Goal: Transaction & Acquisition: Purchase product/service

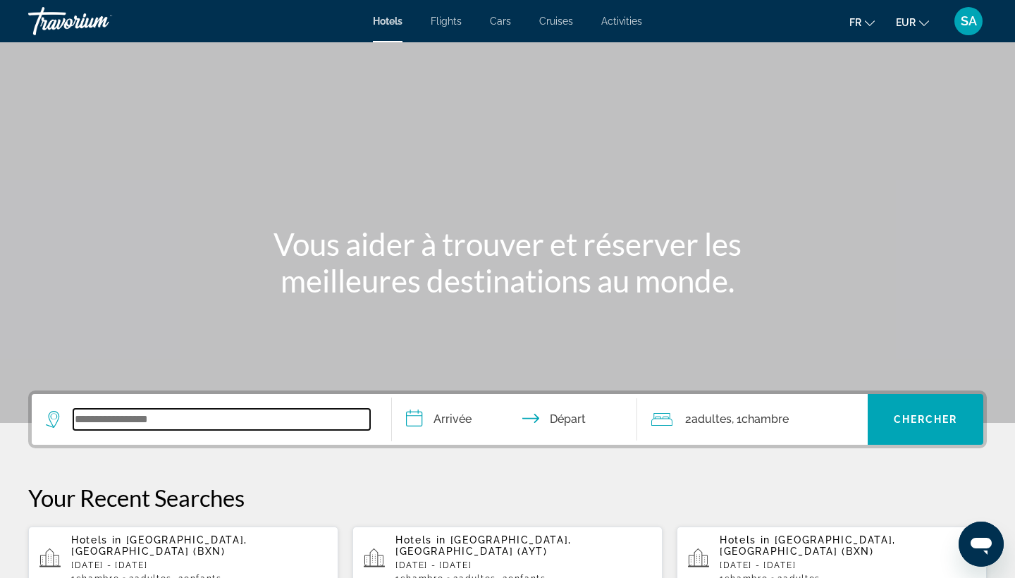
click at [190, 414] on input "Search widget" at bounding box center [221, 419] width 297 height 21
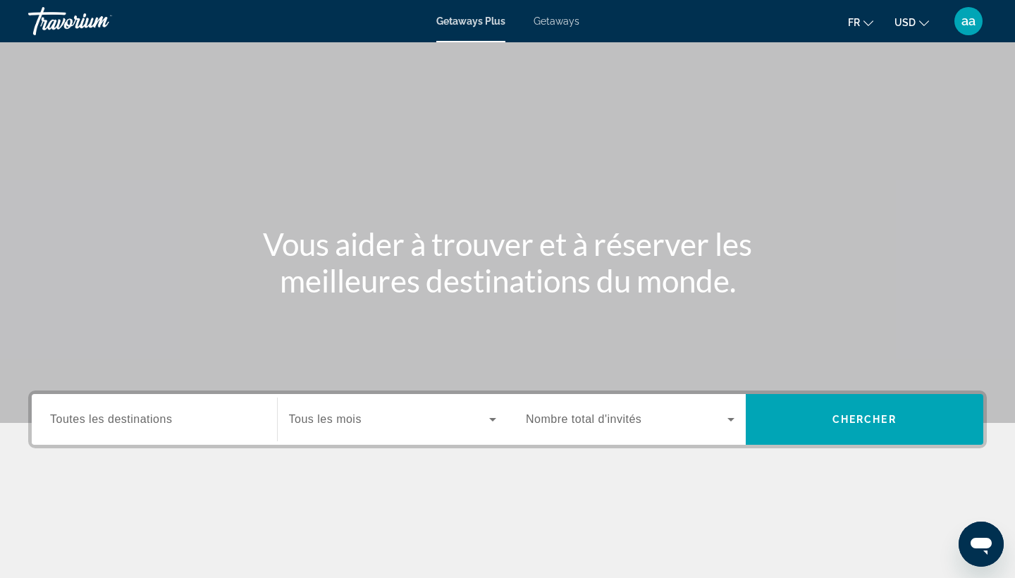
click at [550, 23] on span "Getaways" at bounding box center [556, 21] width 46 height 11
click at [101, 421] on span "Toutes les destinations" at bounding box center [111, 419] width 122 height 12
click at [101, 421] on input "Destination Toutes les destinations" at bounding box center [154, 419] width 209 height 17
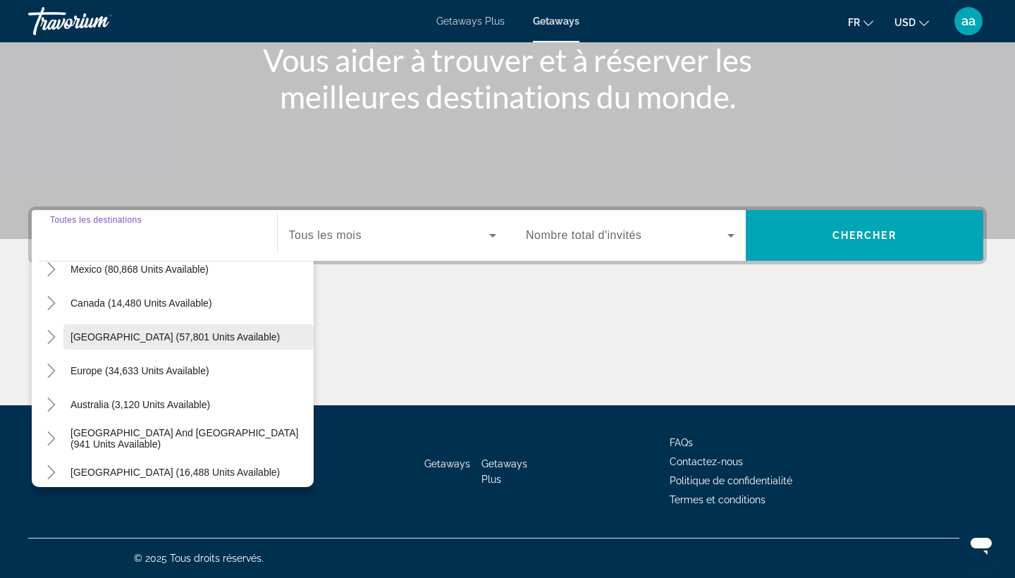
scroll to position [86, 0]
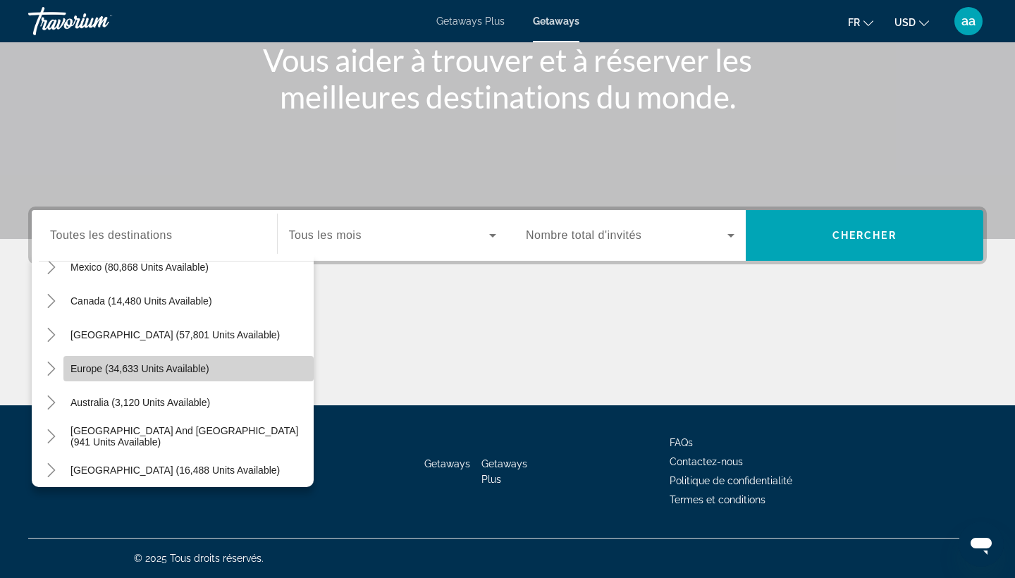
click at [91, 368] on span "Europe (34,633 units available)" at bounding box center [139, 368] width 139 height 11
type input "**********"
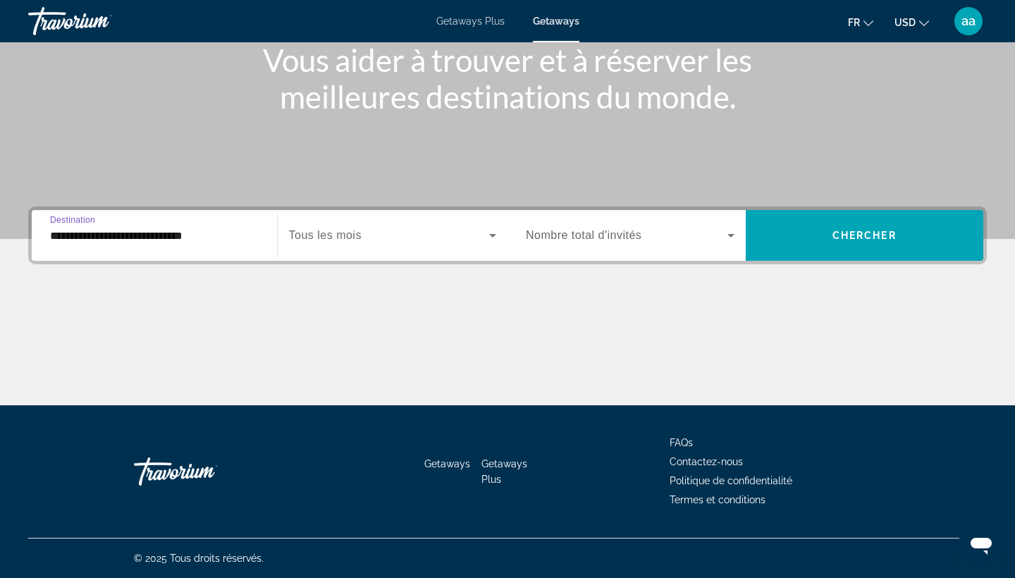
click at [359, 240] on span "Tous les mois" at bounding box center [325, 235] width 73 height 12
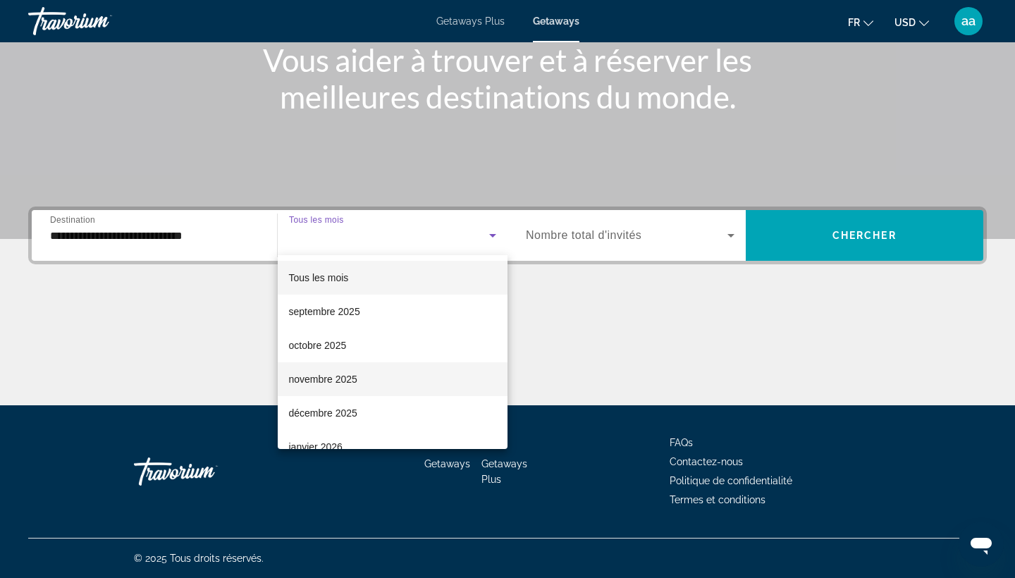
click at [329, 366] on mat-option "novembre 2025" at bounding box center [393, 379] width 230 height 34
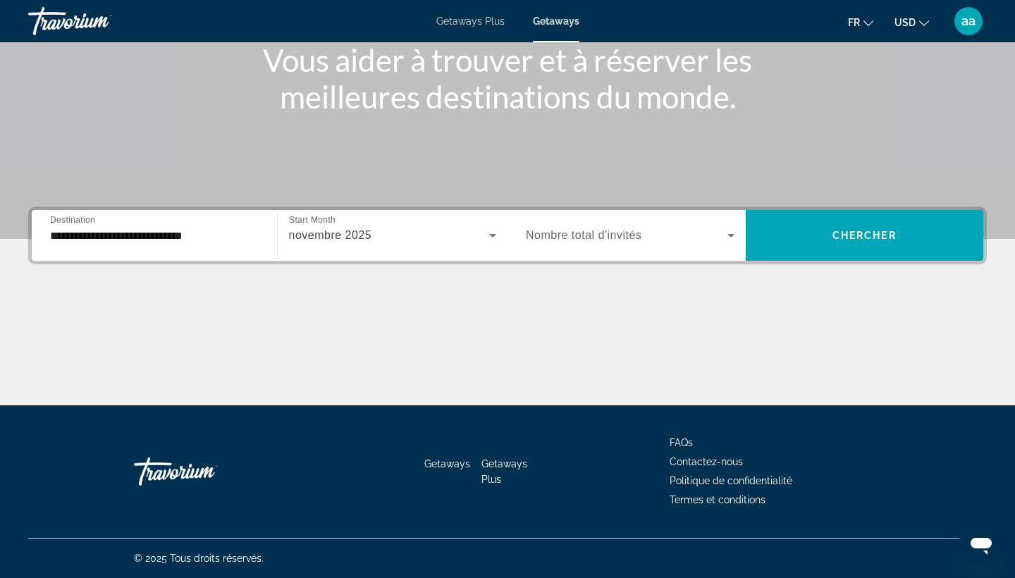
click at [568, 236] on span "Nombre total d'invités" at bounding box center [584, 235] width 116 height 12
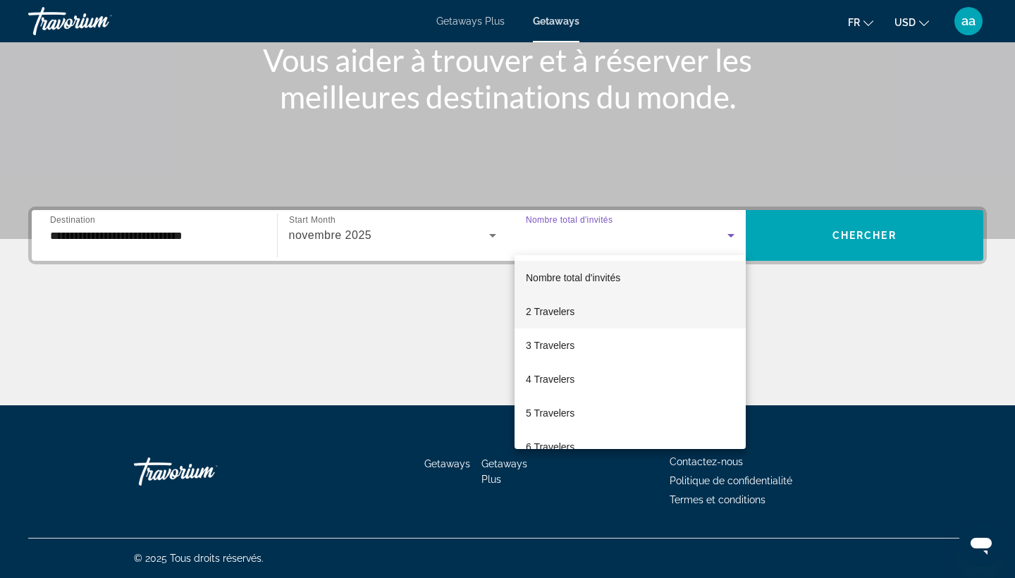
click at [548, 319] on span "2 Travelers" at bounding box center [550, 311] width 49 height 17
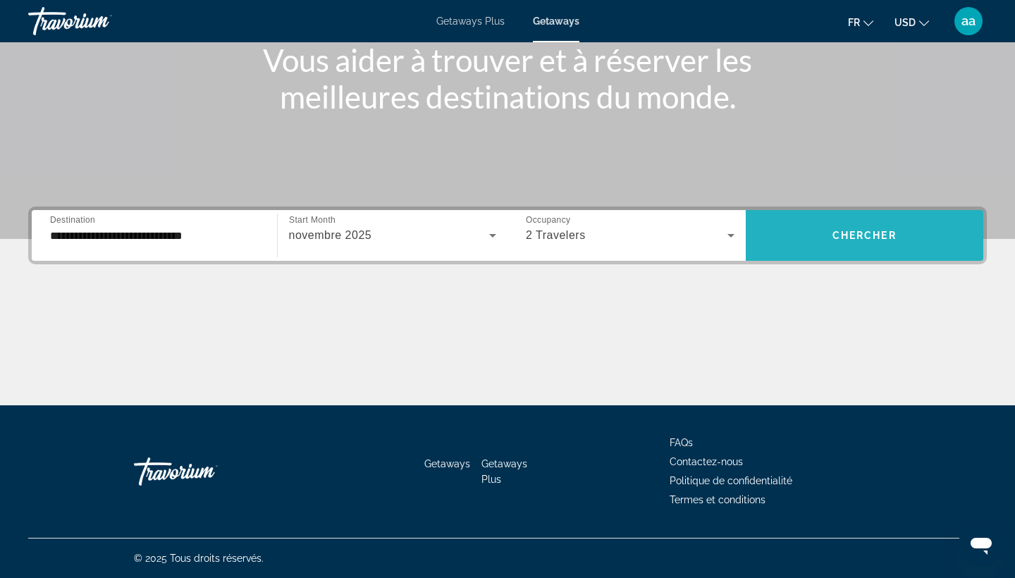
click at [838, 245] on span "Search widget" at bounding box center [864, 235] width 238 height 34
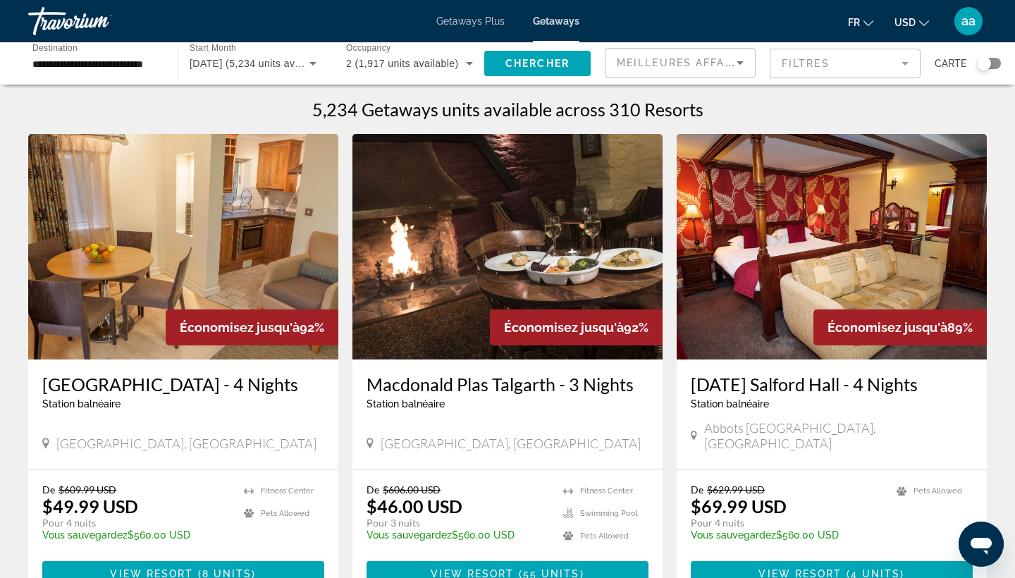
click at [920, 18] on icon "Change currency" at bounding box center [924, 23] width 10 height 10
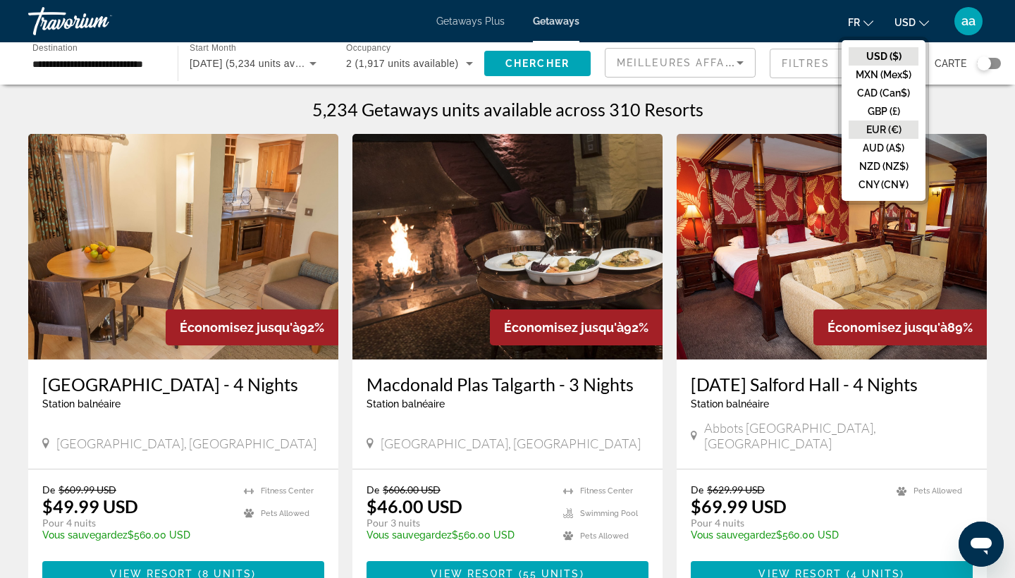
click at [879, 130] on button "EUR (€)" at bounding box center [883, 129] width 70 height 18
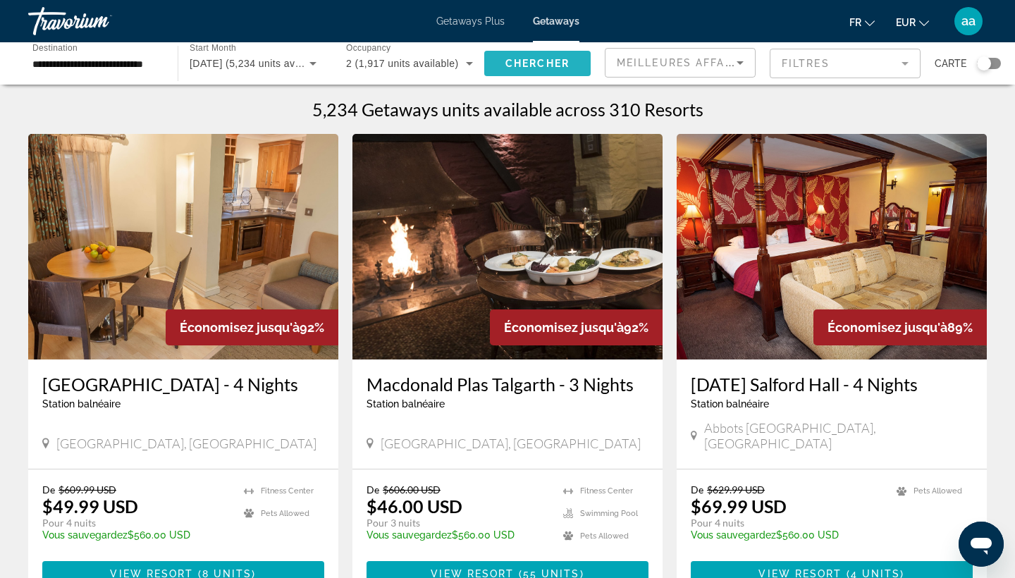
click at [526, 74] on span "Search widget" at bounding box center [537, 64] width 106 height 34
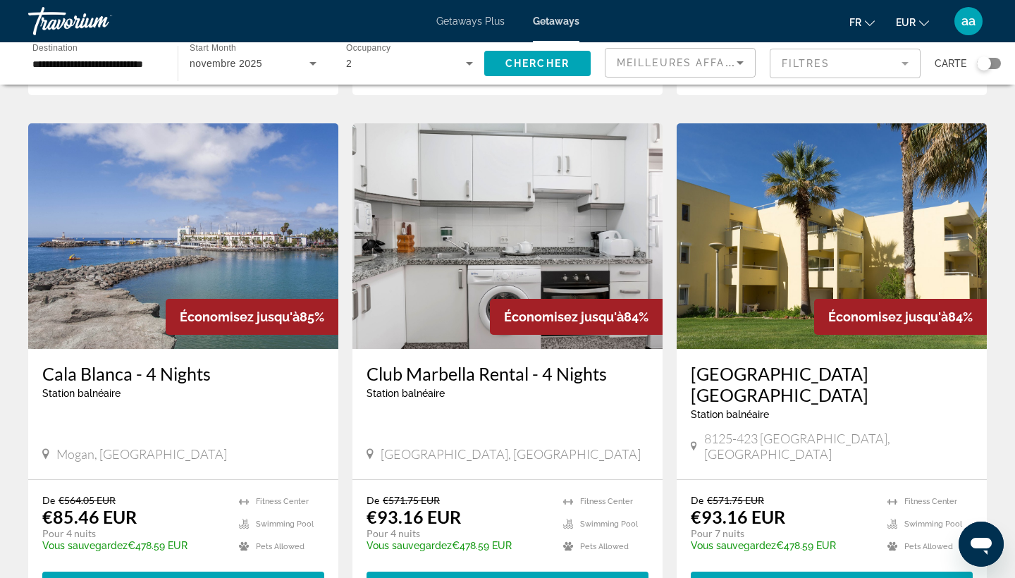
scroll to position [1499, 0]
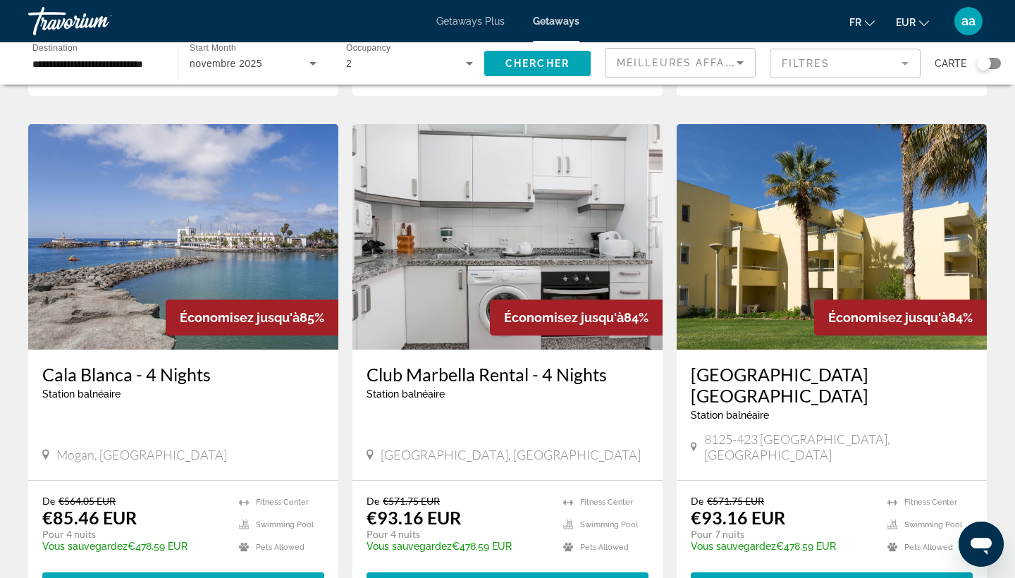
click at [120, 577] on span "View Resort" at bounding box center [152, 584] width 83 height 11
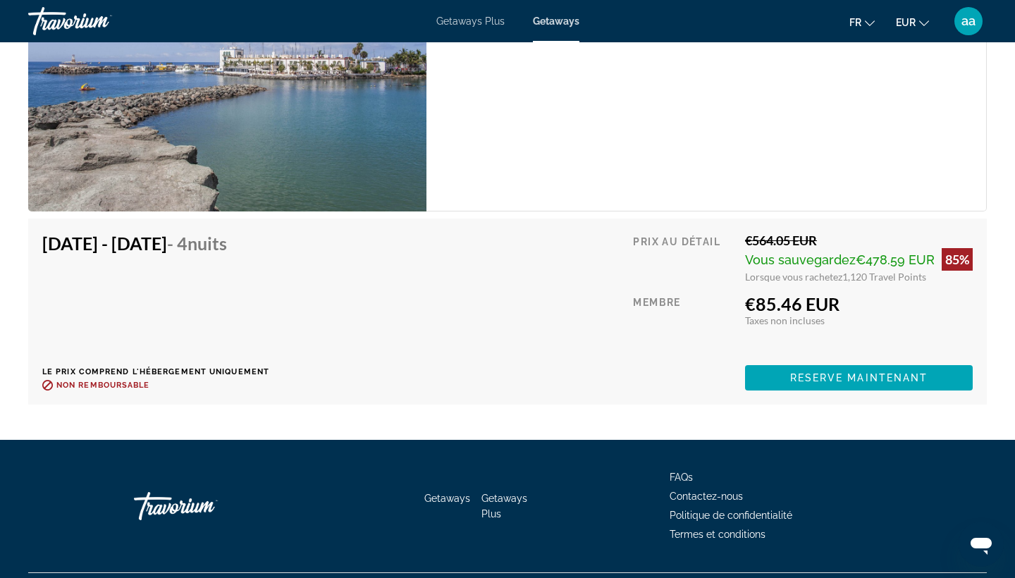
scroll to position [2721, 0]
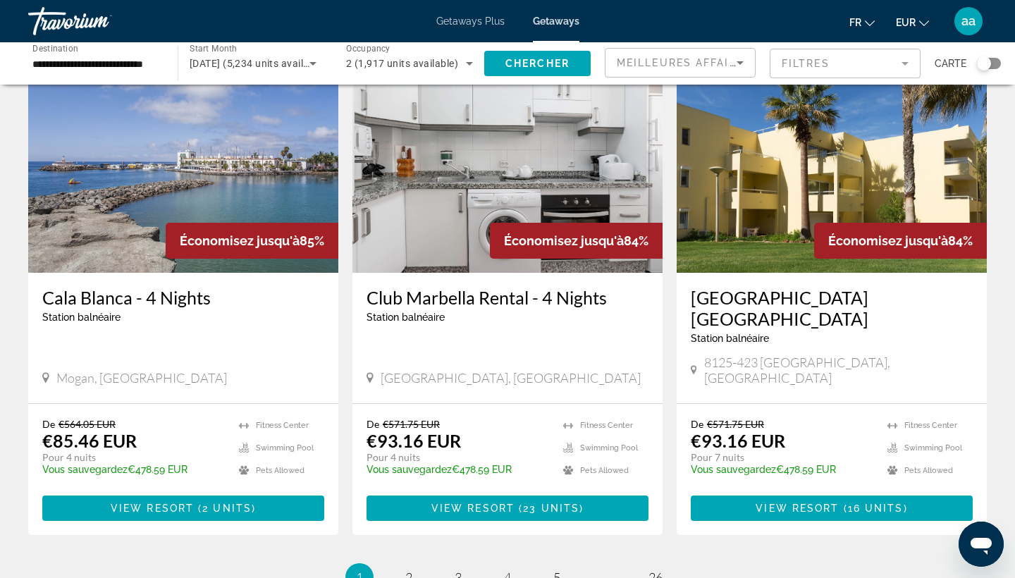
scroll to position [1579, 0]
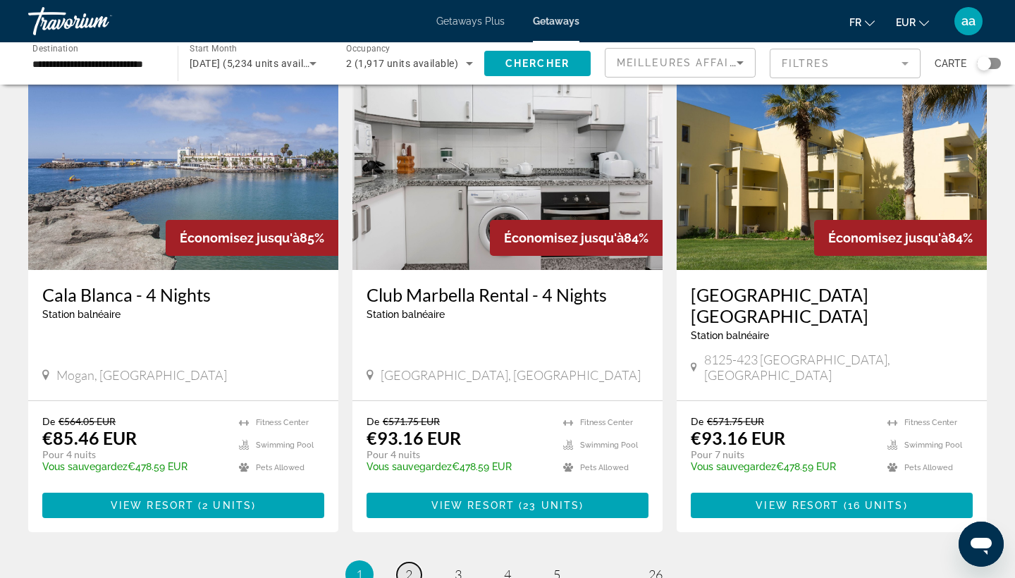
click at [405, 566] on span "2" at bounding box center [408, 574] width 7 height 16
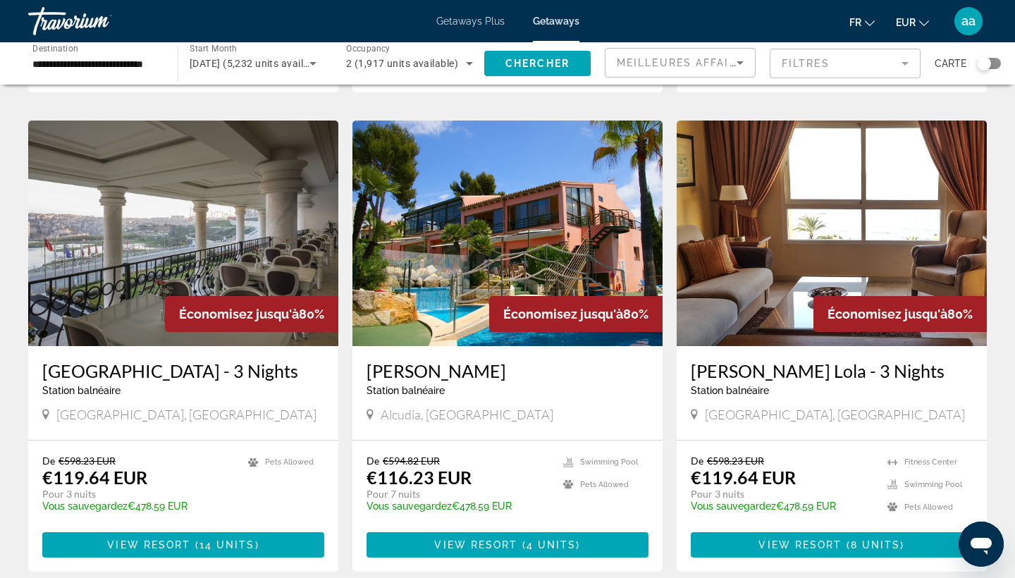
scroll to position [1010, 0]
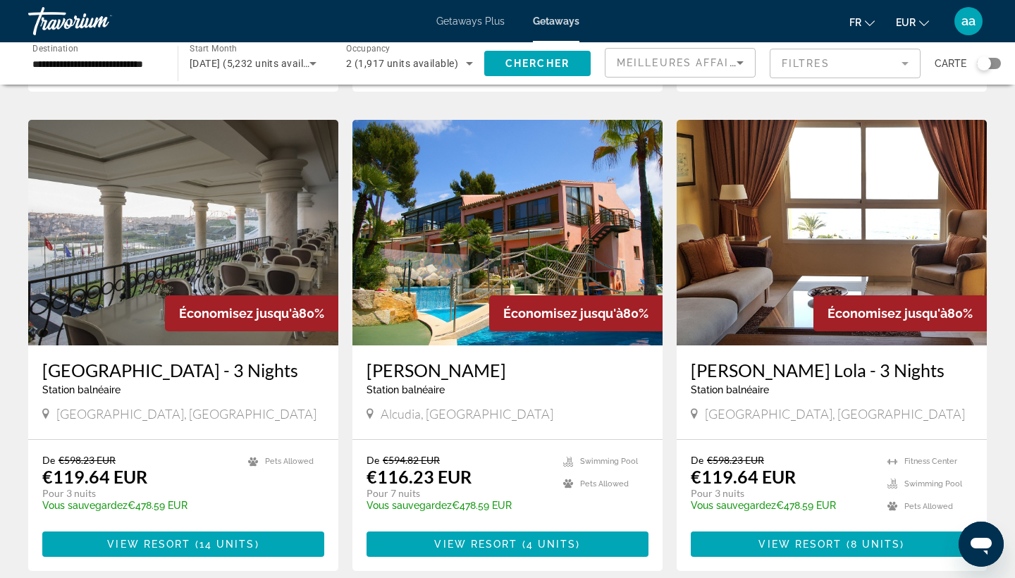
click at [550, 204] on img "Main content" at bounding box center [507, 232] width 310 height 225
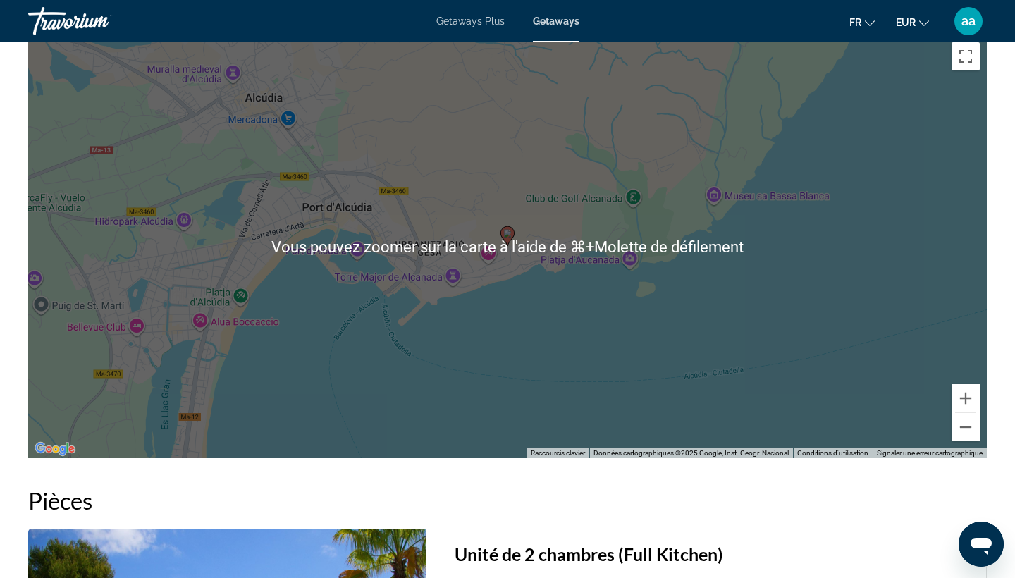
scroll to position [2005, 0]
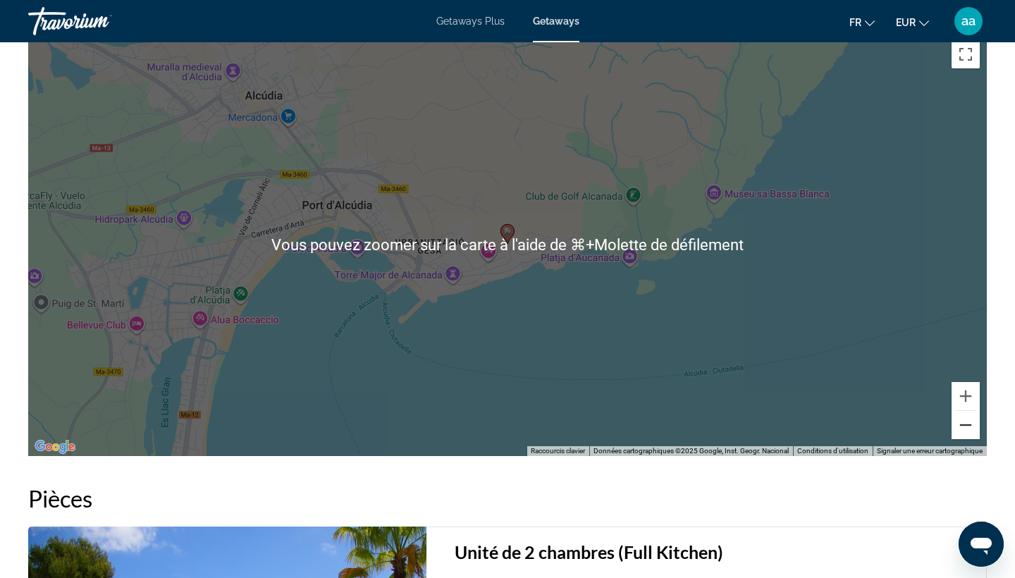
click at [969, 429] on button "Zoom arrière" at bounding box center [965, 425] width 28 height 28
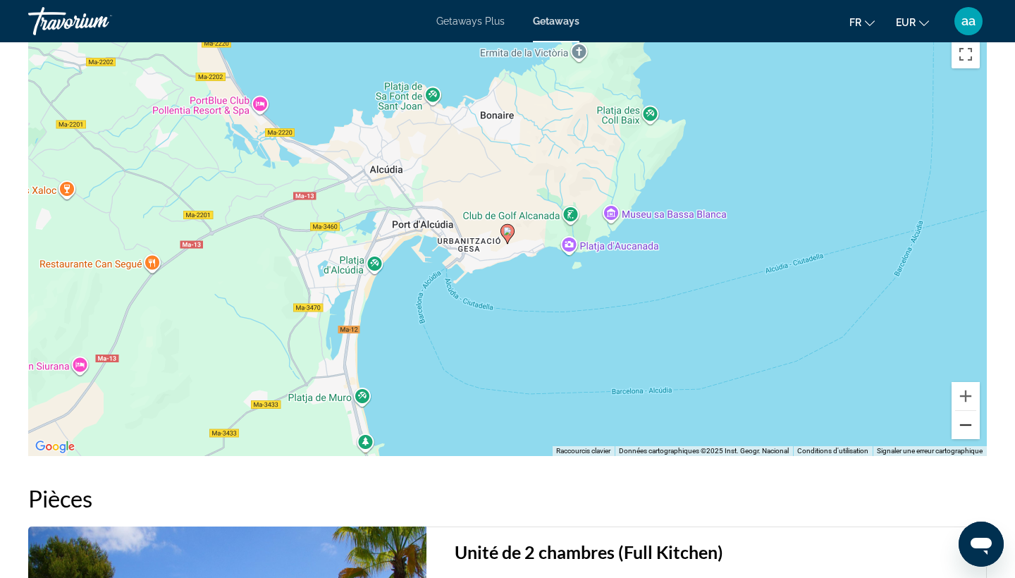
click at [969, 429] on button "Zoom arrière" at bounding box center [965, 425] width 28 height 28
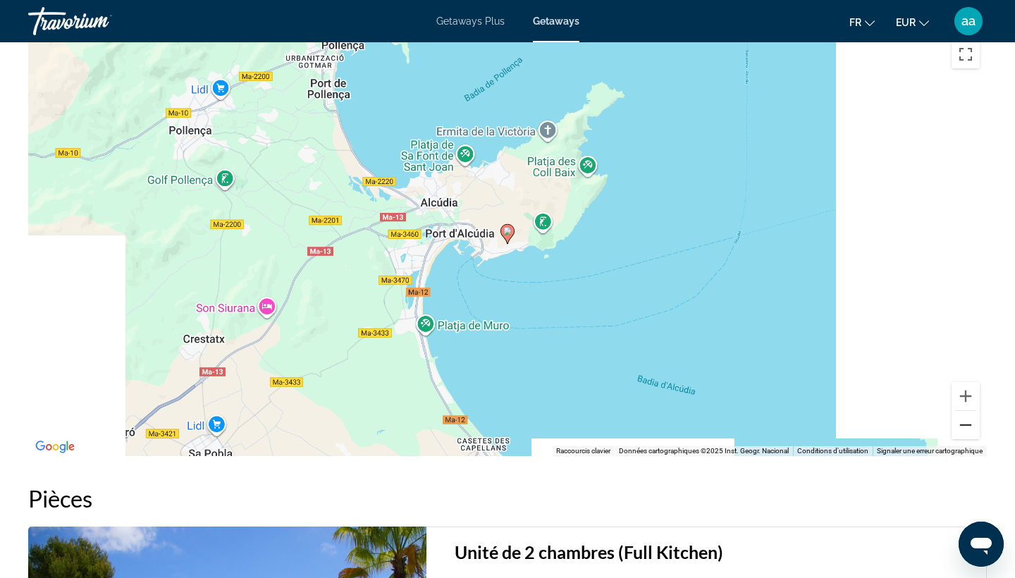
click at [969, 429] on button "Zoom arrière" at bounding box center [965, 425] width 28 height 28
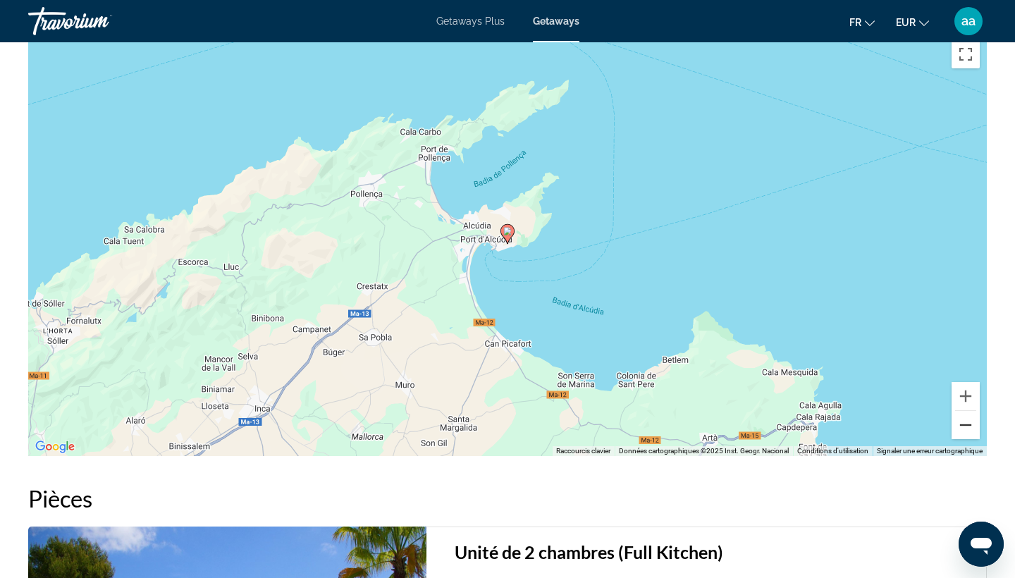
click at [969, 429] on button "Zoom arrière" at bounding box center [965, 425] width 28 height 28
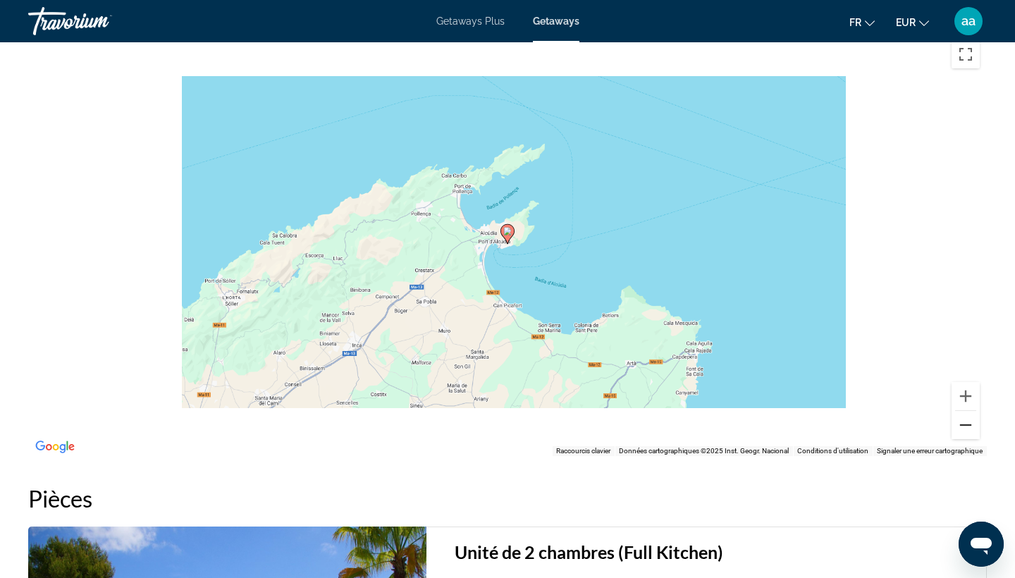
click at [969, 429] on button "Zoom arrière" at bounding box center [965, 425] width 28 height 28
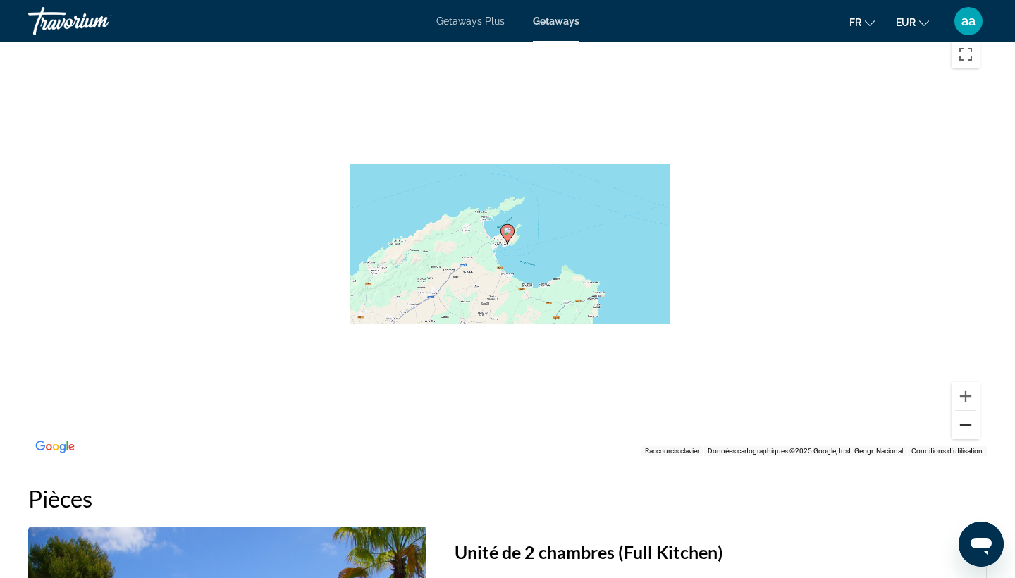
click at [969, 429] on button "Zoom arrière" at bounding box center [965, 425] width 28 height 28
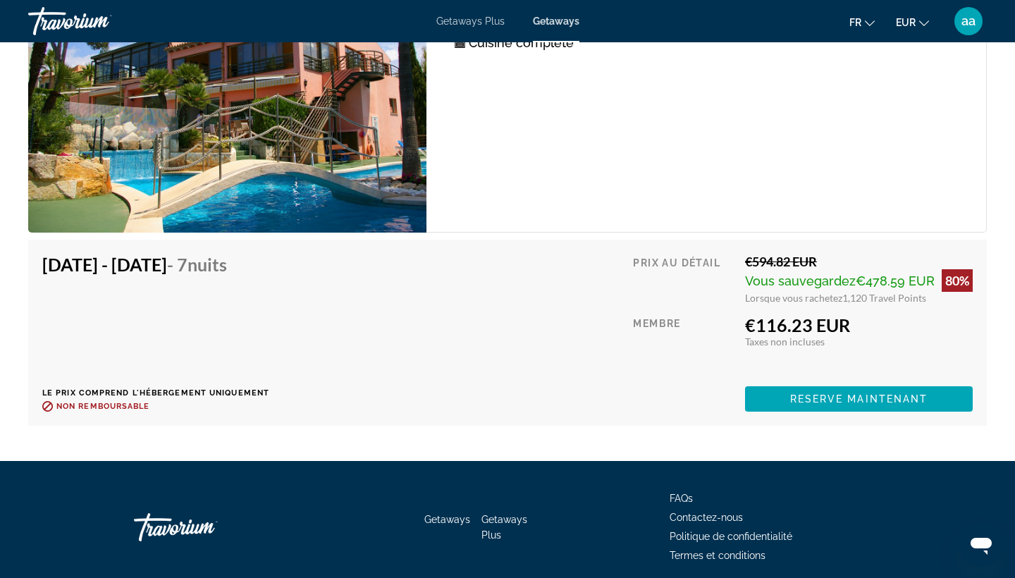
scroll to position [2601, 0]
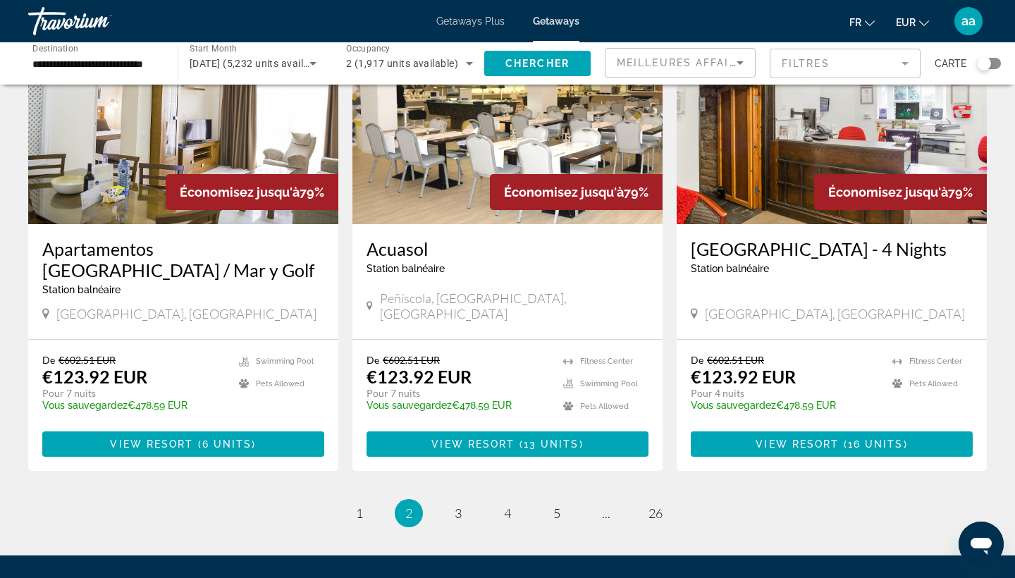
scroll to position [1613, 0]
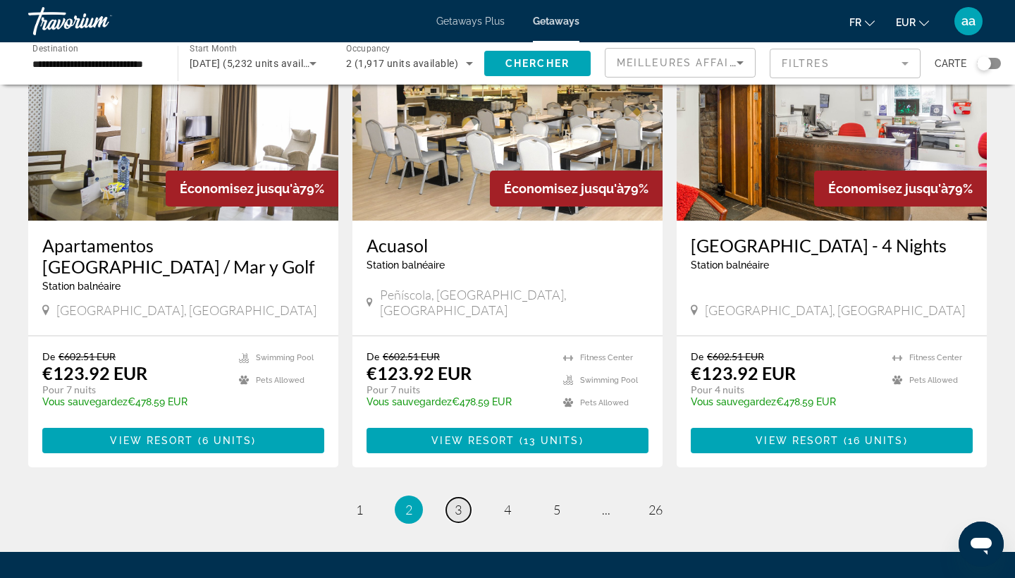
click at [459, 502] on span "3" at bounding box center [457, 510] width 7 height 16
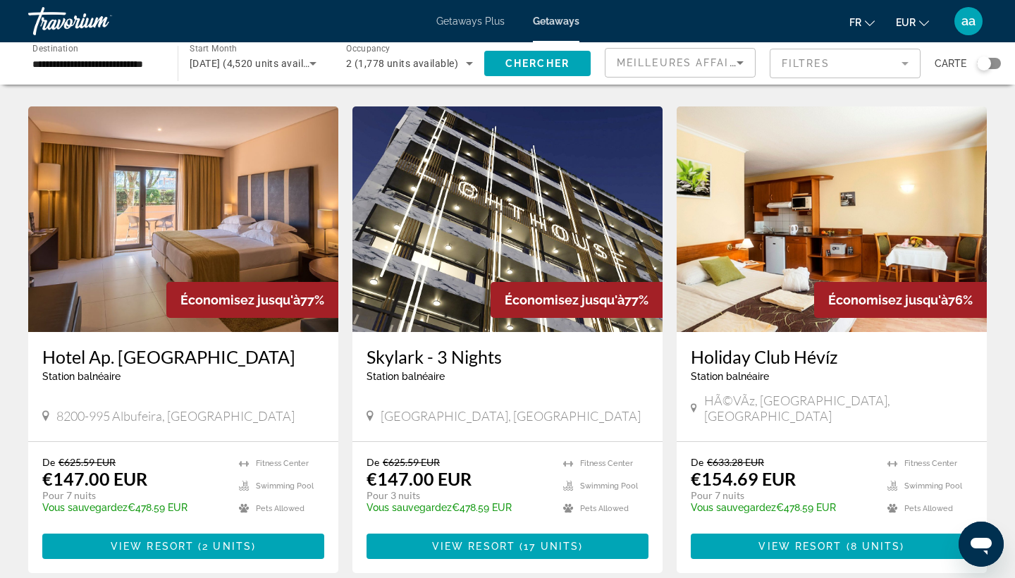
scroll to position [1482, 0]
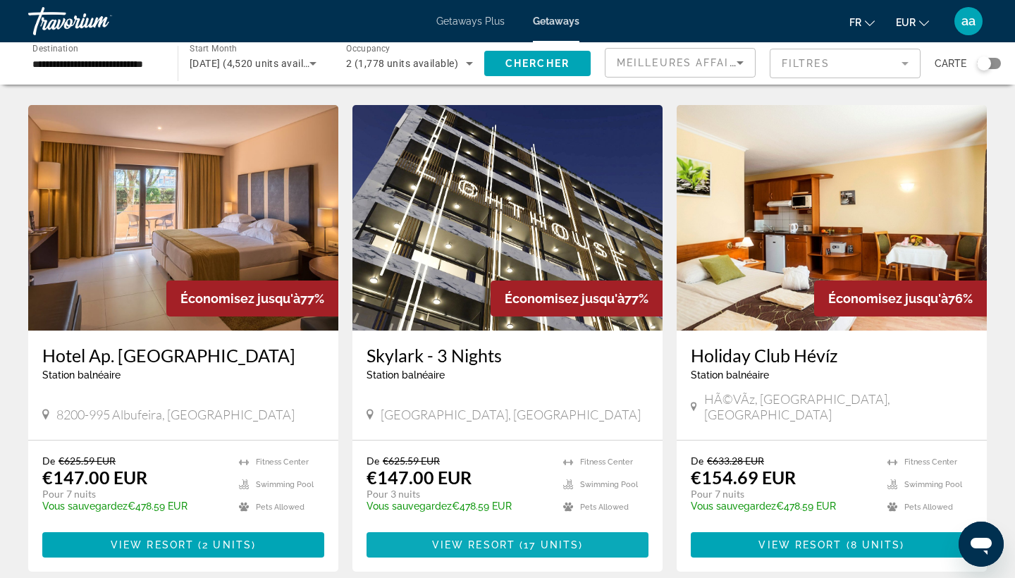
click at [464, 528] on span "Main content" at bounding box center [507, 545] width 282 height 34
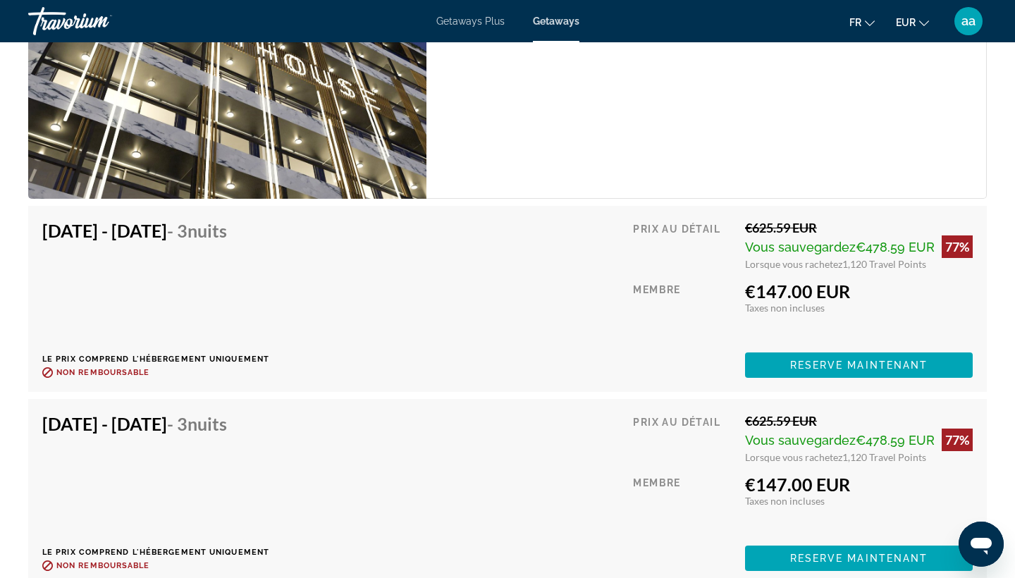
scroll to position [2377, 0]
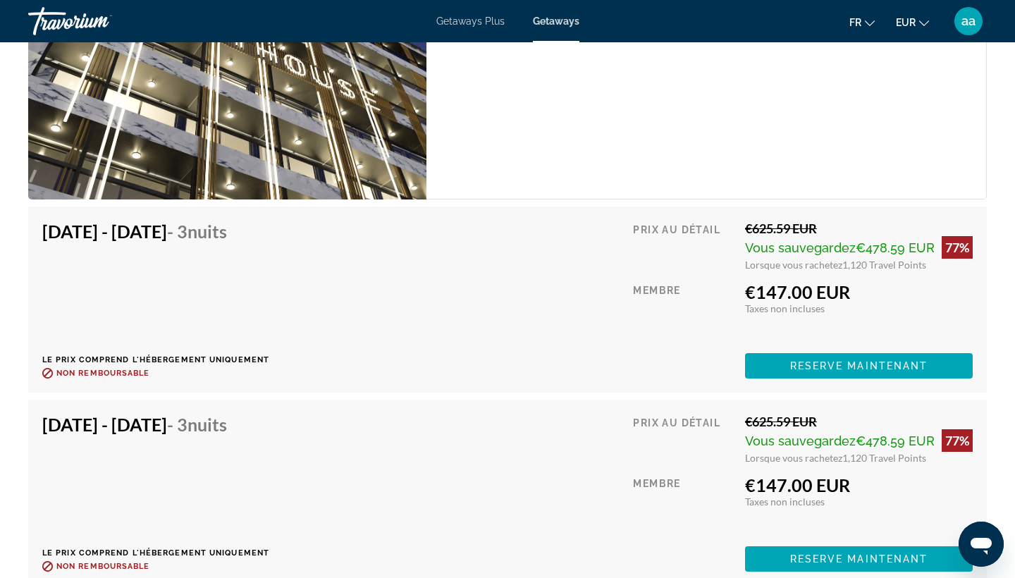
click at [465, 516] on div "Nov 13, 2025 - Nov 16, 2025 - 3 nuits Le prix comprend l'hébergement uniquement…" at bounding box center [507, 493] width 930 height 158
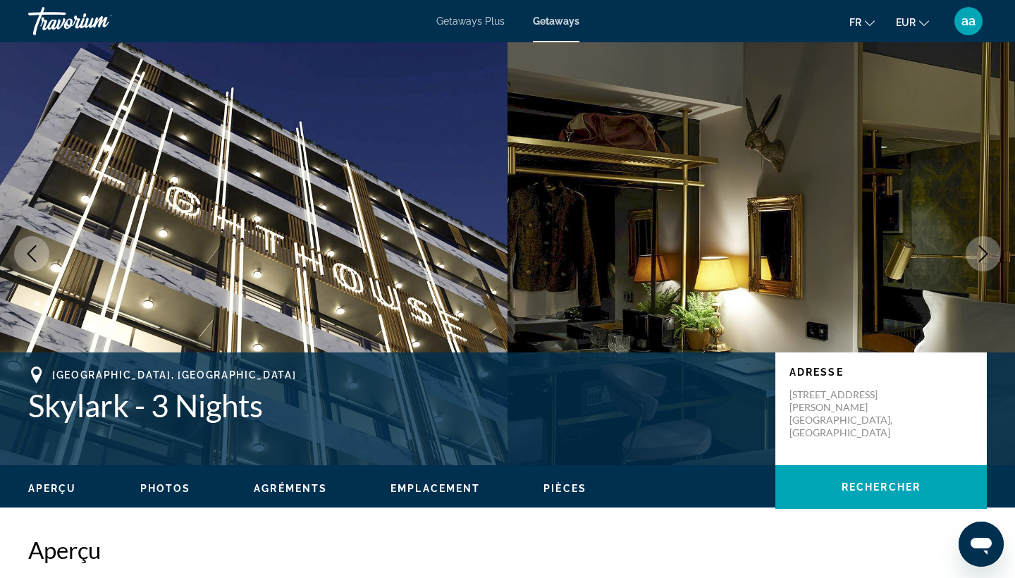
scroll to position [0, 0]
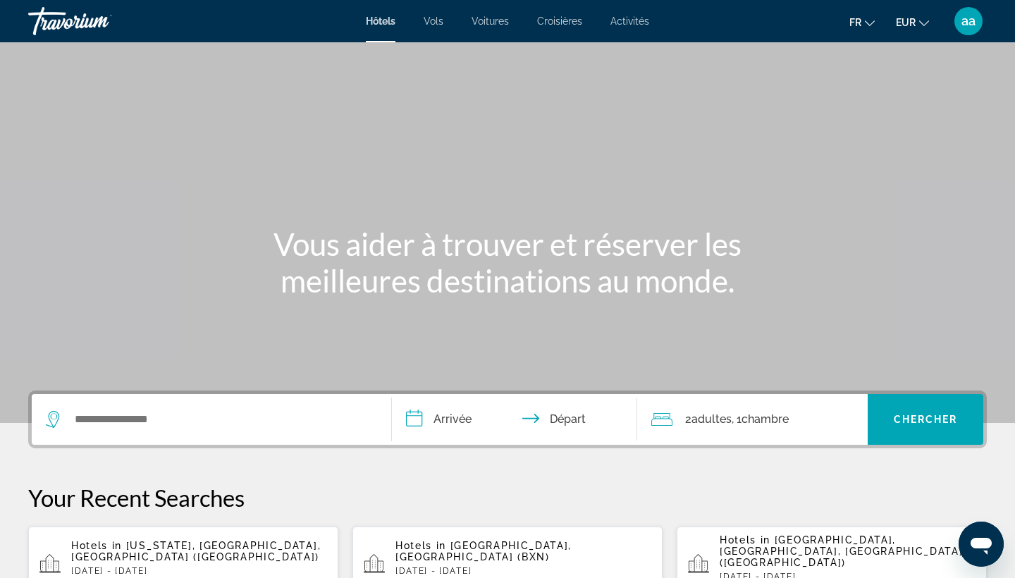
click at [240, 407] on div "Search widget" at bounding box center [211, 419] width 331 height 51
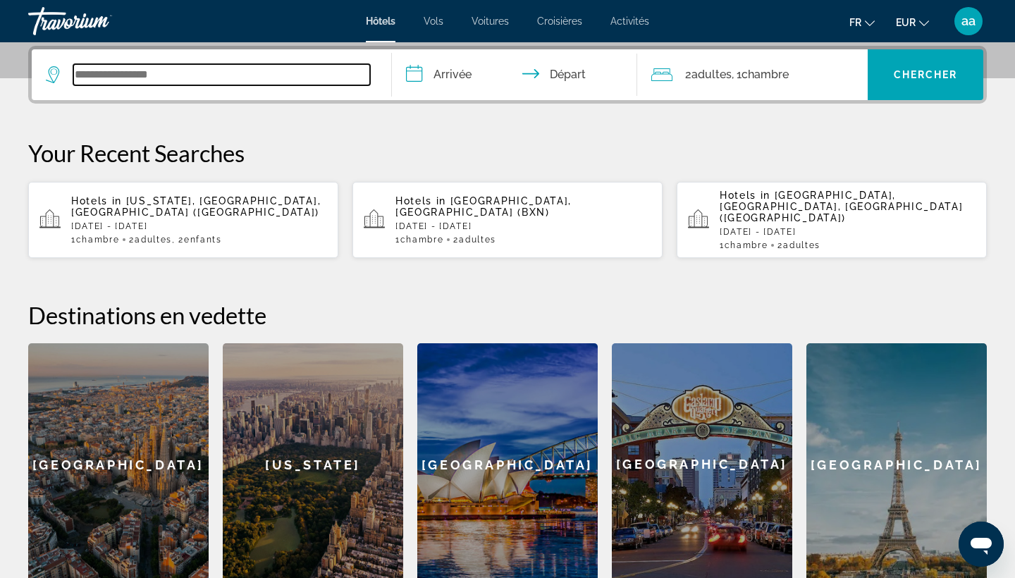
click at [304, 81] on input "Search widget" at bounding box center [221, 74] width 297 height 21
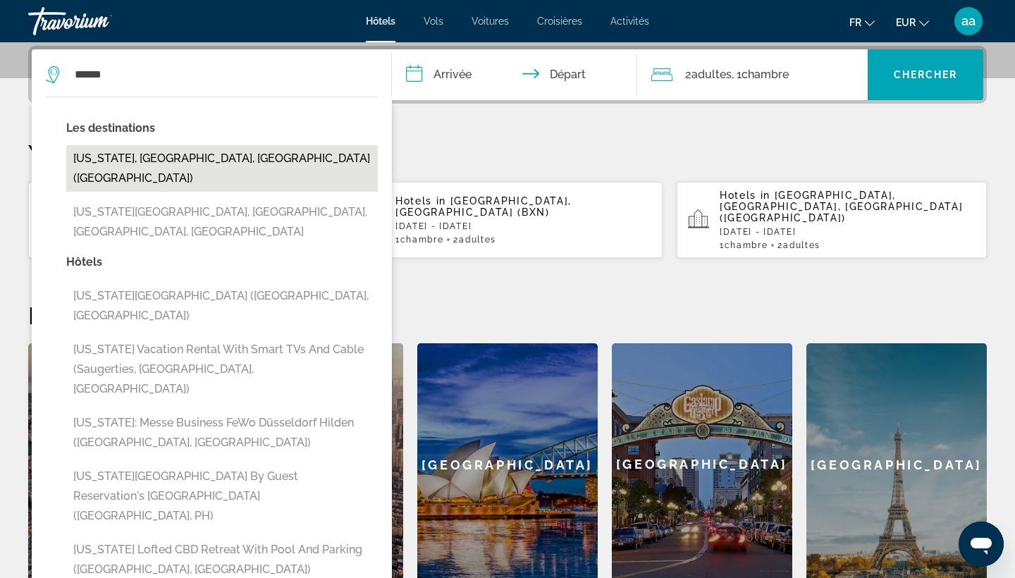
click at [252, 149] on button "[US_STATE], [GEOGRAPHIC_DATA], [GEOGRAPHIC_DATA] ([GEOGRAPHIC_DATA])" at bounding box center [221, 168] width 311 height 47
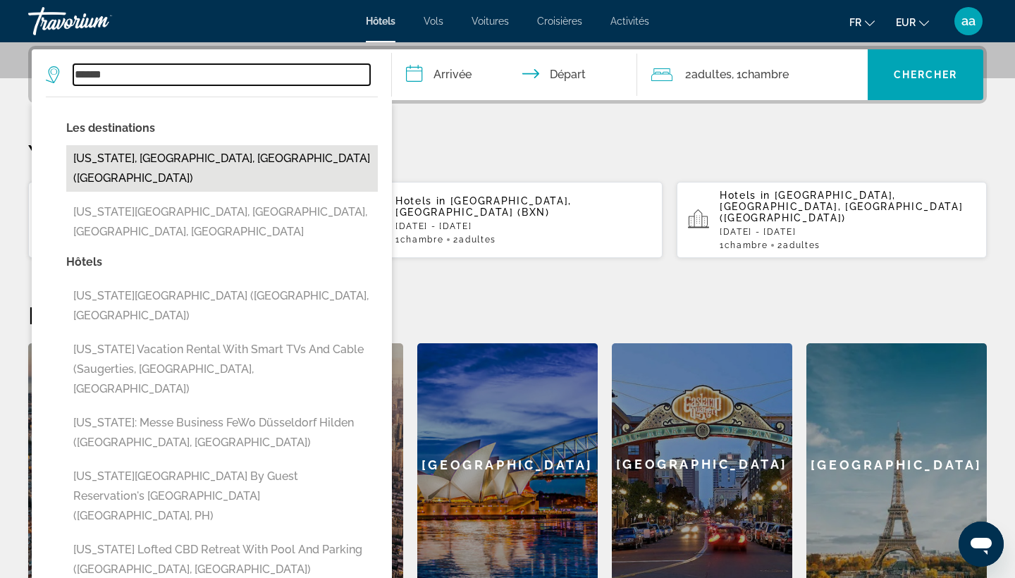
type input "**********"
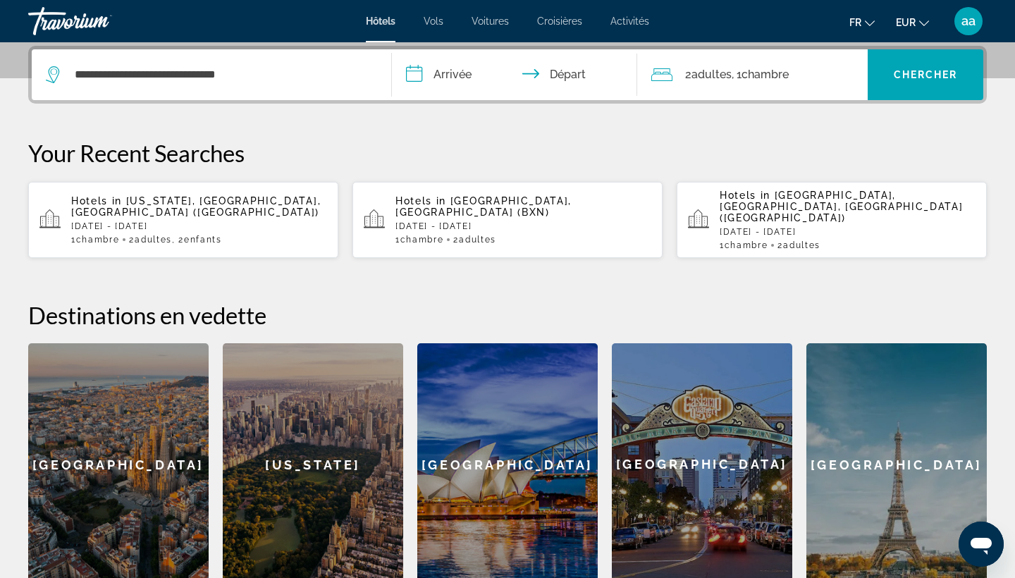
click at [462, 80] on input "**********" at bounding box center [517, 76] width 251 height 55
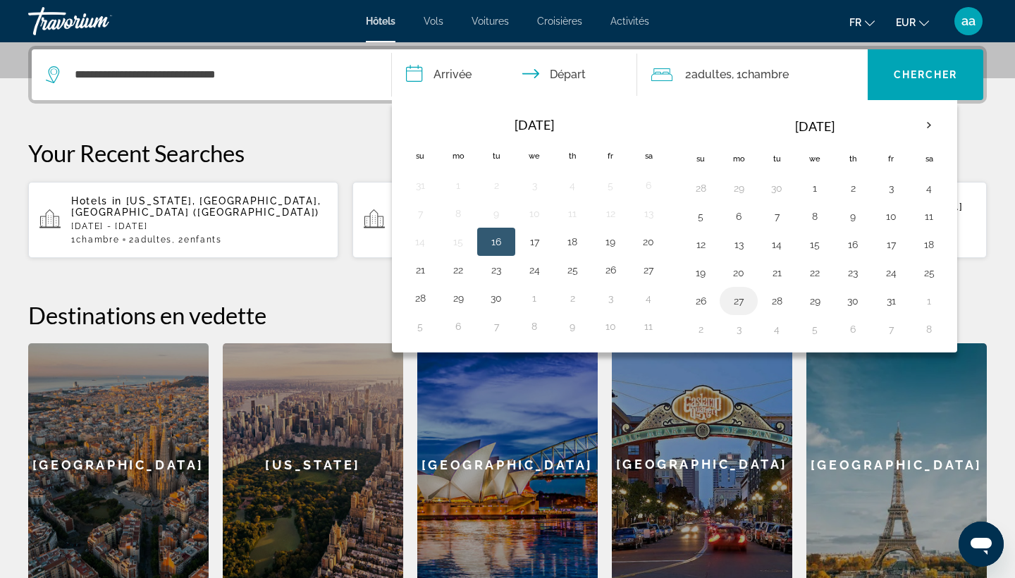
click at [736, 302] on button "27" at bounding box center [738, 301] width 23 height 20
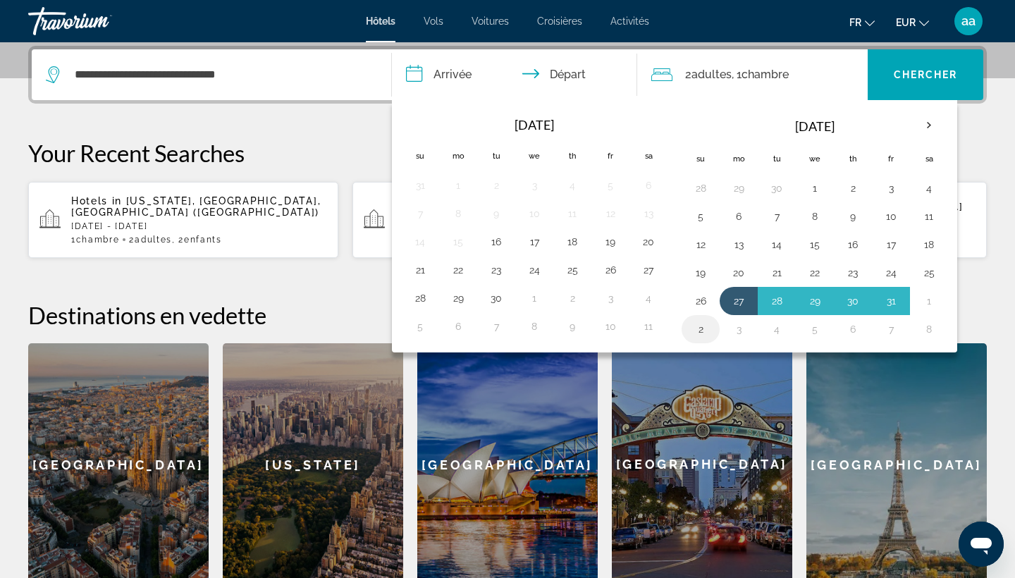
click at [707, 330] on button "2" at bounding box center [700, 329] width 23 height 20
type input "**********"
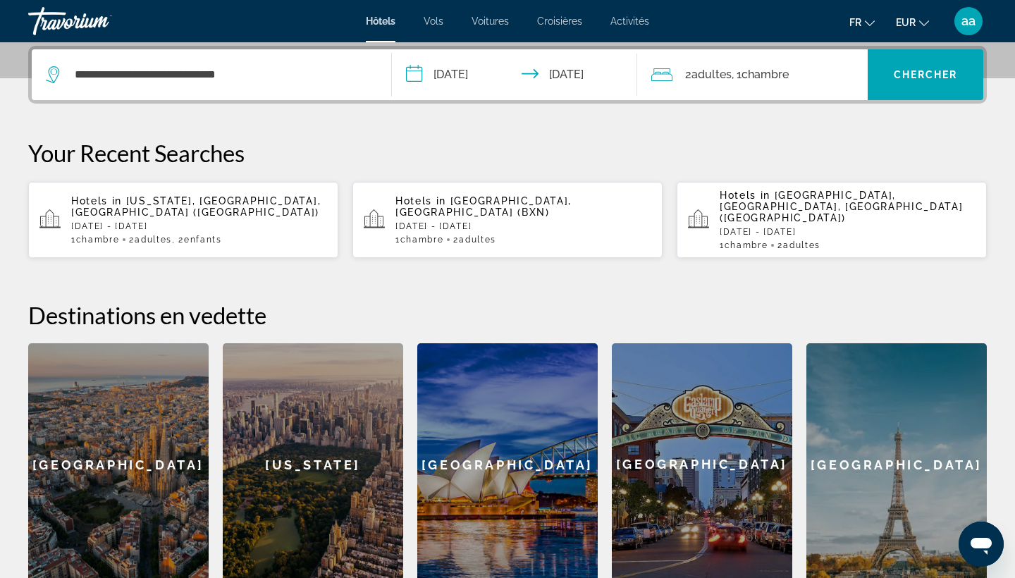
click at [749, 78] on span "Chambre" at bounding box center [764, 74] width 47 height 13
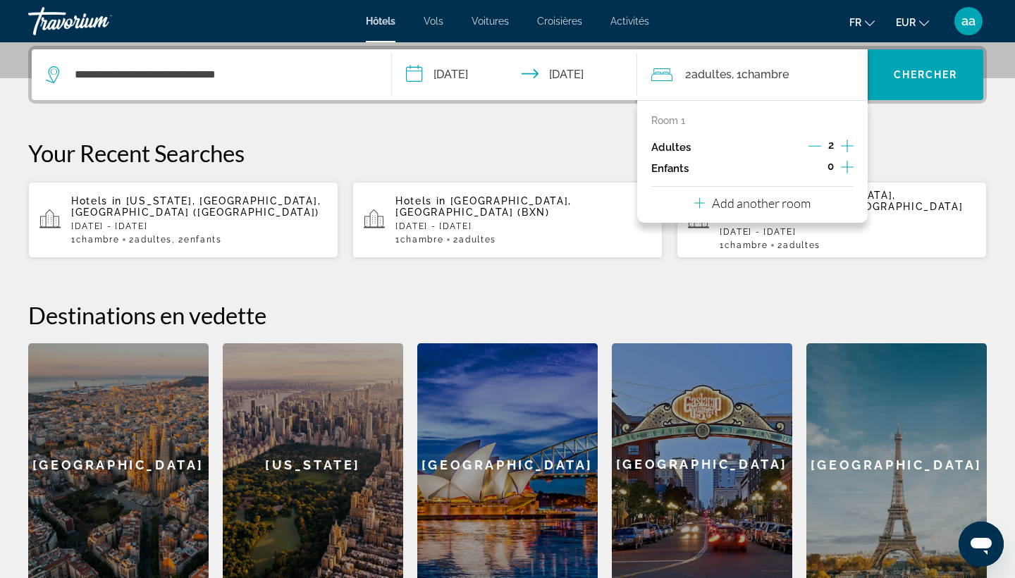
click at [793, 200] on p "Add another room" at bounding box center [761, 203] width 99 height 16
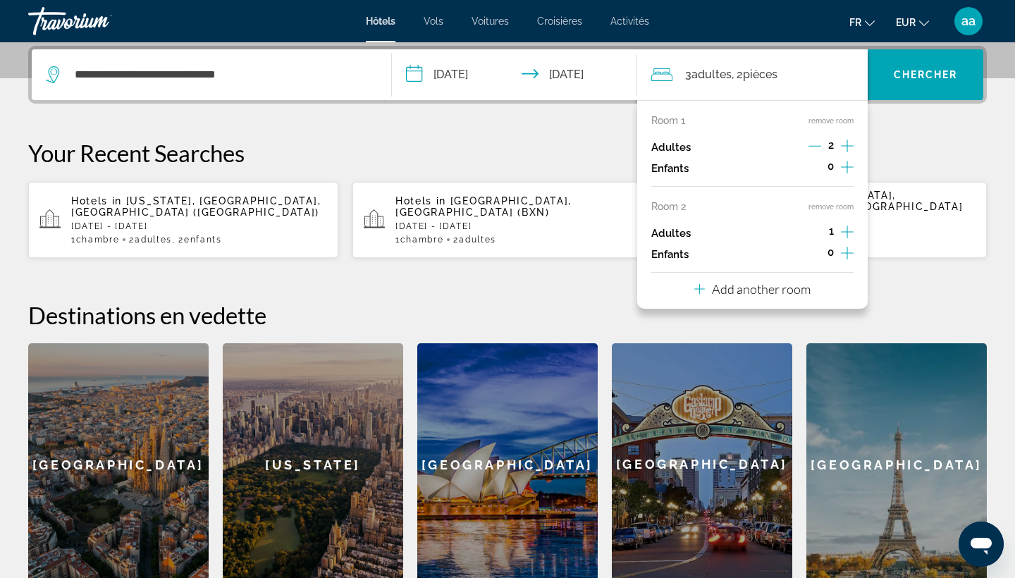
click at [844, 237] on icon "Increment adults" at bounding box center [847, 231] width 13 height 13
click at [812, 238] on icon "Decrement adults" at bounding box center [814, 231] width 13 height 13
click at [836, 211] on button "remove room" at bounding box center [830, 206] width 45 height 9
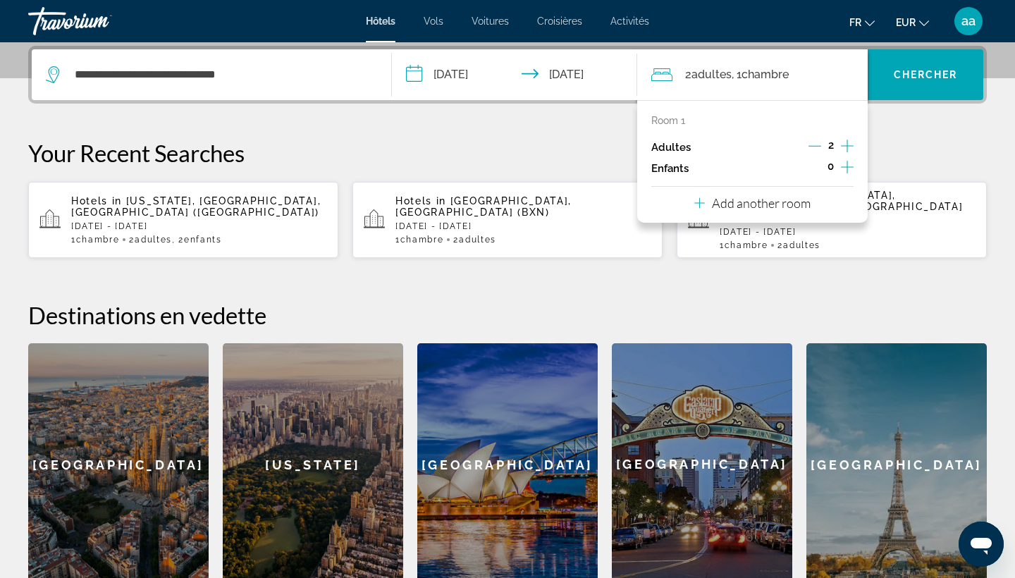
click at [848, 168] on icon "Increment children" at bounding box center [847, 167] width 13 height 17
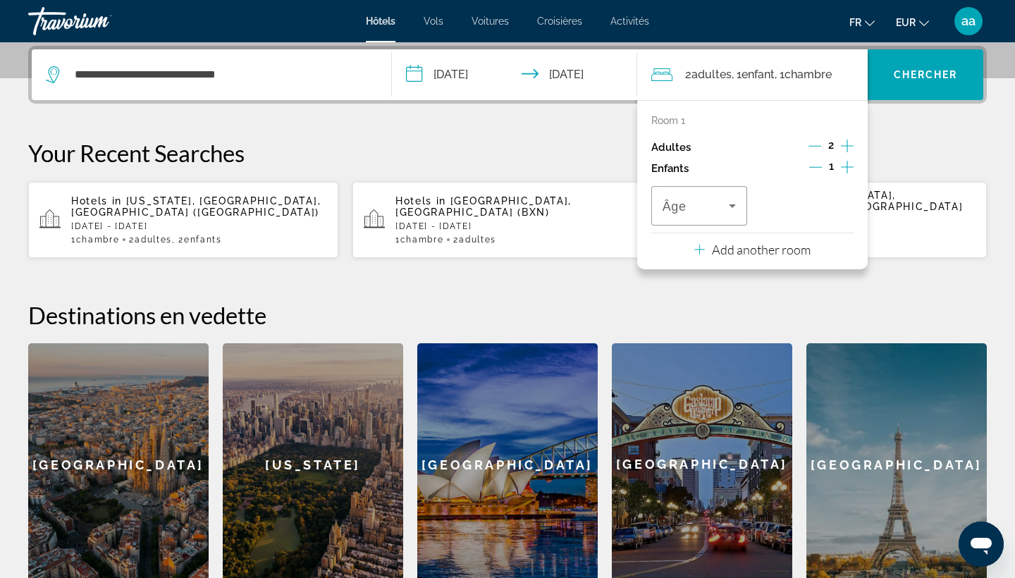
click at [848, 168] on icon "Increment children" at bounding box center [847, 167] width 13 height 17
click at [721, 220] on div "Travelers: 2 adults, 2 children" at bounding box center [698, 205] width 73 height 39
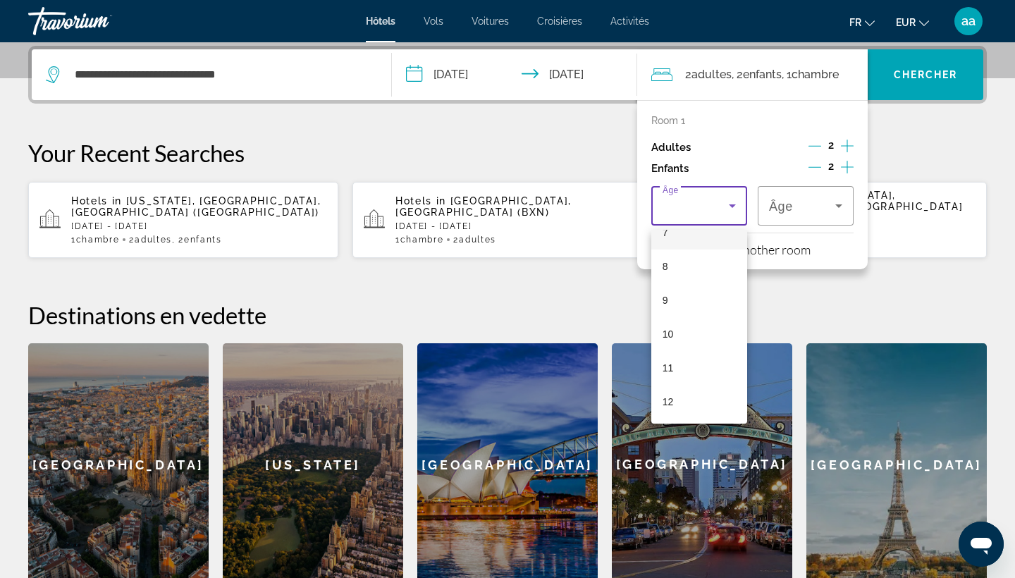
scroll to position [268, 0]
click at [670, 390] on span "12" at bounding box center [667, 390] width 11 height 17
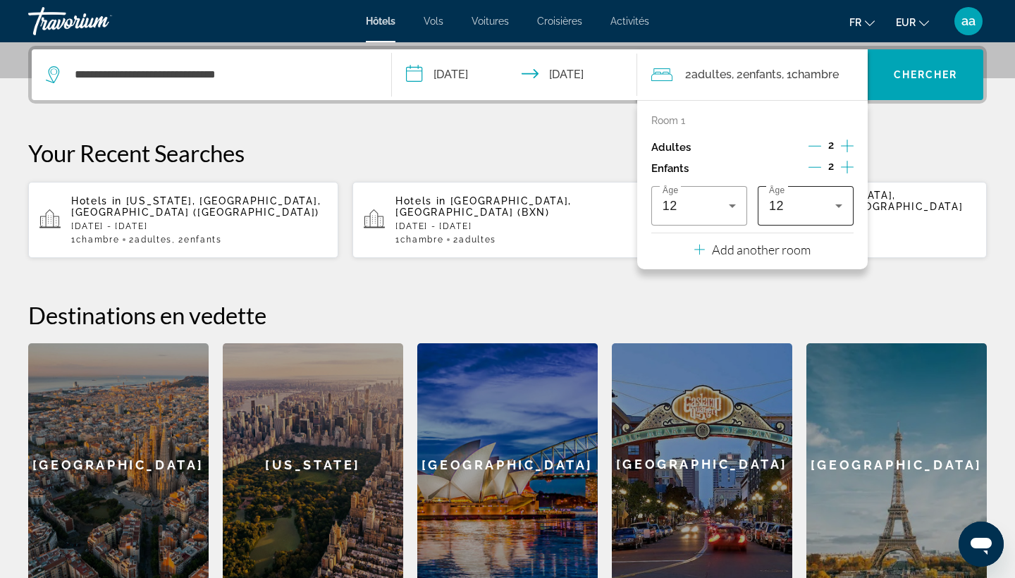
click at [819, 218] on div "12" at bounding box center [805, 205] width 73 height 39
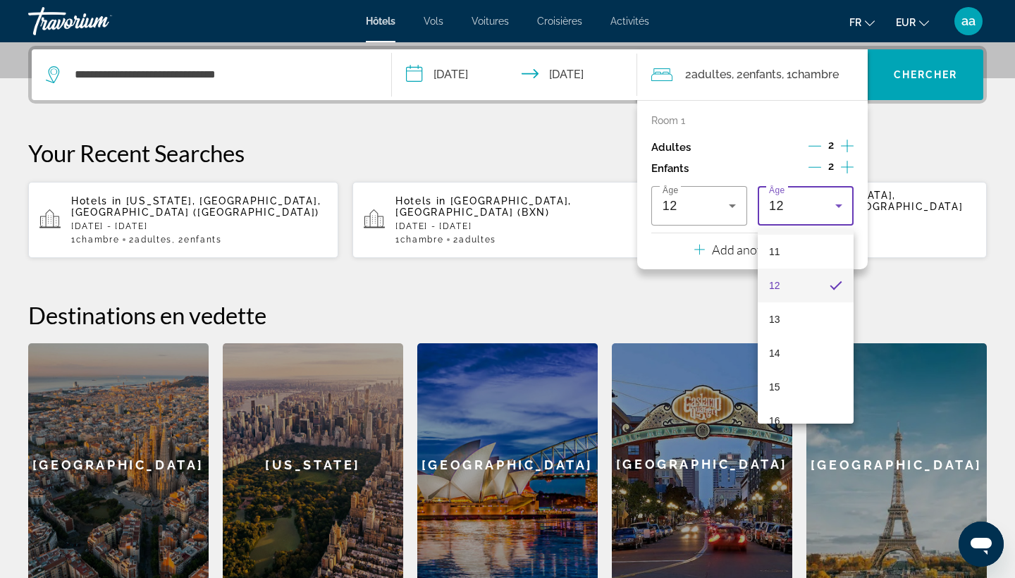
scroll to position [374, 0]
click at [785, 391] on mat-option "15" at bounding box center [805, 385] width 96 height 34
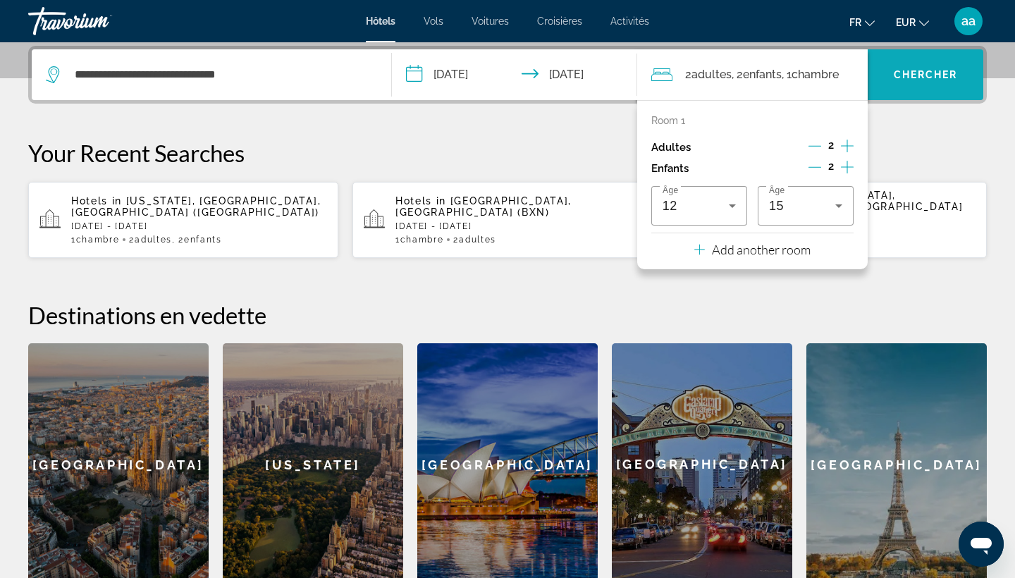
click at [954, 80] on span "Chercher" at bounding box center [925, 74] width 64 height 11
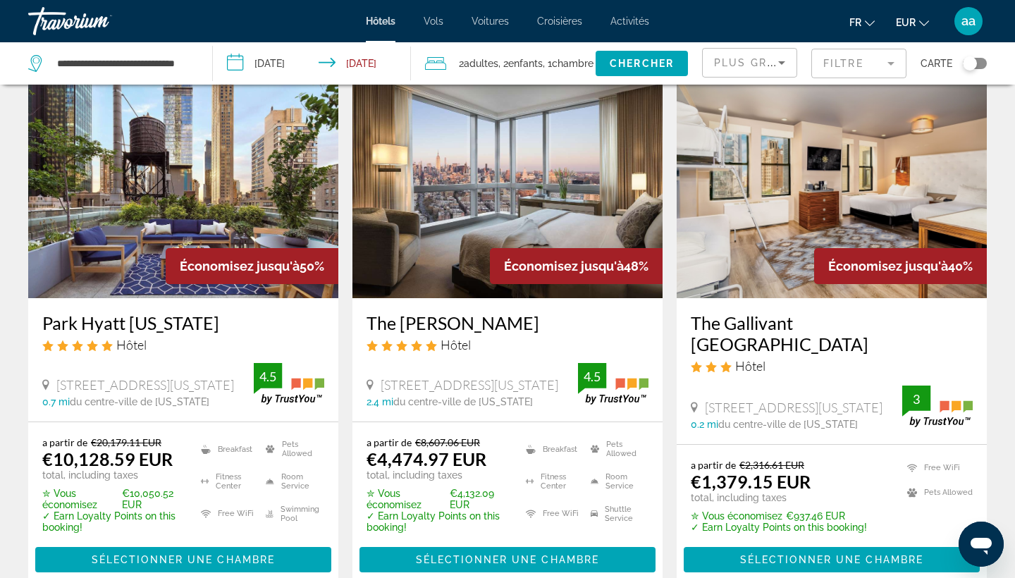
scroll to position [58, 0]
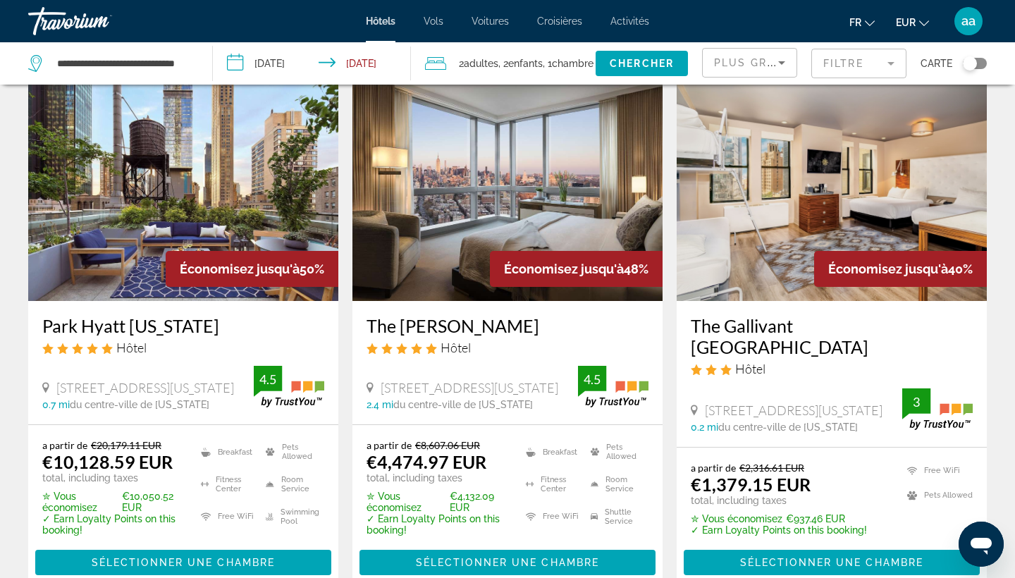
click at [821, 173] on img "Main content" at bounding box center [831, 187] width 310 height 225
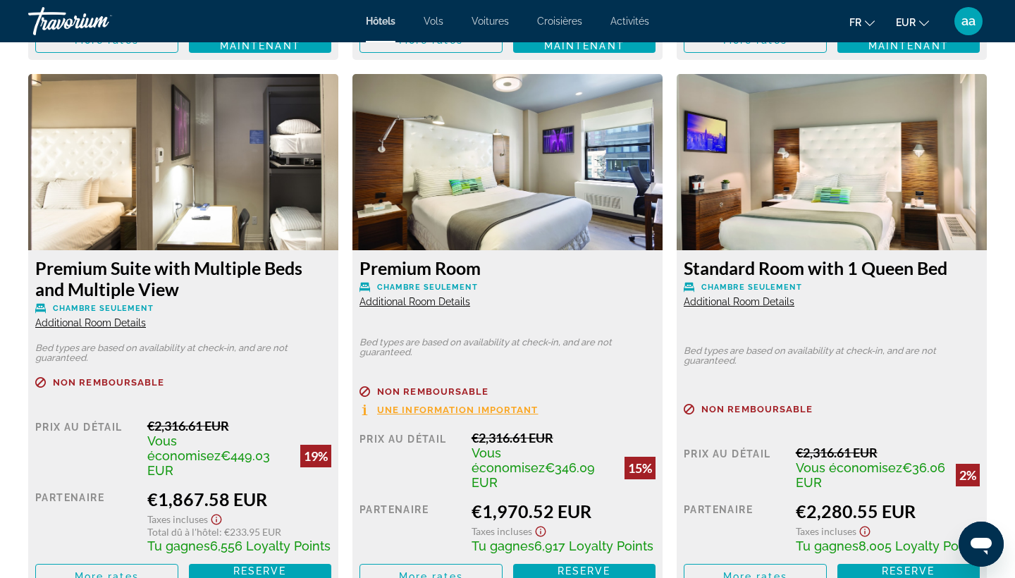
scroll to position [2423, 0]
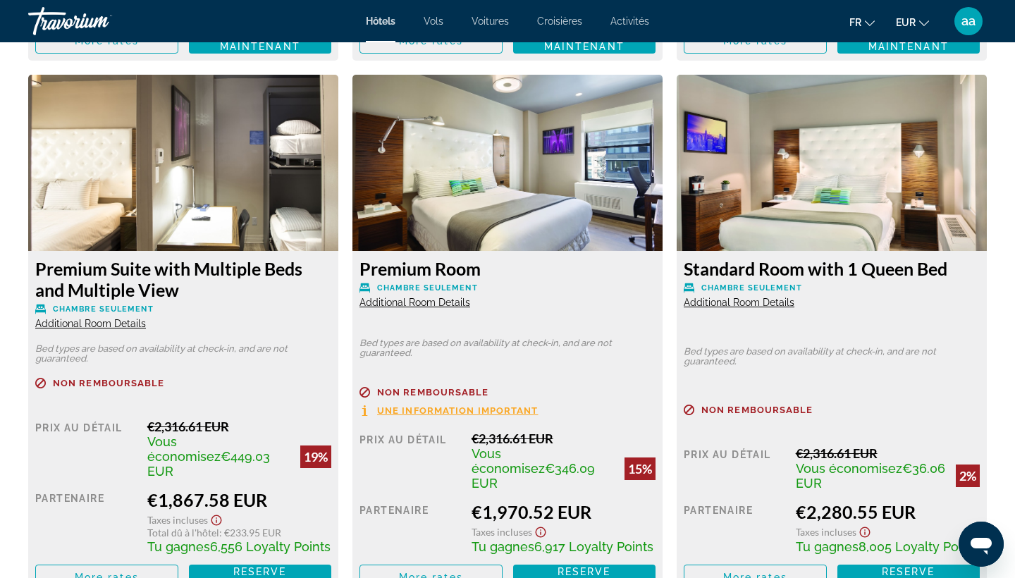
click at [132, 318] on span "Additional Room Details" at bounding box center [90, 323] width 111 height 11
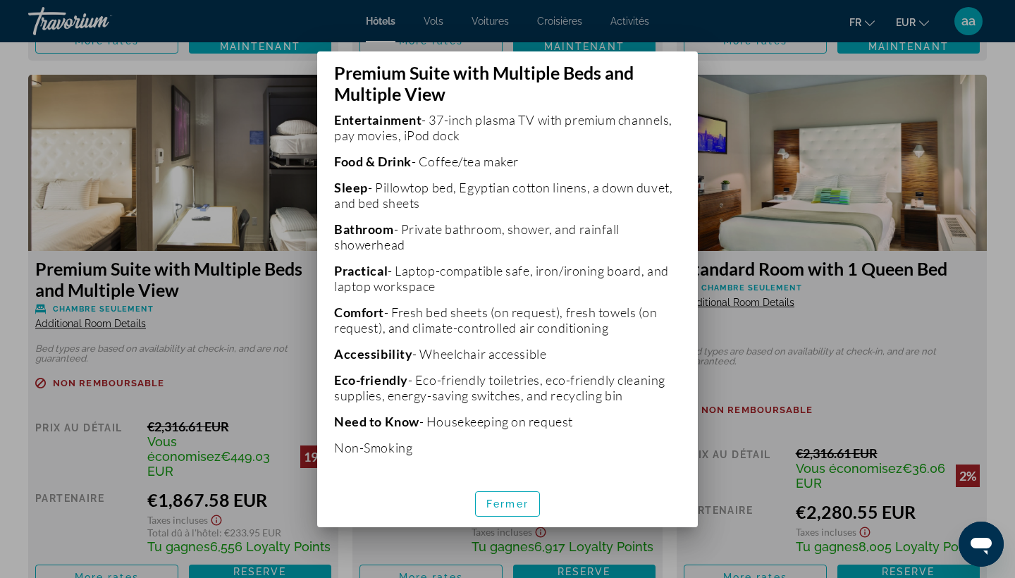
scroll to position [362, 0]
click at [520, 512] on span "button" at bounding box center [507, 504] width 63 height 34
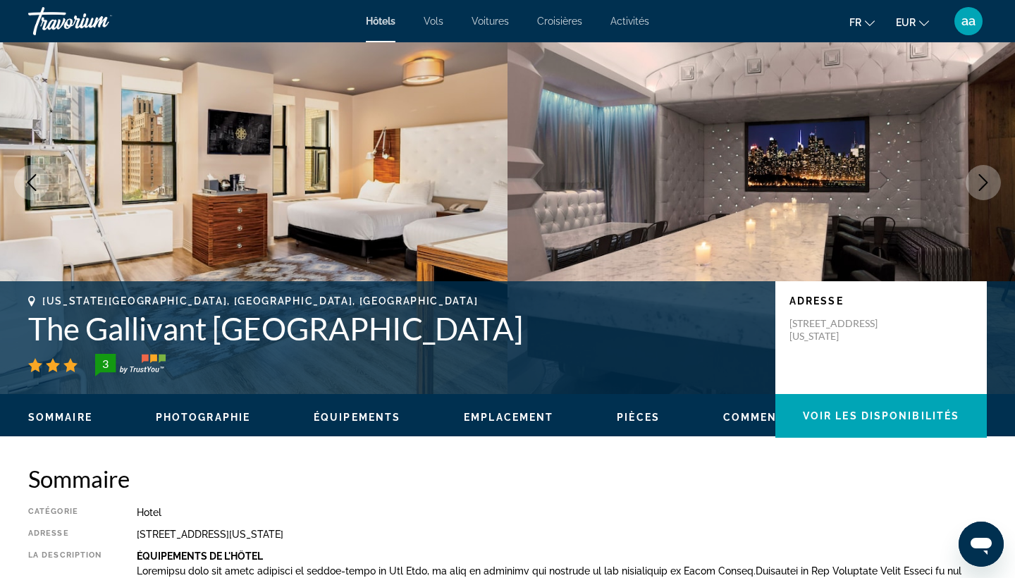
scroll to position [62, 0]
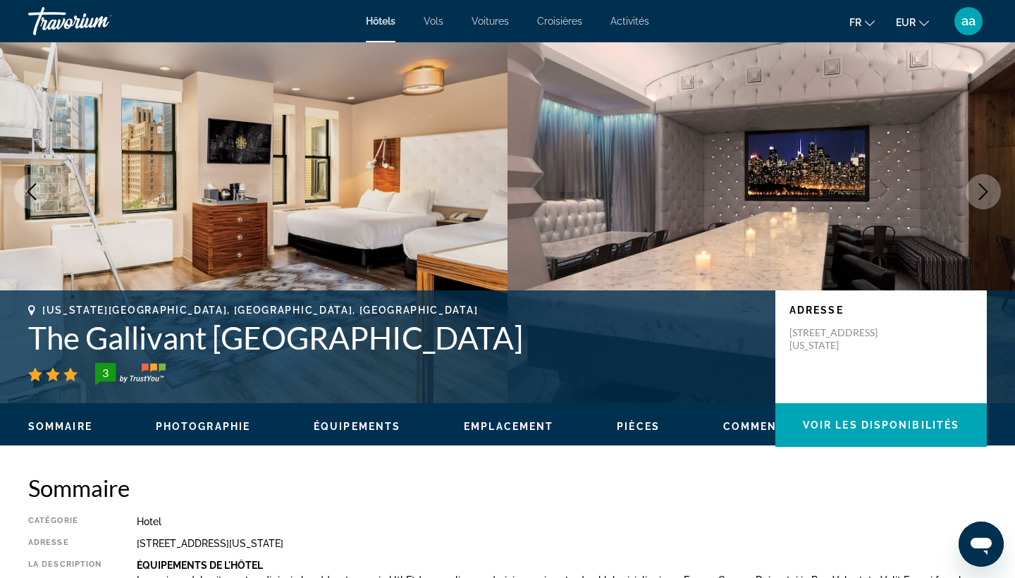
click at [272, 341] on h1 "The Gallivant Times Square" at bounding box center [394, 337] width 733 height 37
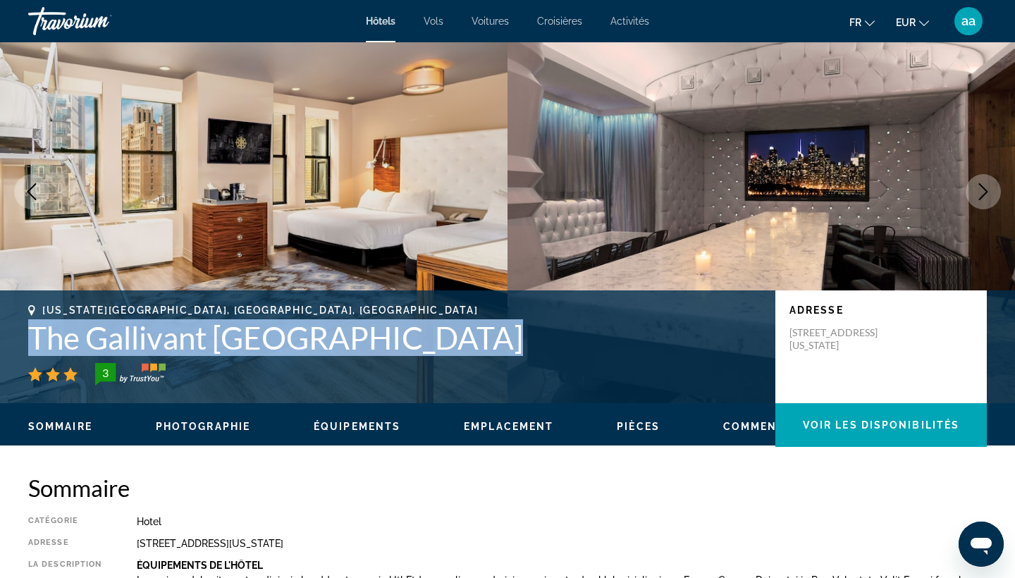
copy h1 "The Gallivant Times Square"
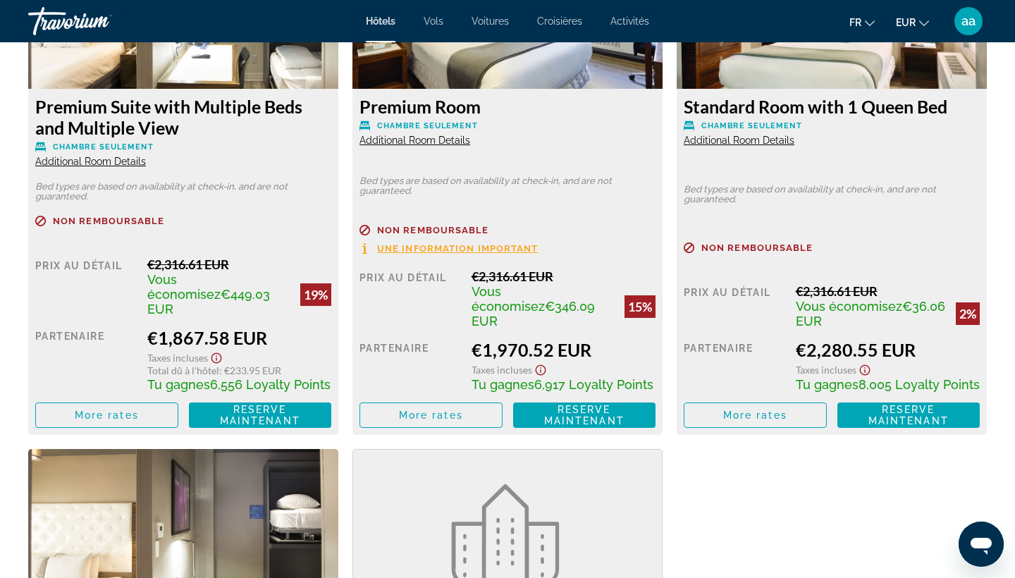
scroll to position [2588, 0]
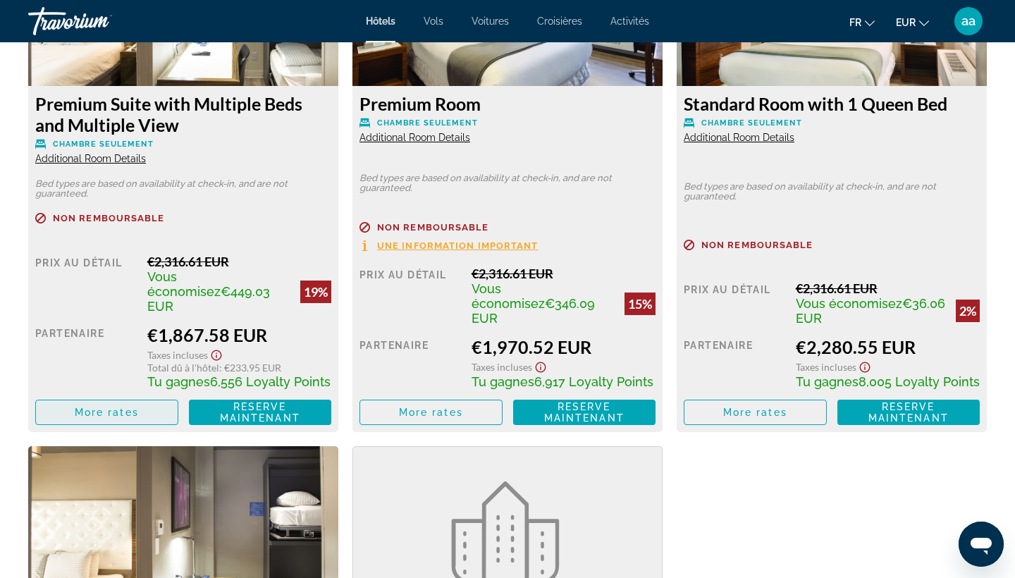
click at [120, 407] on span "More rates" at bounding box center [107, 412] width 64 height 11
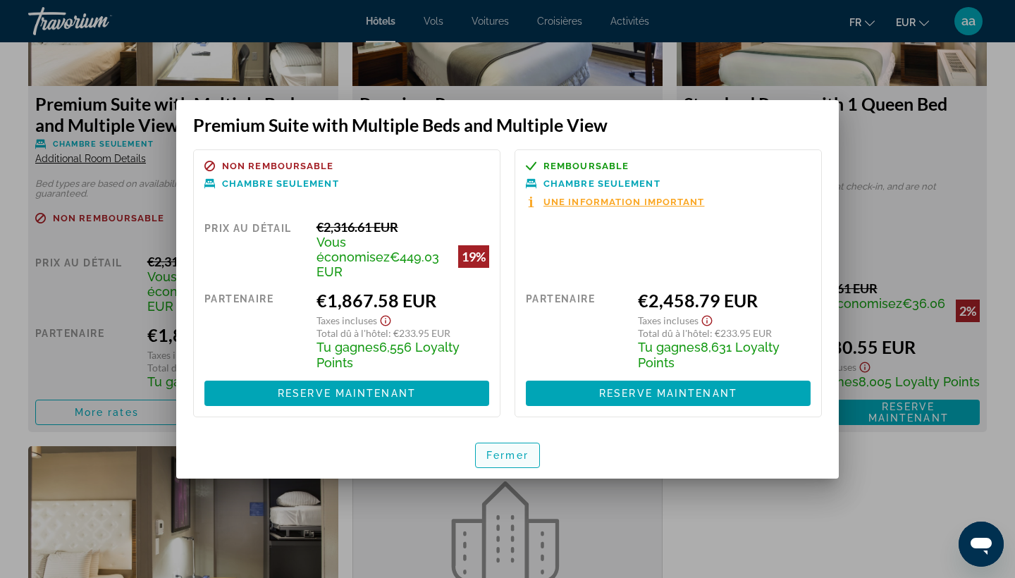
click at [513, 450] on span "Fermer" at bounding box center [507, 455] width 42 height 11
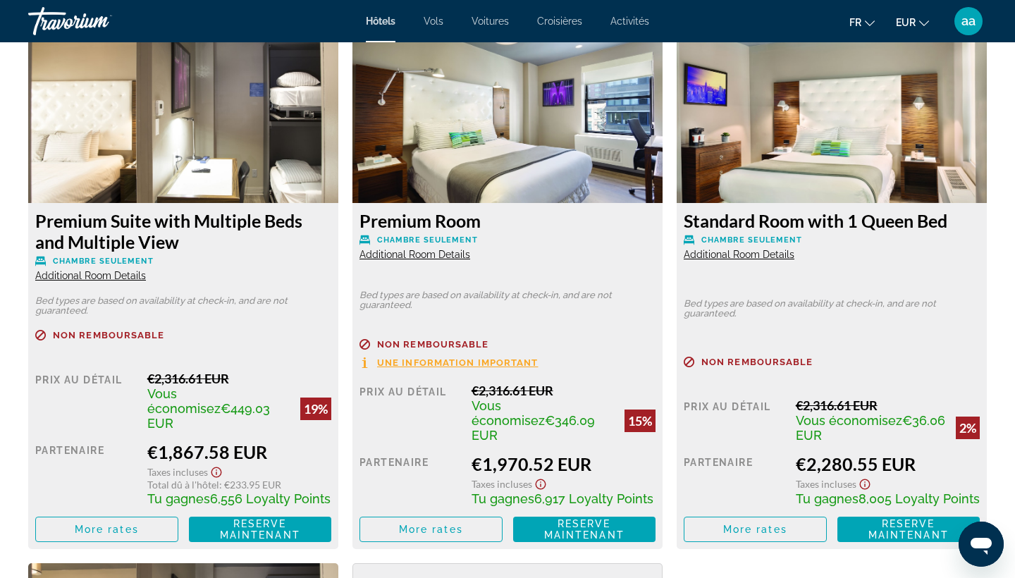
scroll to position [2472, 0]
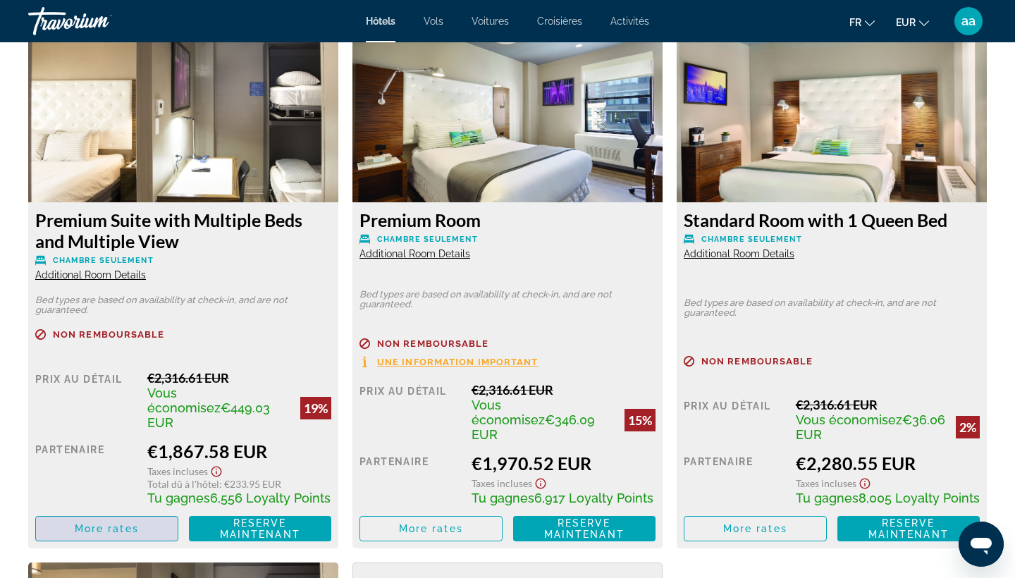
click at [118, 512] on span "Main content" at bounding box center [107, 529] width 142 height 34
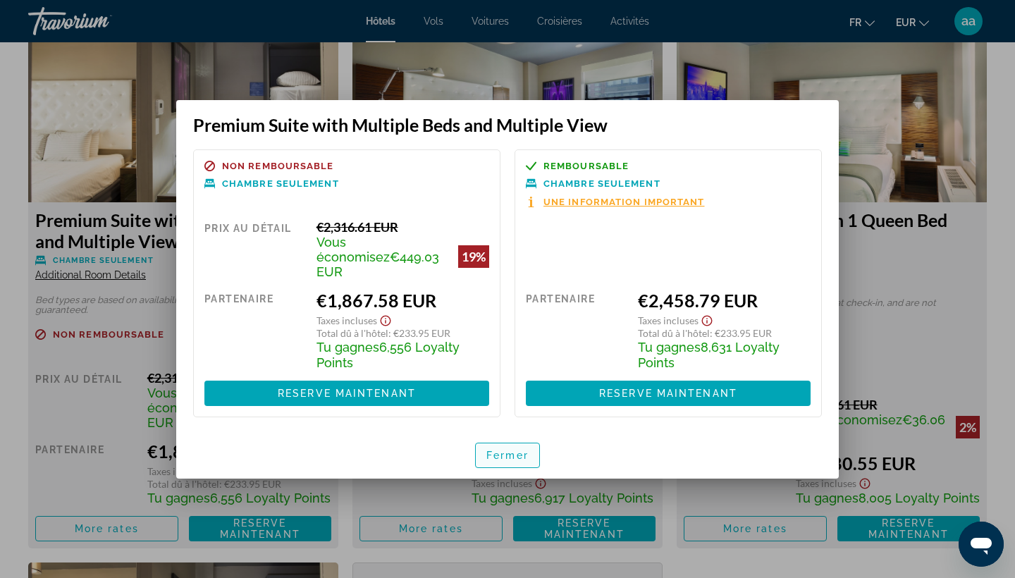
scroll to position [0, 0]
click at [514, 450] on span "Fermer" at bounding box center [507, 455] width 42 height 11
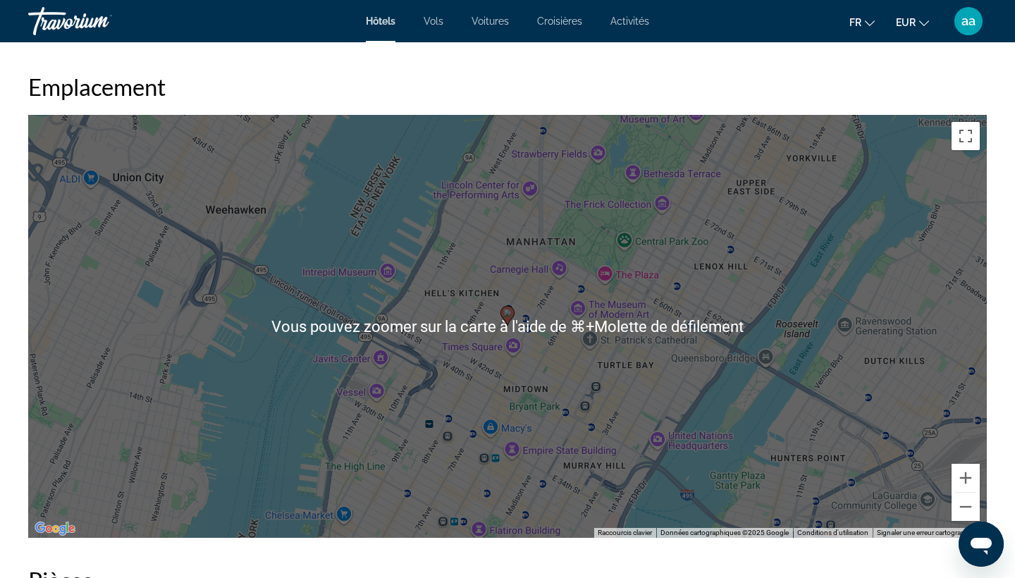
scroll to position [1309, 0]
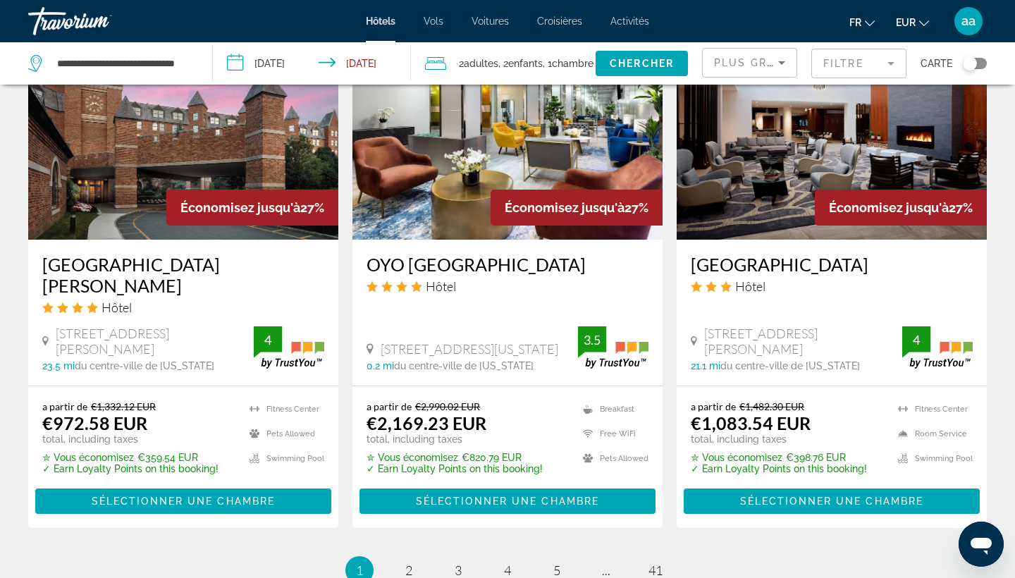
scroll to position [1814, 0]
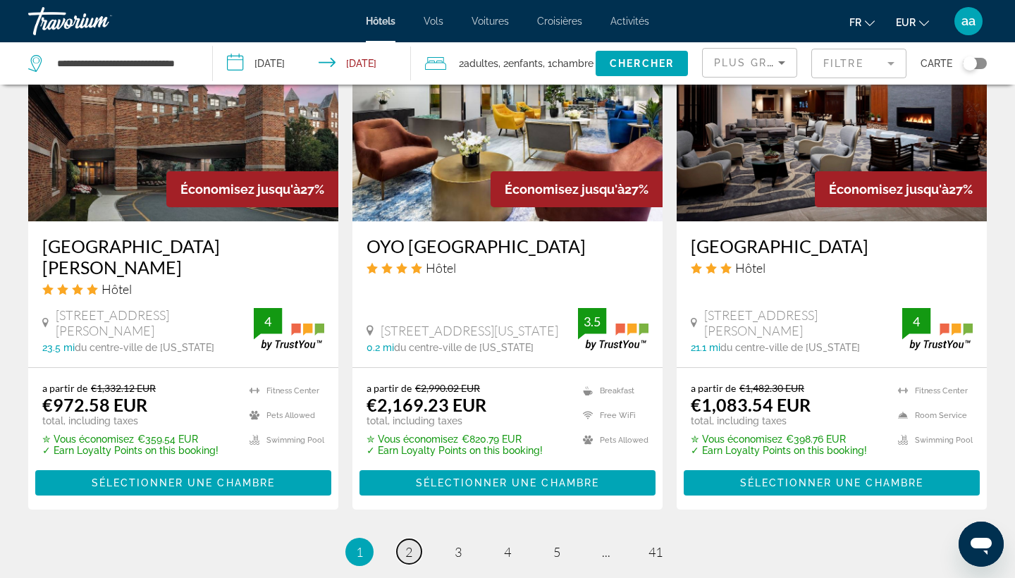
click at [408, 544] on span "2" at bounding box center [408, 552] width 7 height 16
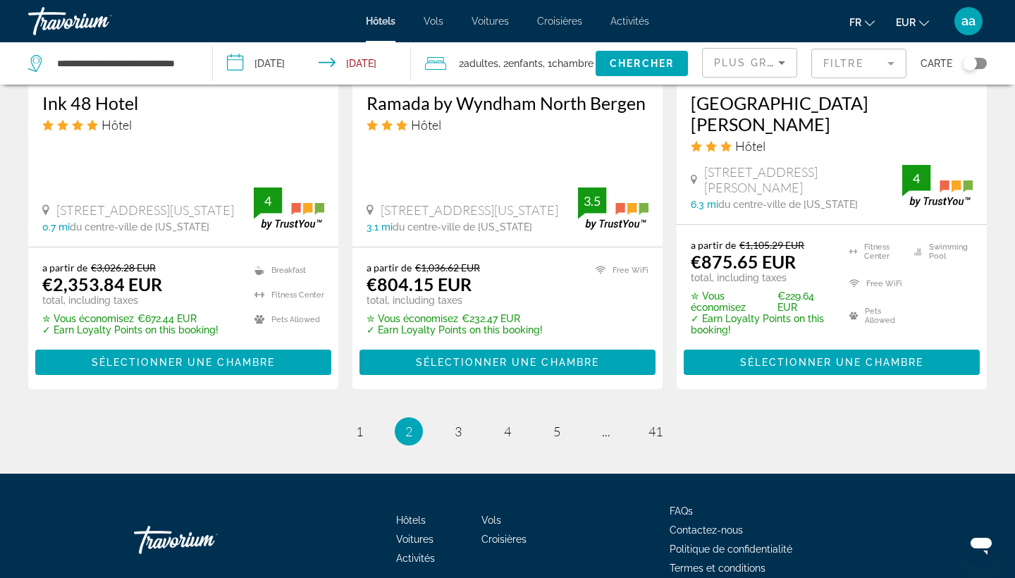
scroll to position [1940, 0]
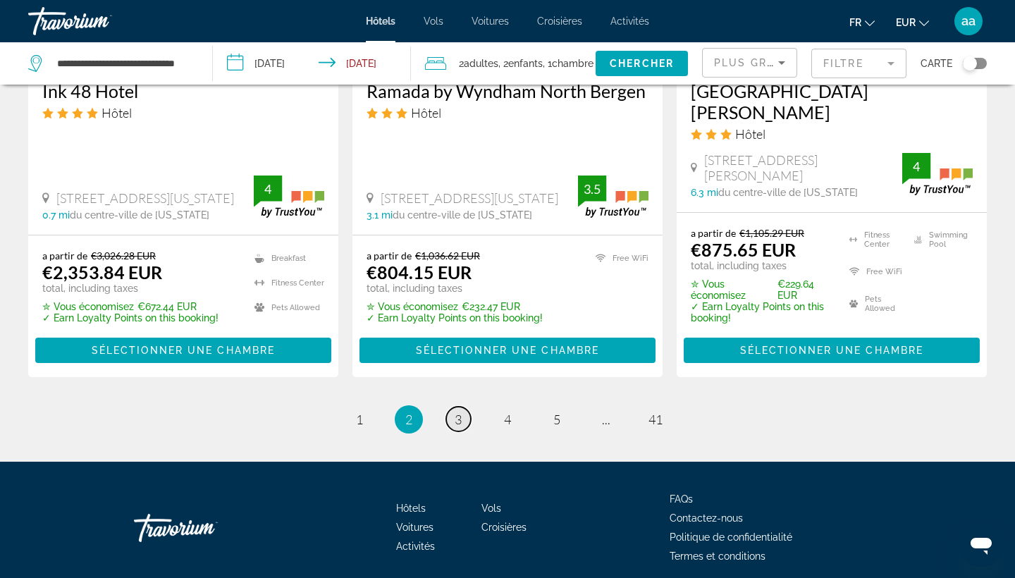
click at [459, 411] on span "3" at bounding box center [457, 419] width 7 height 16
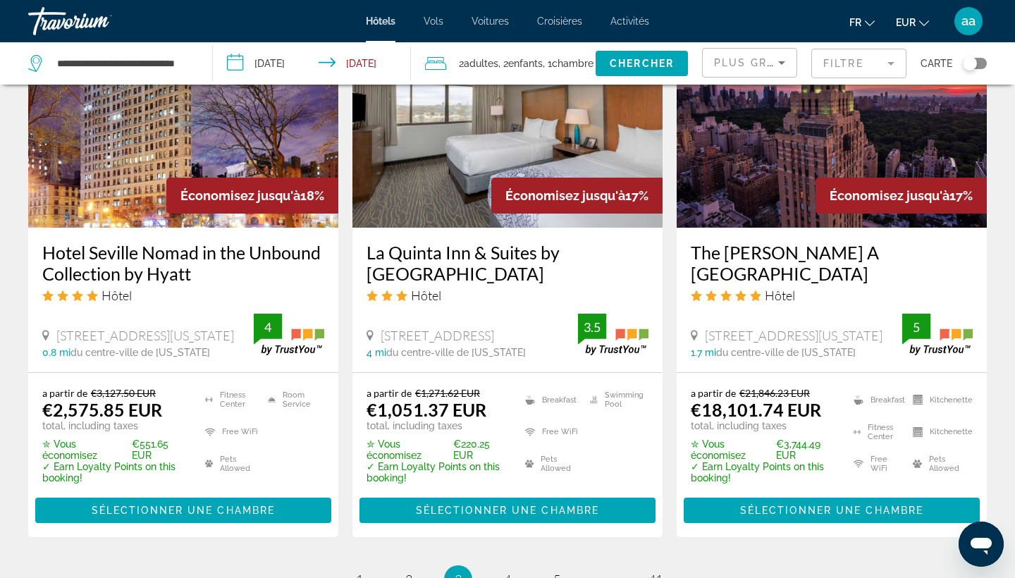
scroll to position [1823, 0]
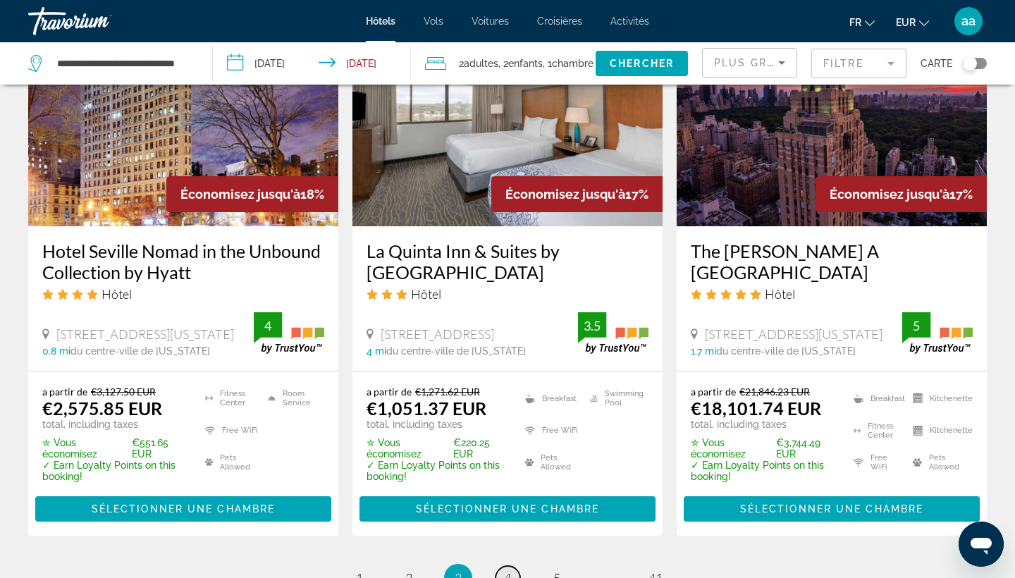
click at [508, 570] on span "4" at bounding box center [507, 578] width 7 height 16
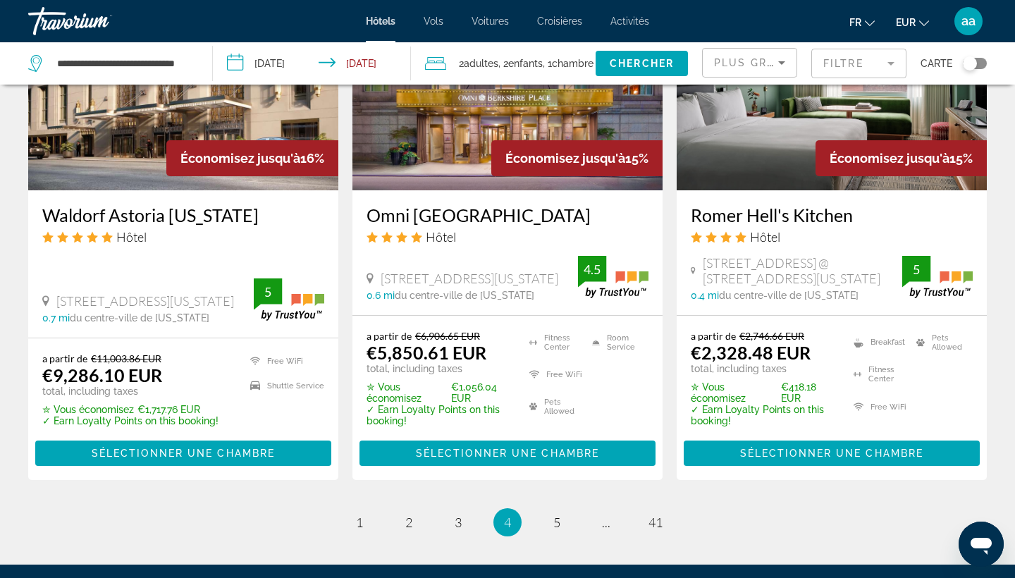
scroll to position [1859, 0]
click at [555, 514] on span "5" at bounding box center [556, 522] width 7 height 16
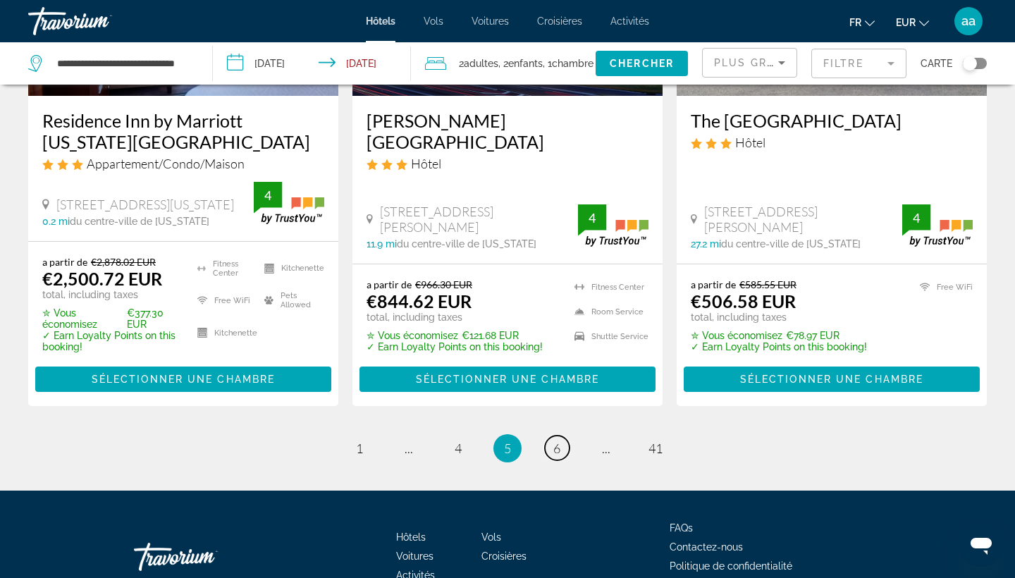
scroll to position [1933, 0]
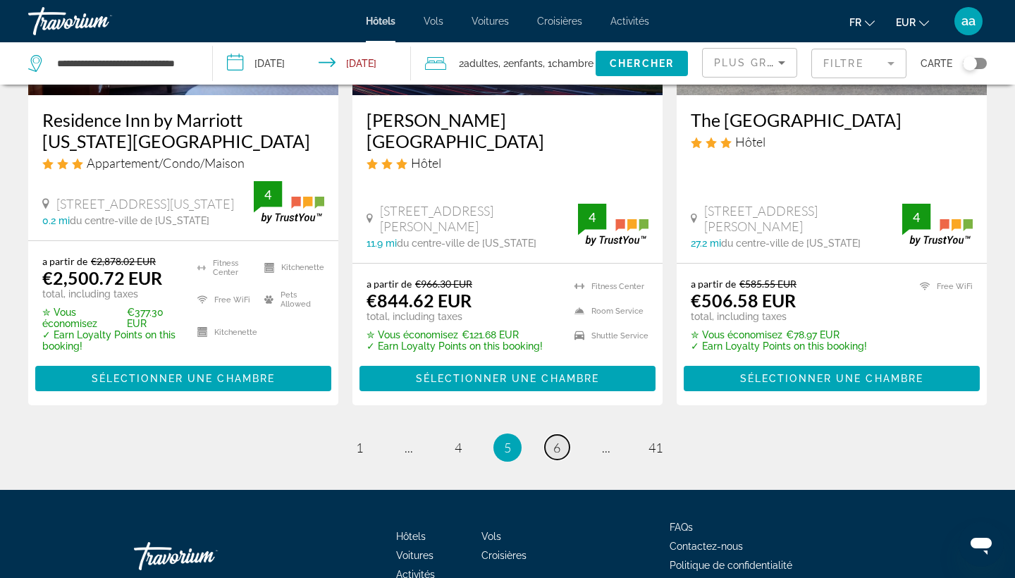
click at [557, 443] on span "6" at bounding box center [556, 448] width 7 height 16
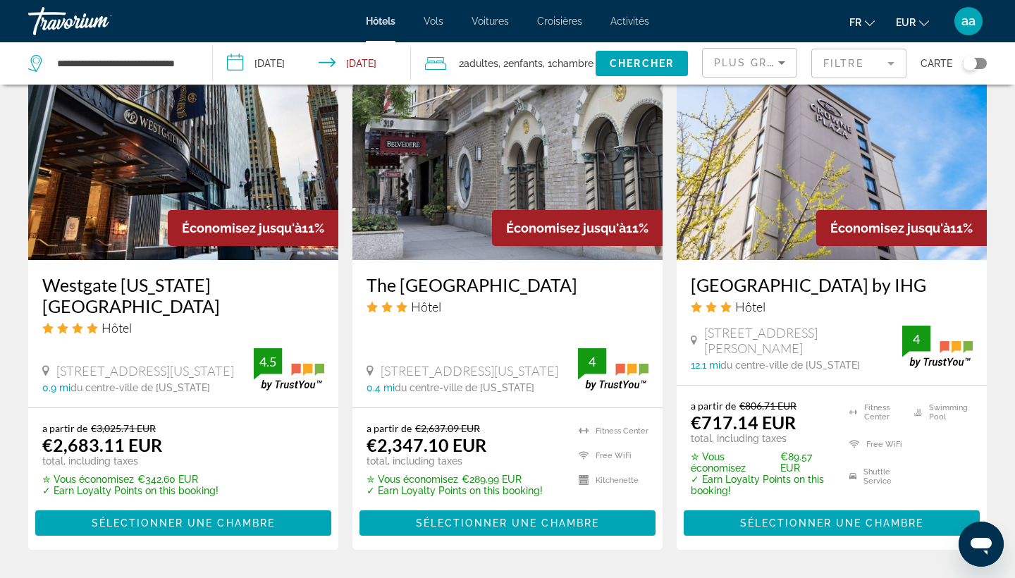
scroll to position [1853, 0]
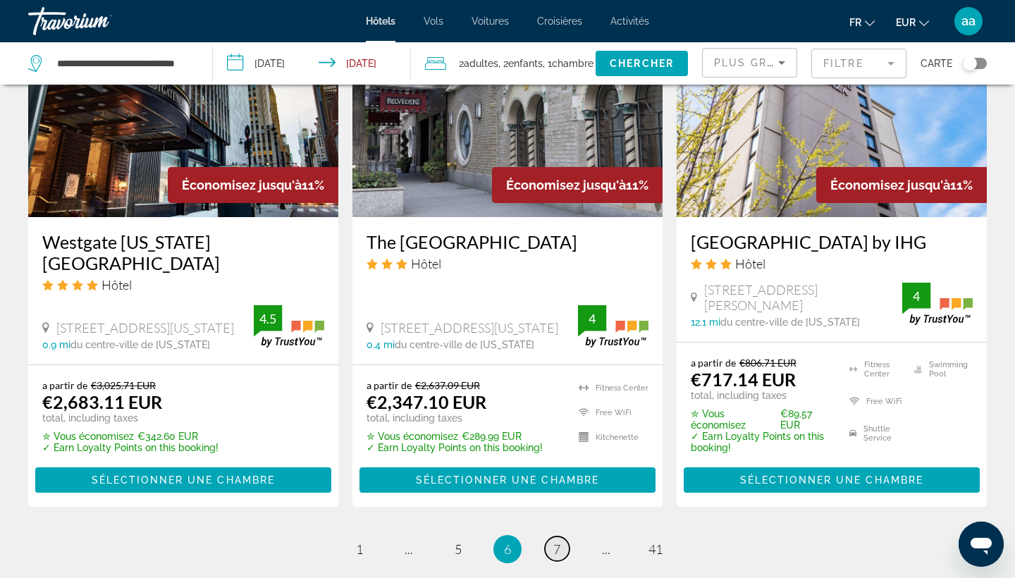
click at [557, 541] on span "7" at bounding box center [556, 549] width 7 height 16
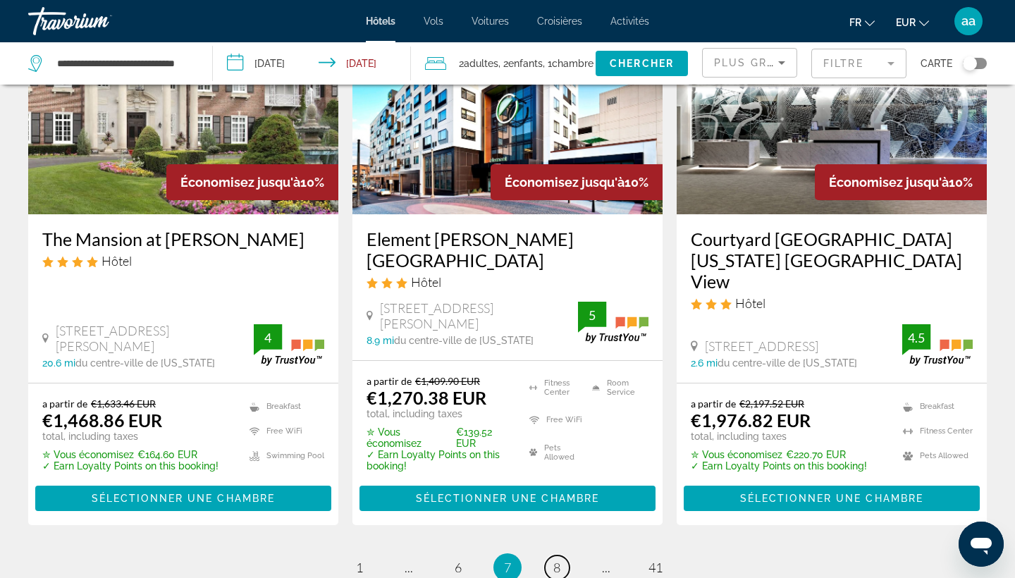
scroll to position [1885, 0]
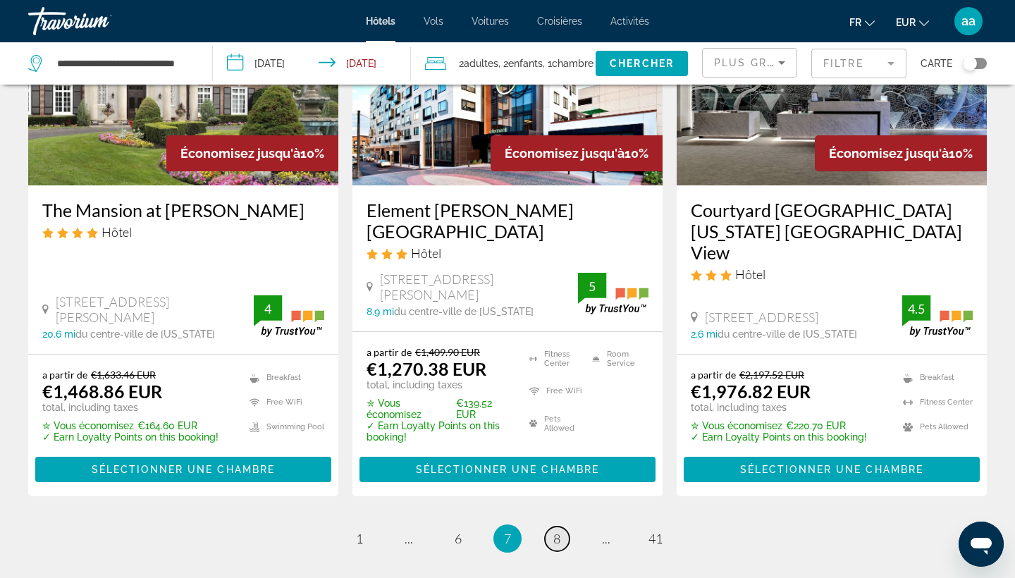
click at [550, 526] on link "page 8" at bounding box center [557, 538] width 25 height 25
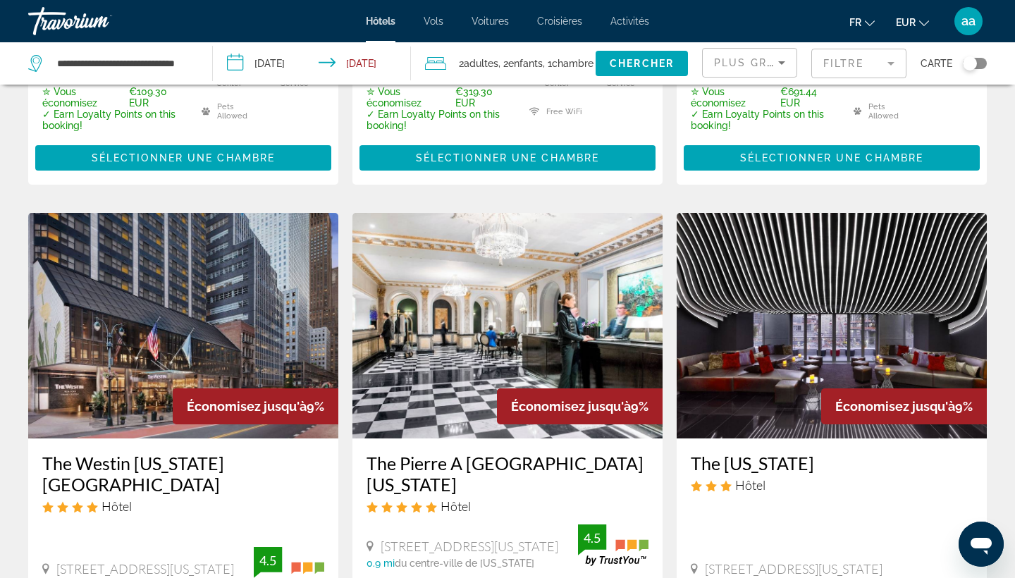
scroll to position [550, 0]
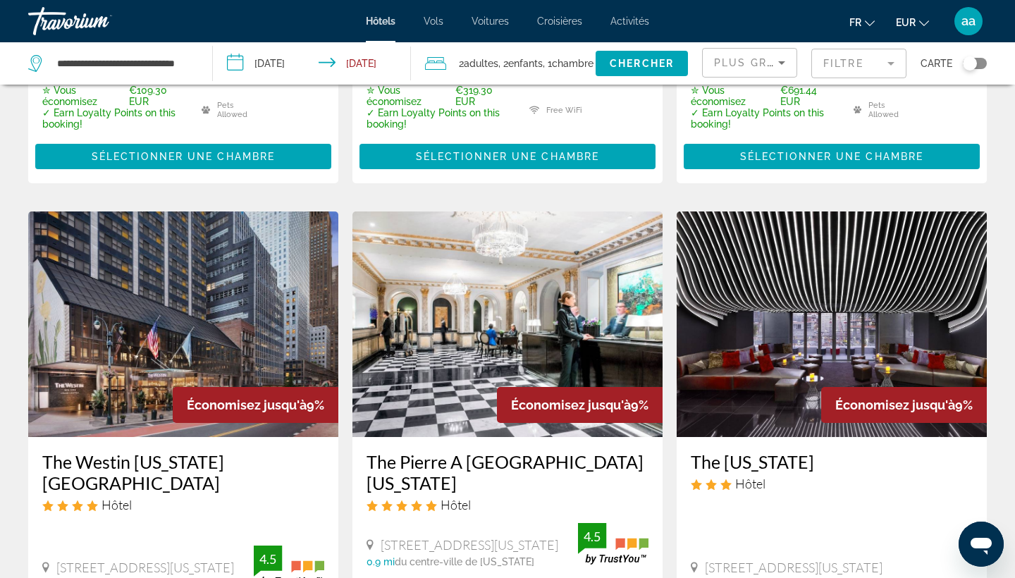
click at [865, 73] on mat-form-field "Filtre" at bounding box center [858, 64] width 95 height 30
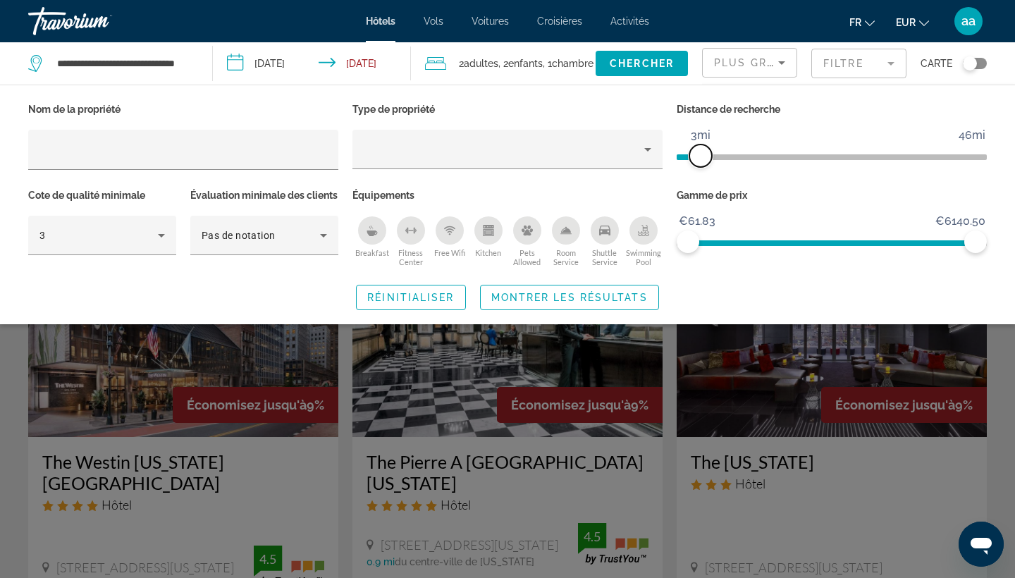
drag, startPoint x: 878, startPoint y: 151, endPoint x: 702, endPoint y: 151, distance: 176.1
click at [702, 151] on span "ngx-slider" at bounding box center [700, 155] width 23 height 23
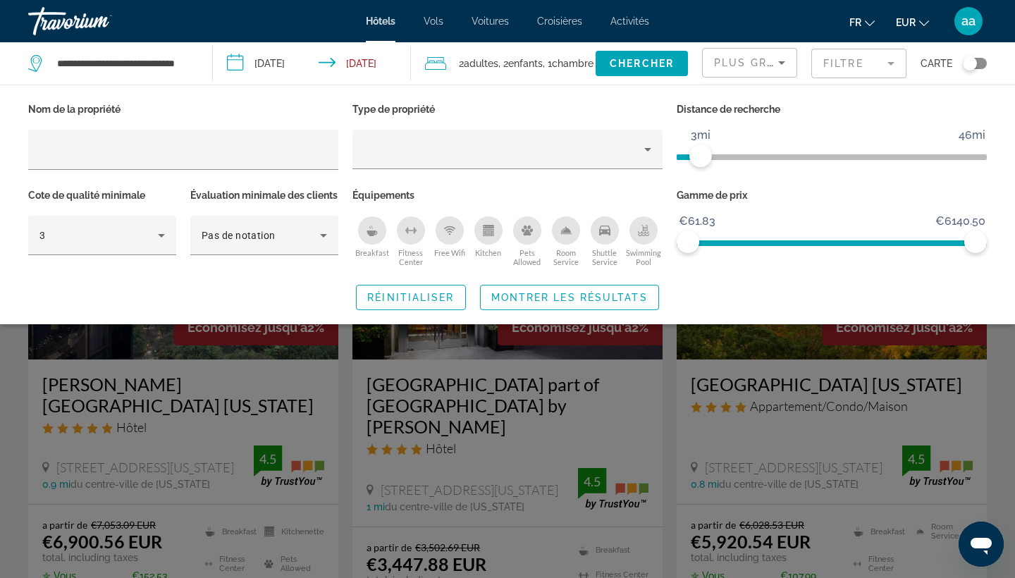
click at [638, 420] on div "Search widget" at bounding box center [507, 394] width 1015 height 366
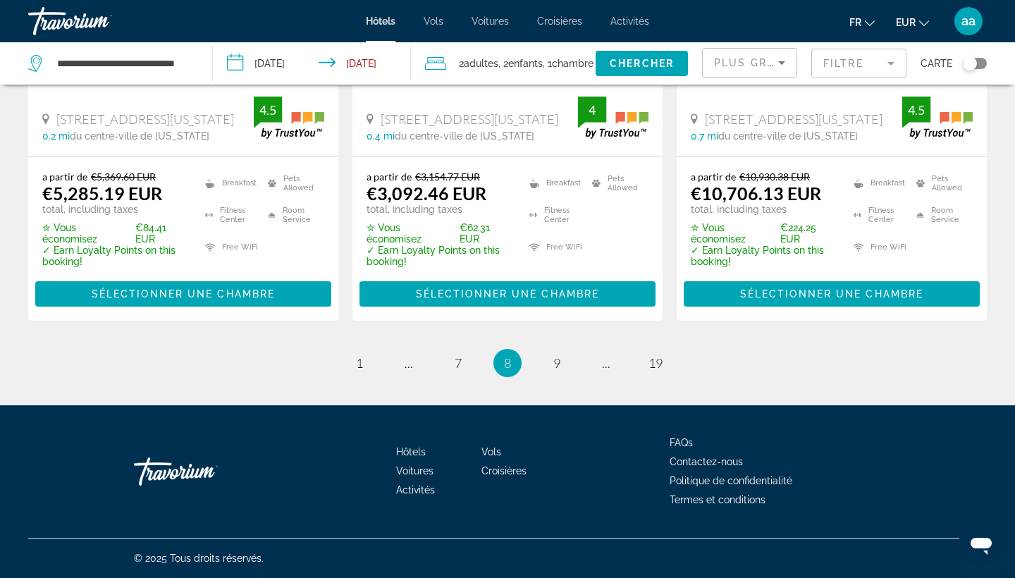
scroll to position [2040, 0]
click at [356, 361] on span "1" at bounding box center [359, 363] width 7 height 16
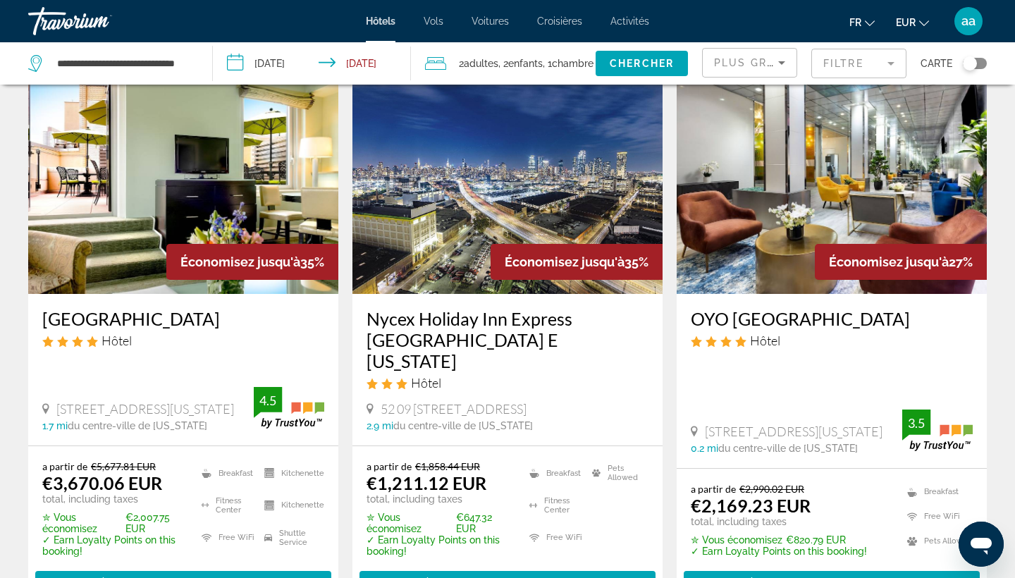
scroll to position [609, 0]
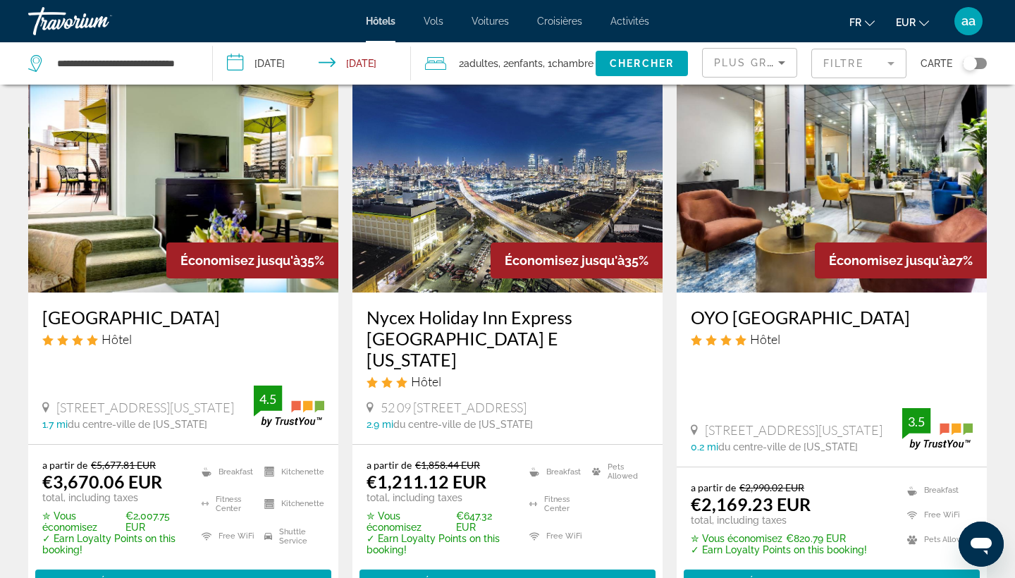
click at [500, 223] on img "Main content" at bounding box center [507, 179] width 310 height 225
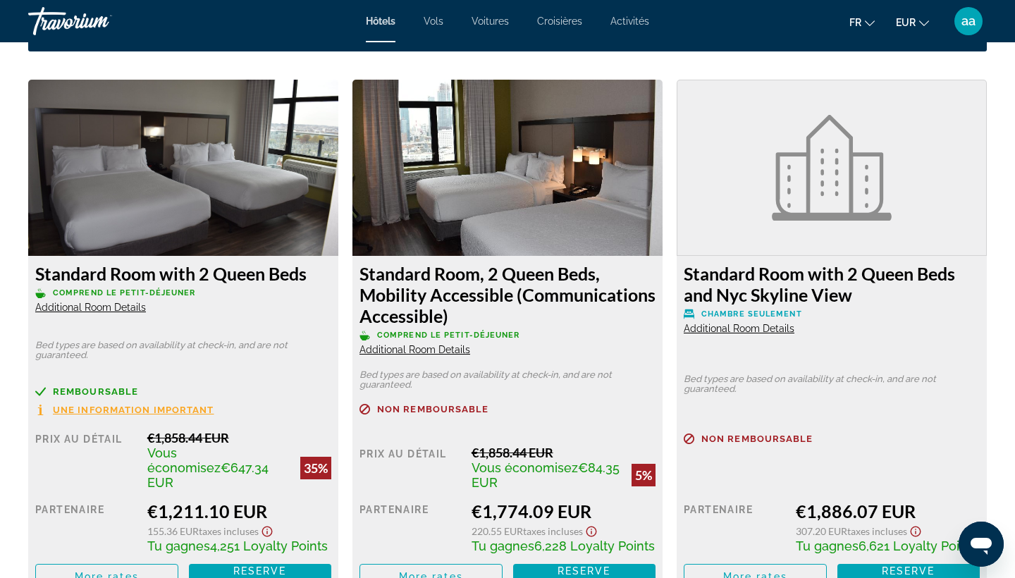
scroll to position [1914, 0]
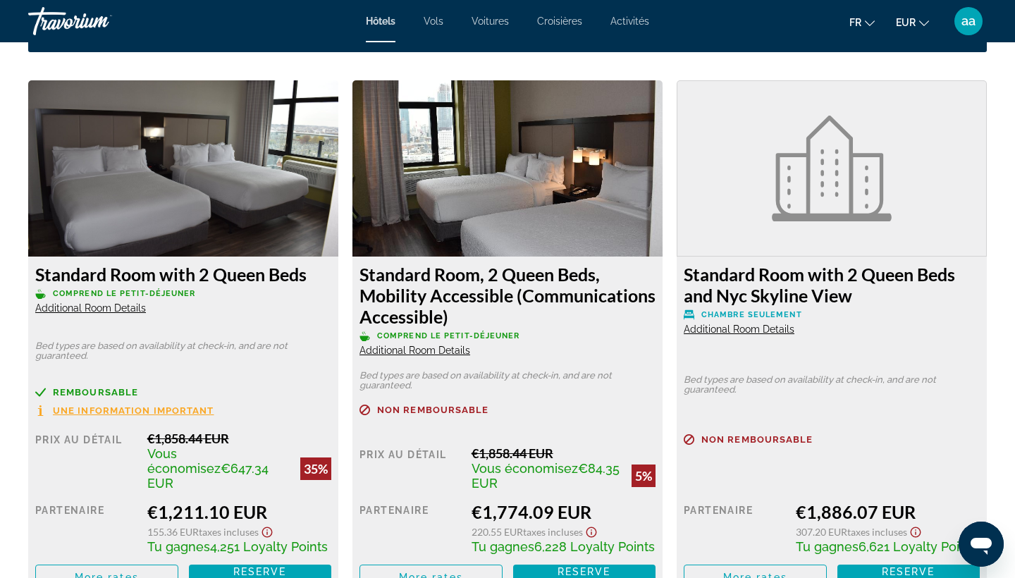
click at [123, 306] on span "Additional Room Details" at bounding box center [90, 307] width 111 height 11
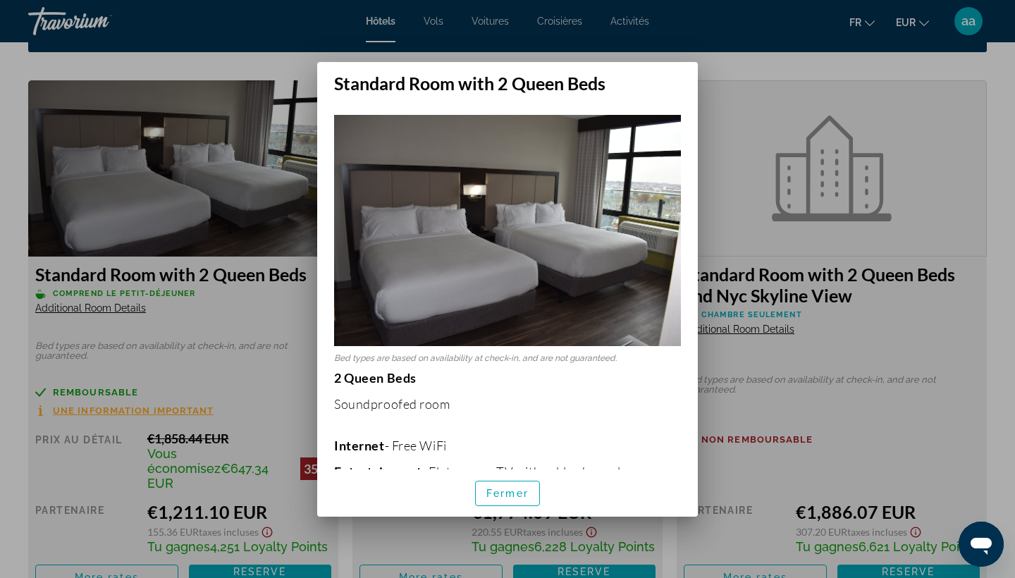
click at [212, 330] on div at bounding box center [507, 289] width 1015 height 578
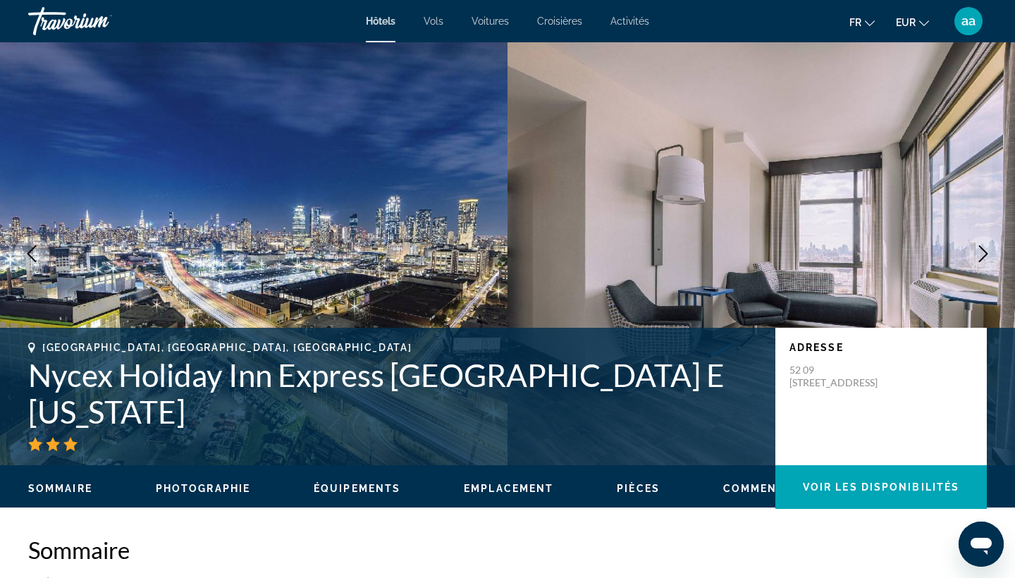
scroll to position [1914, 0]
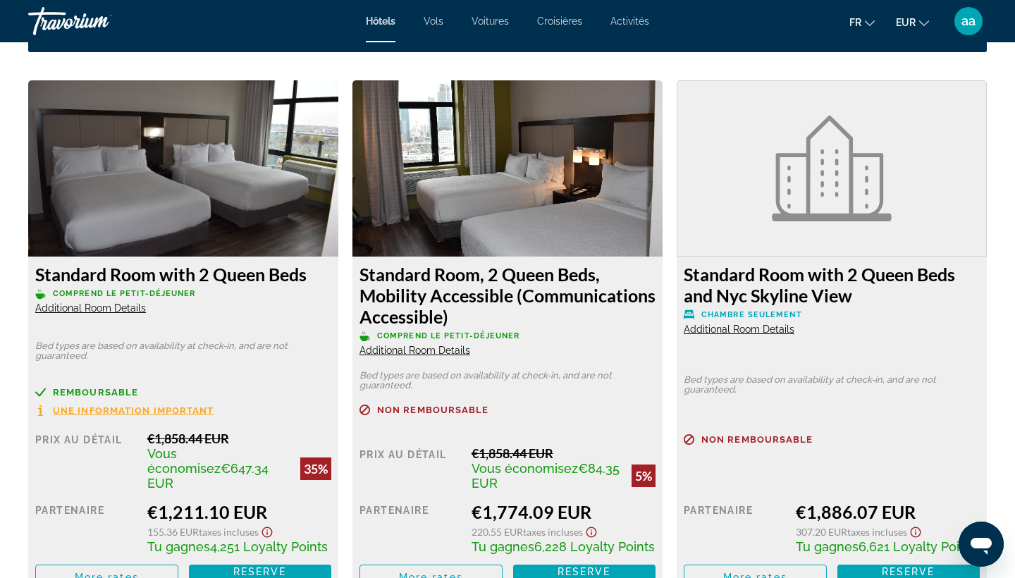
click at [452, 351] on span "Additional Room Details" at bounding box center [414, 350] width 111 height 11
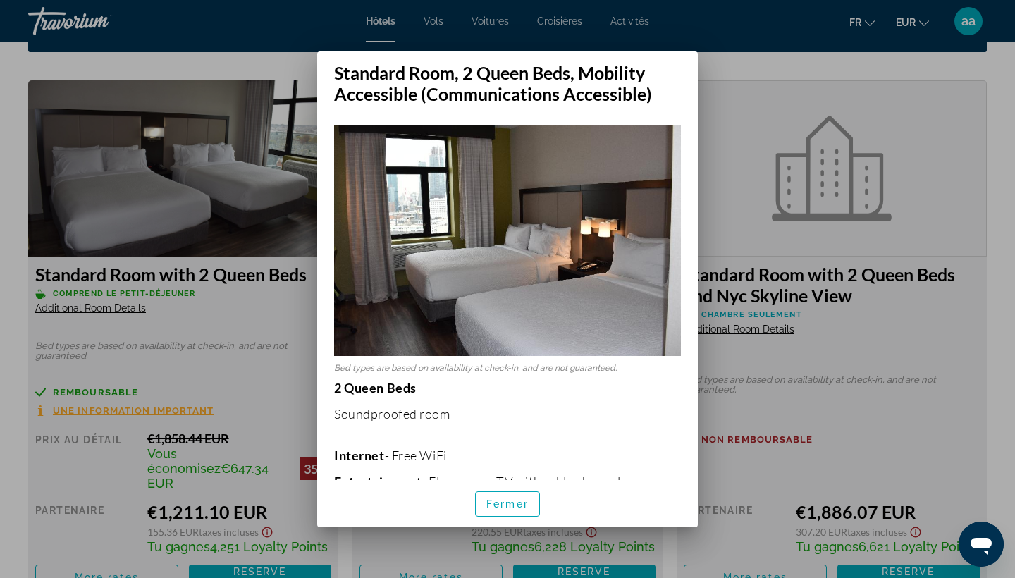
scroll to position [0, 0]
click at [228, 289] on div at bounding box center [507, 289] width 1015 height 578
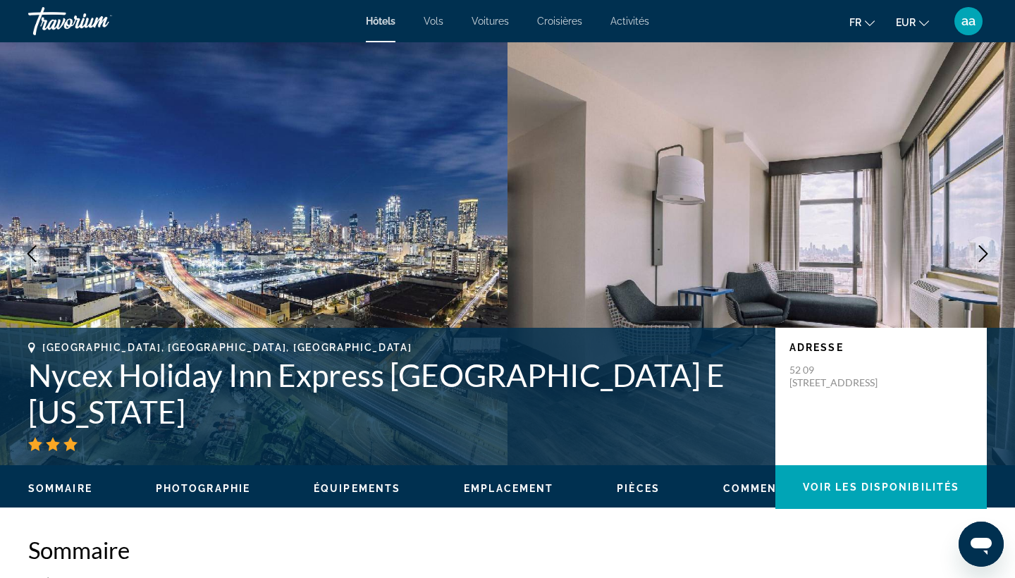
scroll to position [1914, 0]
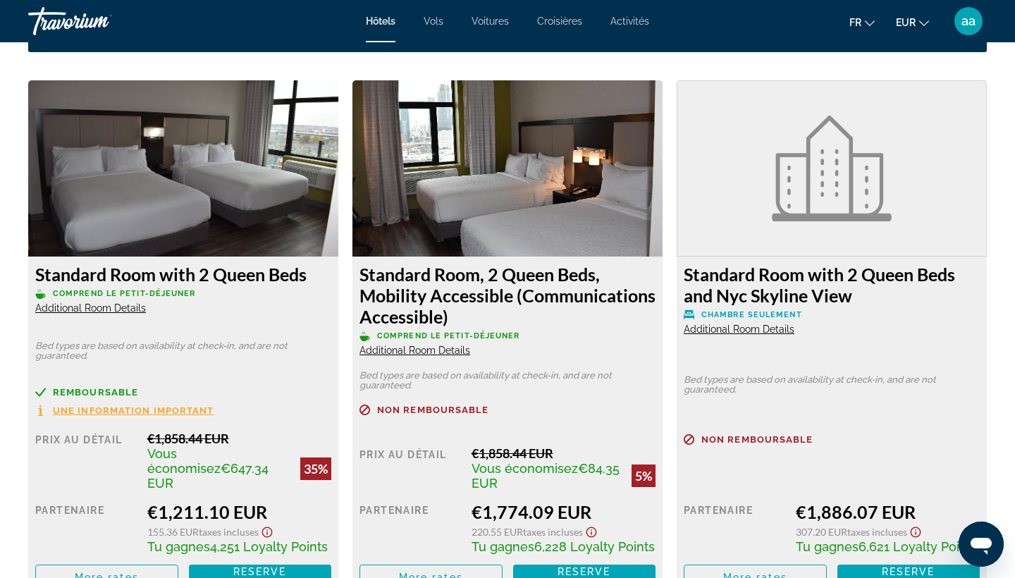
click at [760, 330] on span "Additional Room Details" at bounding box center [738, 328] width 111 height 11
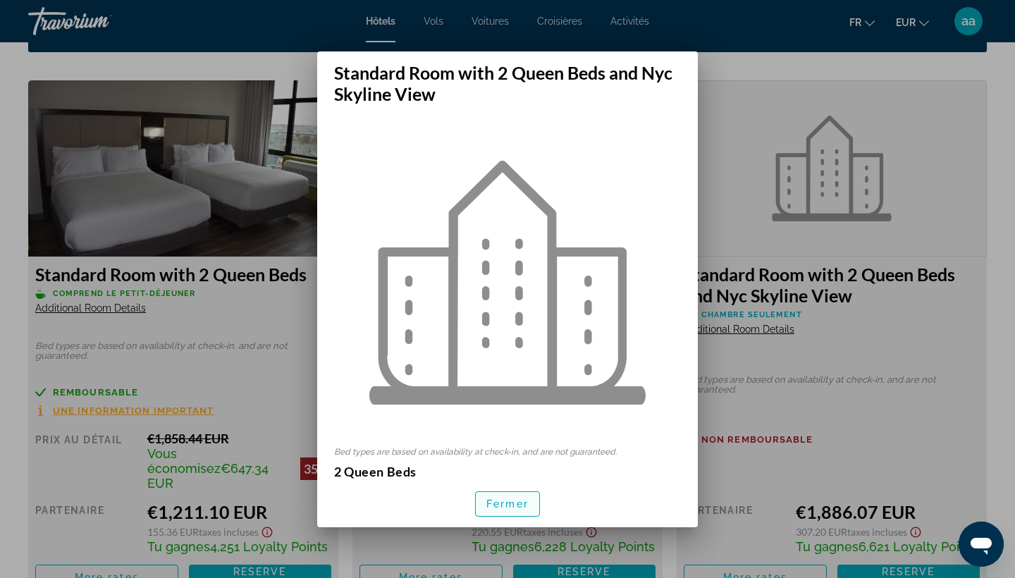
click at [510, 509] on span "button" at bounding box center [507, 504] width 63 height 34
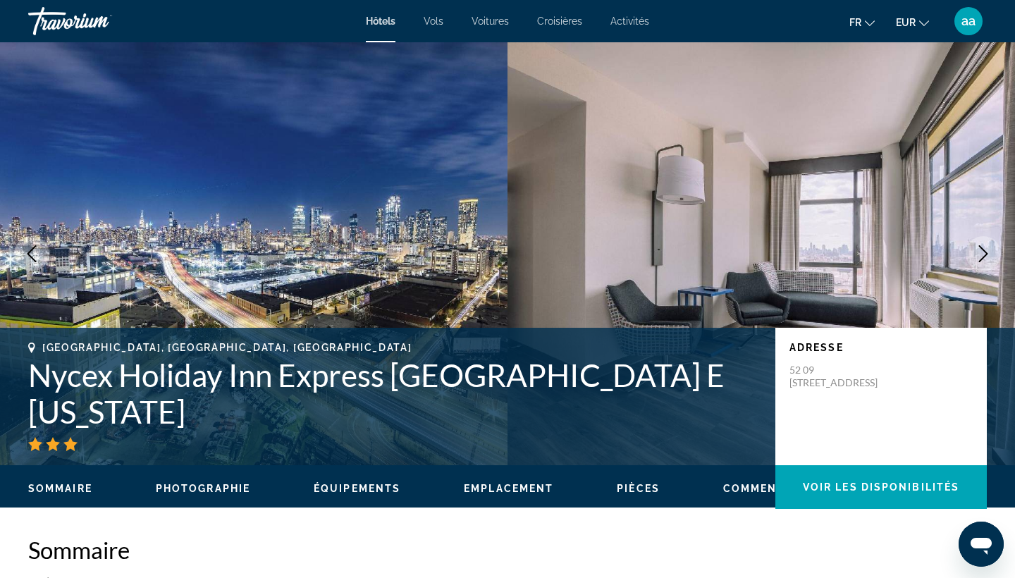
scroll to position [1914, 0]
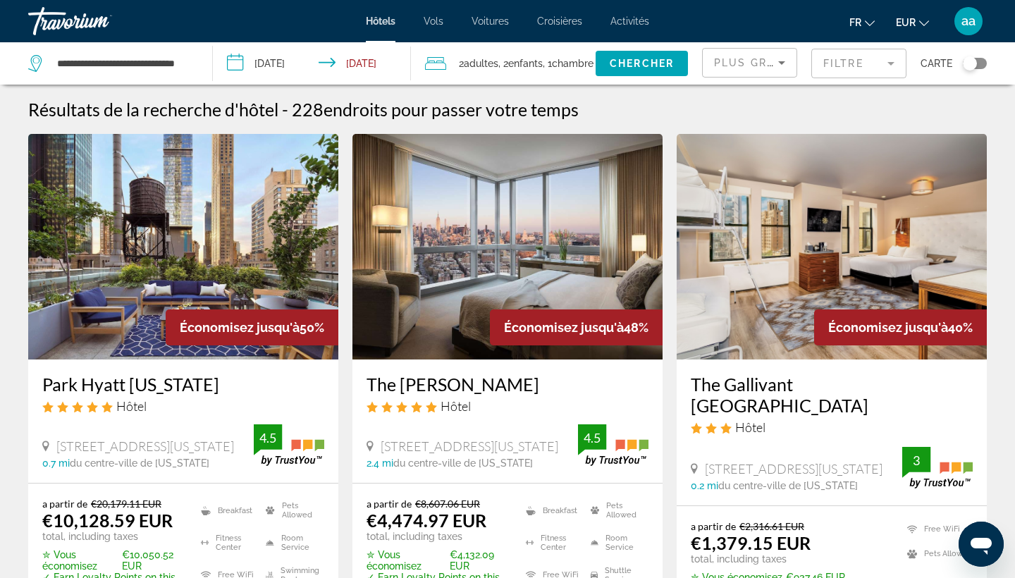
click at [569, 60] on span ", 1 Chambre pièces" at bounding box center [568, 64] width 51 height 20
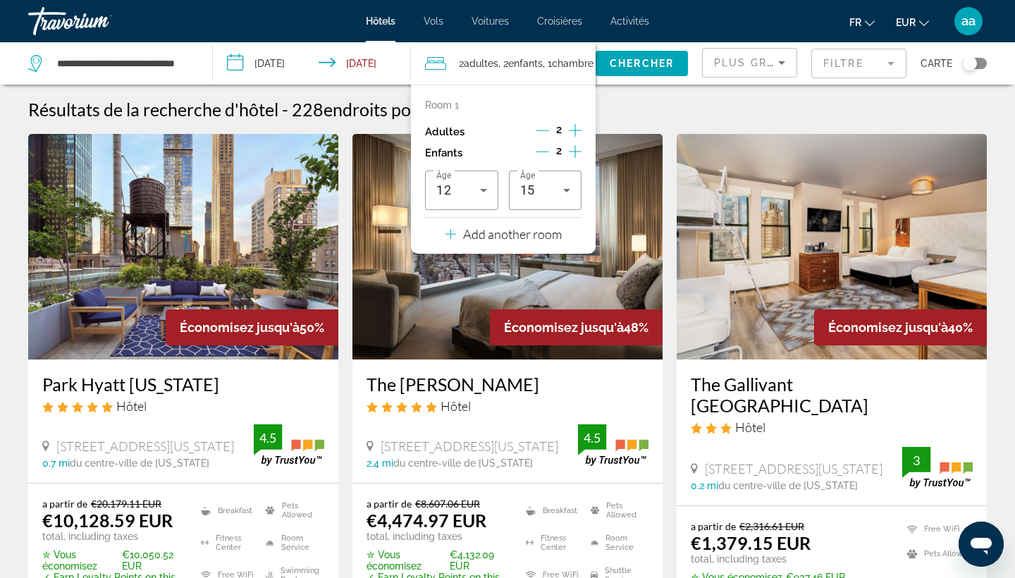
click at [544, 155] on icon "Decrement children" at bounding box center [542, 151] width 13 height 13
click at [544, 155] on icon "Decrement children" at bounding box center [543, 151] width 13 height 13
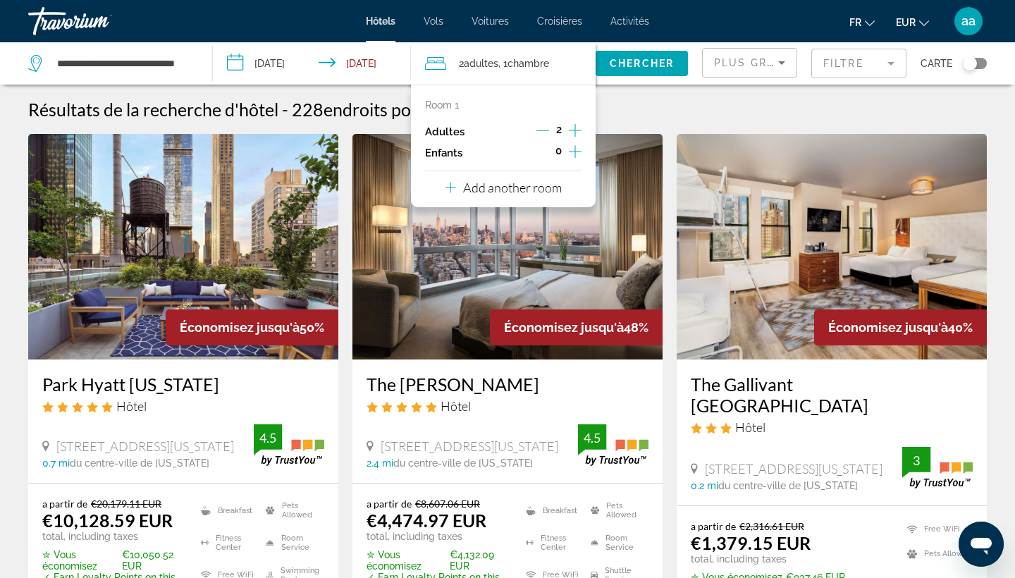
click at [547, 191] on p "Add another room" at bounding box center [512, 188] width 99 height 16
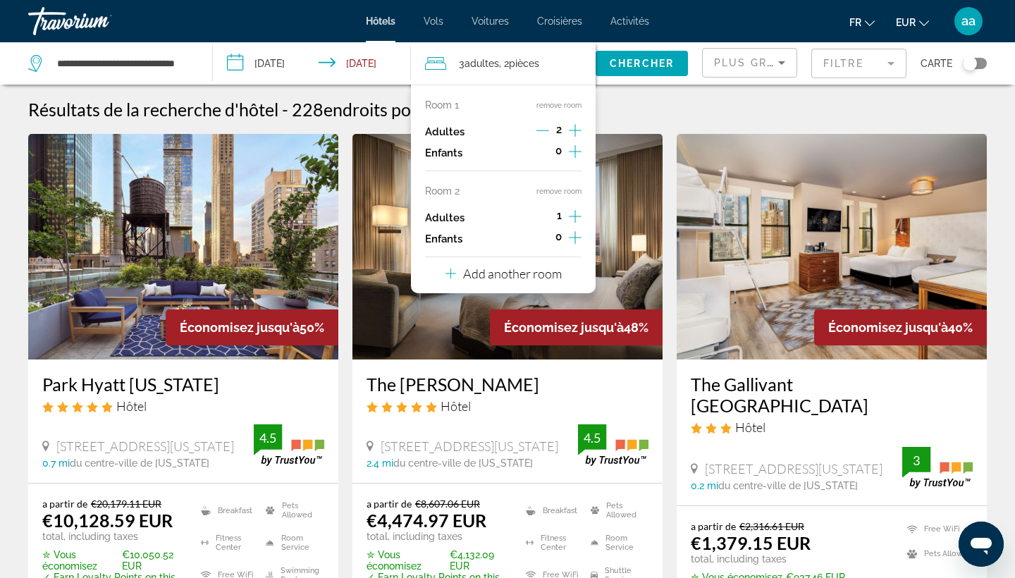
click at [523, 286] on button "Add another room" at bounding box center [503, 271] width 116 height 29
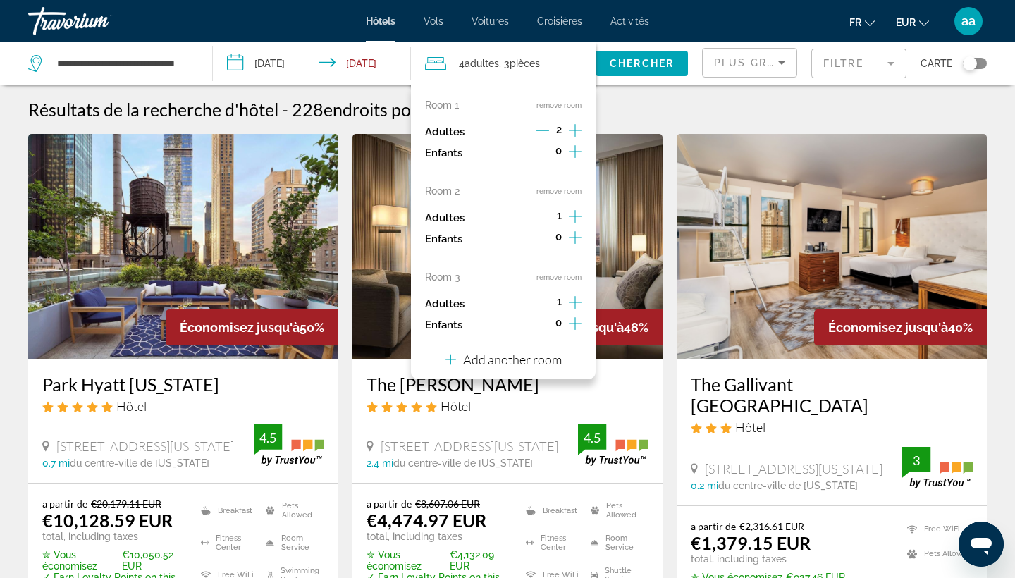
click at [566, 281] on button "remove room" at bounding box center [558, 277] width 45 height 9
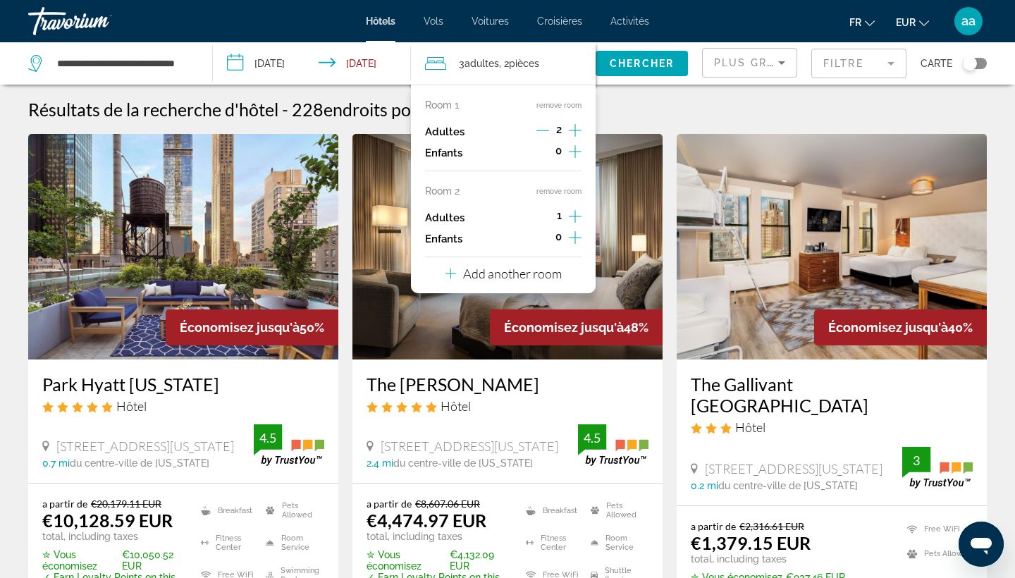
click at [569, 186] on div "Room 1 remove room Adultes 2 Enfants 0 Room 2 remove room Adultes 1 Enfants 0 A…" at bounding box center [503, 189] width 185 height 209
click at [565, 196] on button "remove room" at bounding box center [558, 191] width 45 height 9
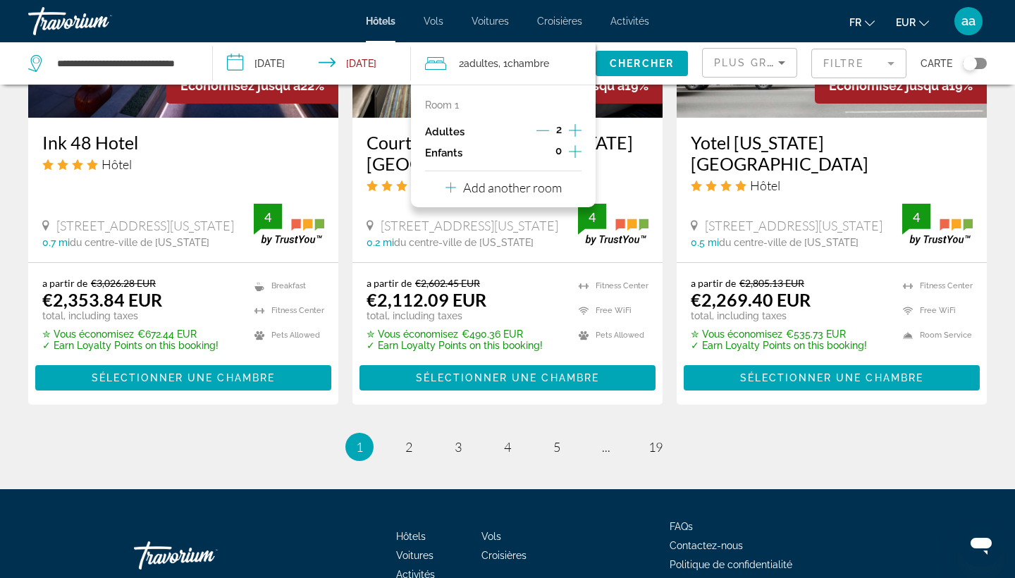
scroll to position [1918, 0]
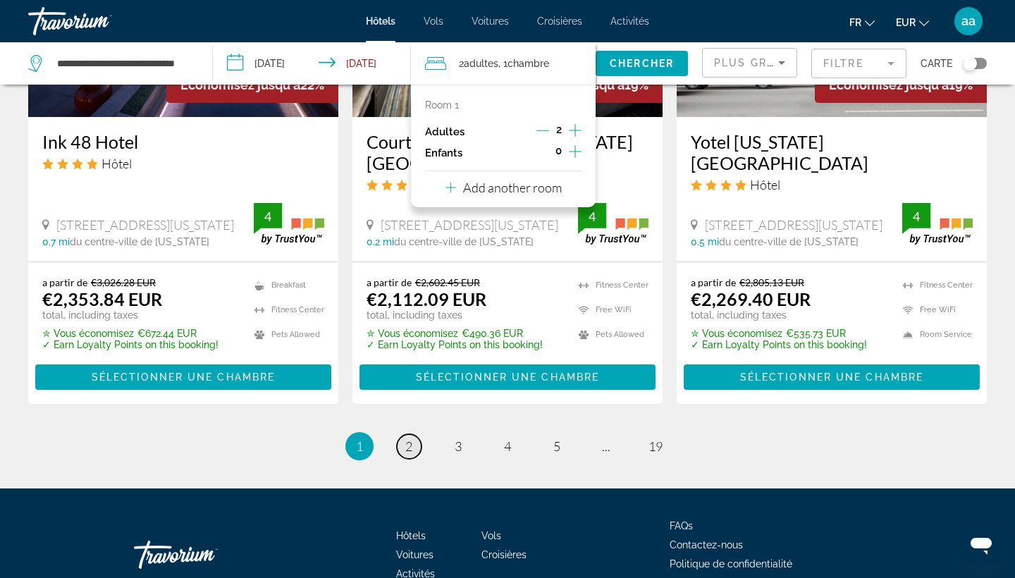
click at [401, 434] on link "page 2" at bounding box center [409, 446] width 25 height 25
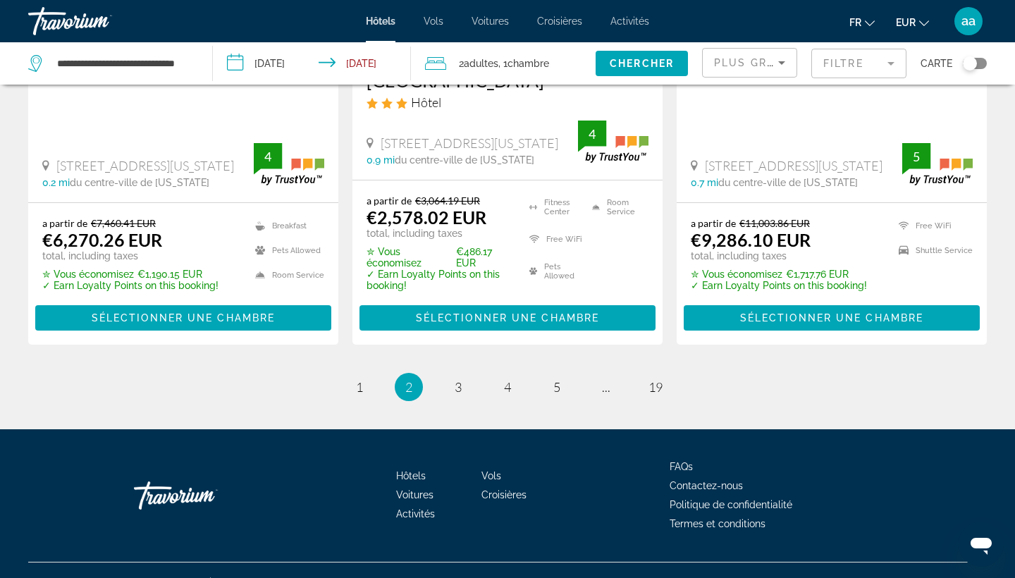
scroll to position [2019, 0]
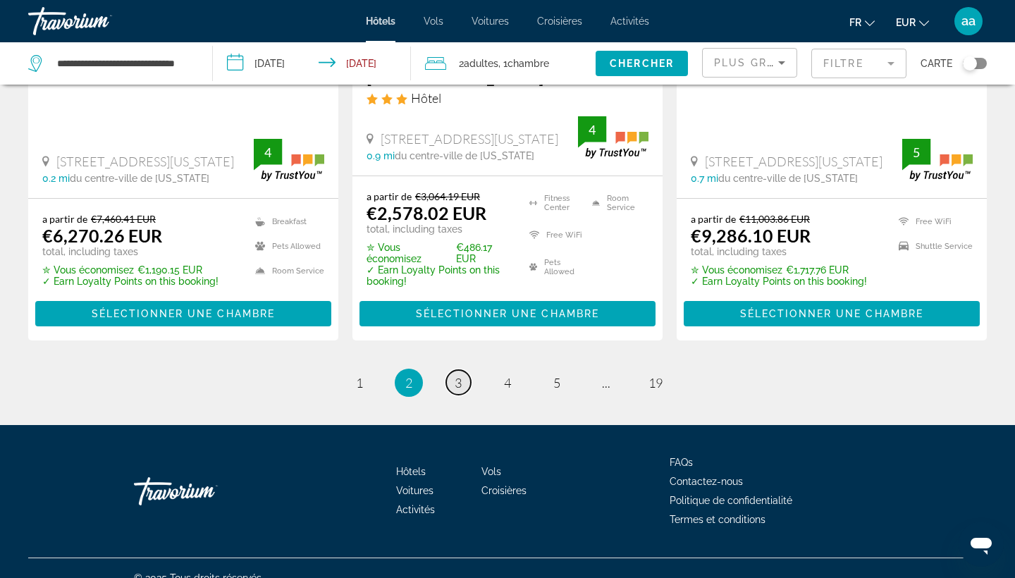
click at [454, 375] on span "3" at bounding box center [457, 383] width 7 height 16
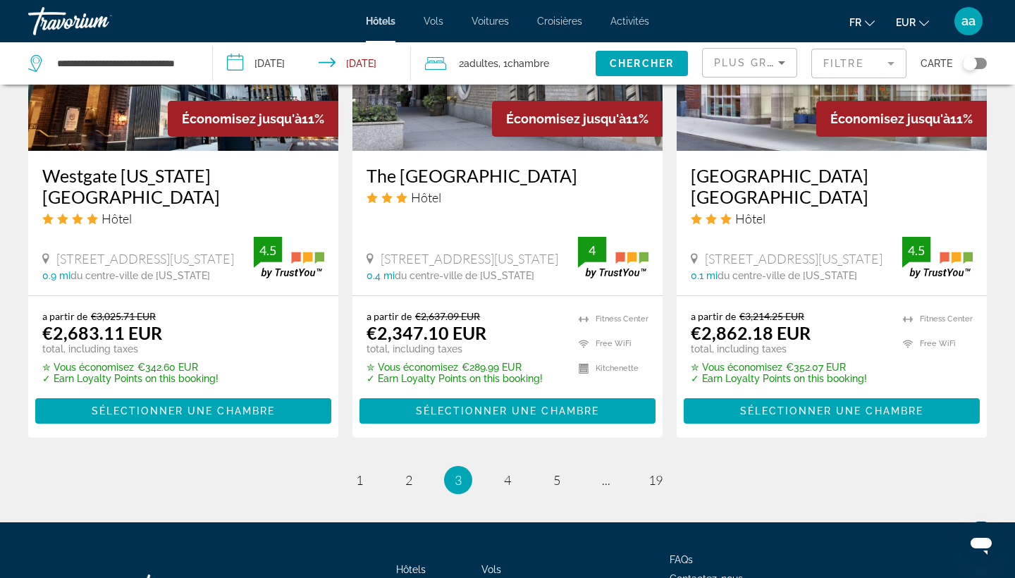
scroll to position [1883, 0]
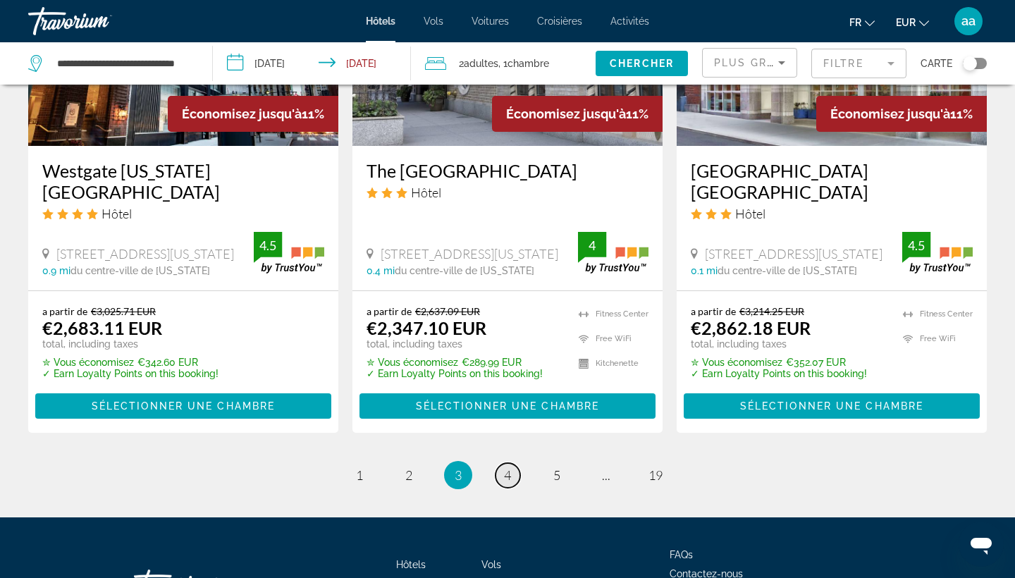
click at [506, 467] on span "4" at bounding box center [507, 475] width 7 height 16
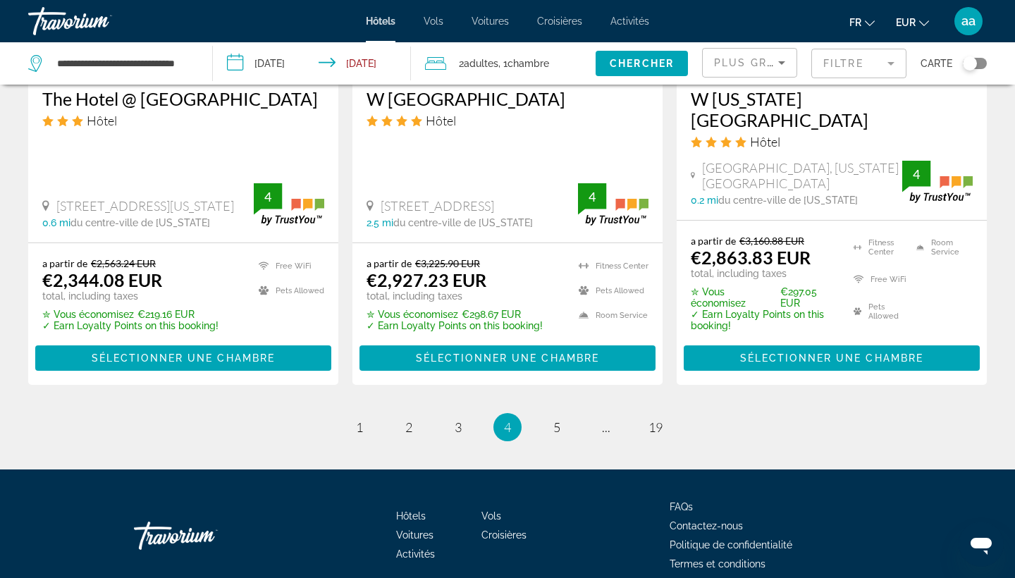
scroll to position [1974, 0]
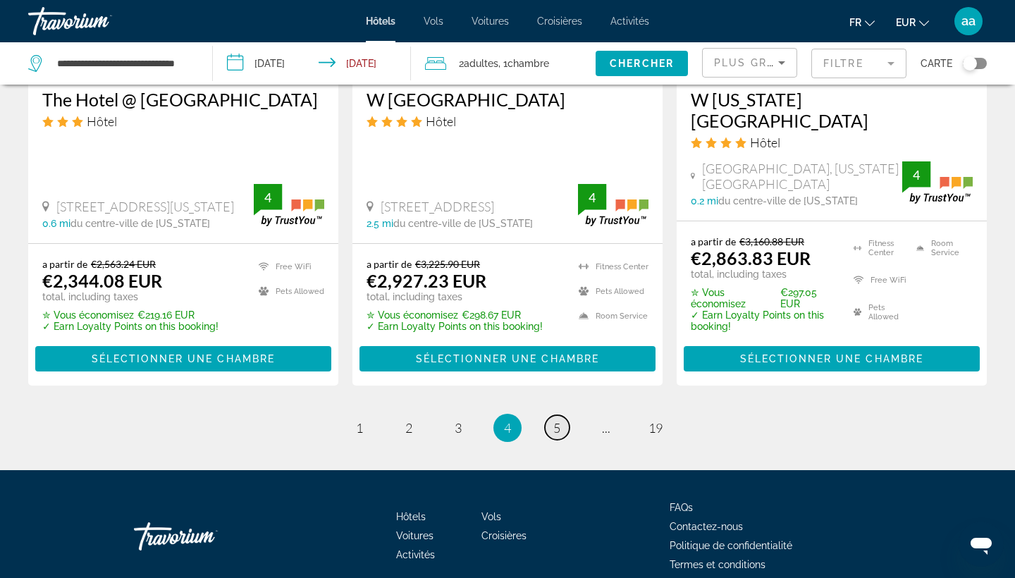
click at [556, 420] on span "5" at bounding box center [556, 428] width 7 height 16
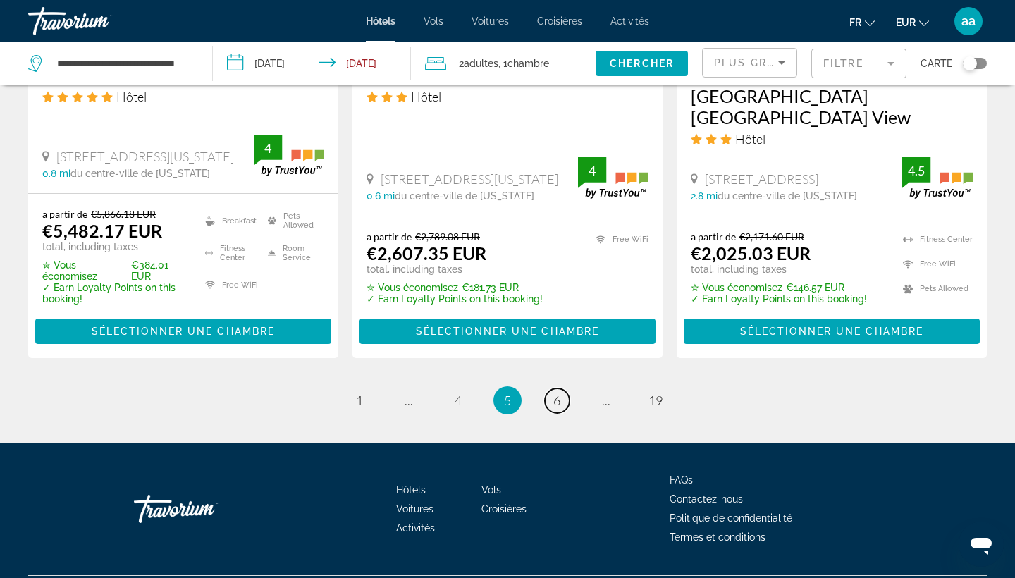
scroll to position [1998, 0]
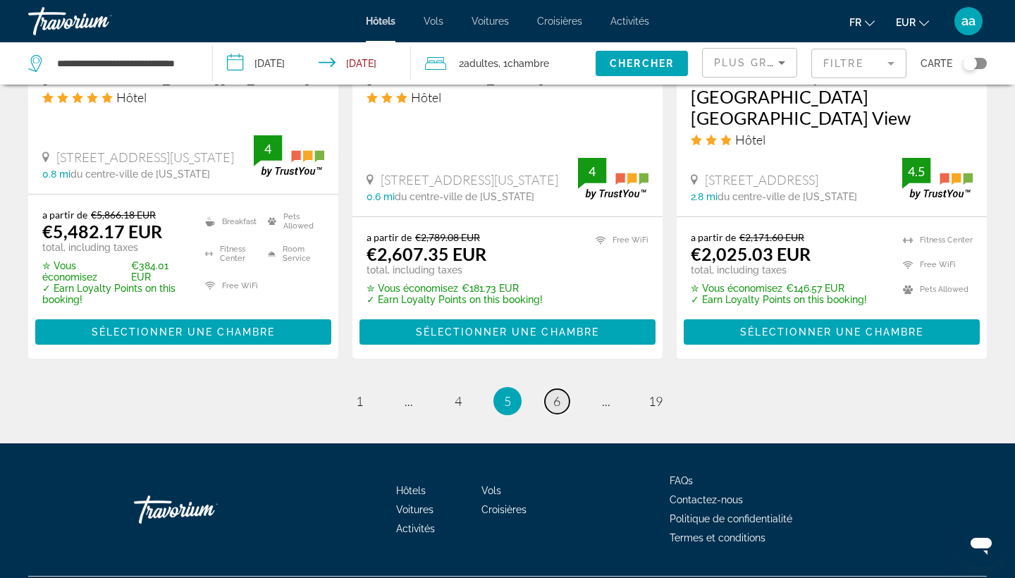
click at [554, 393] on span "6" at bounding box center [556, 401] width 7 height 16
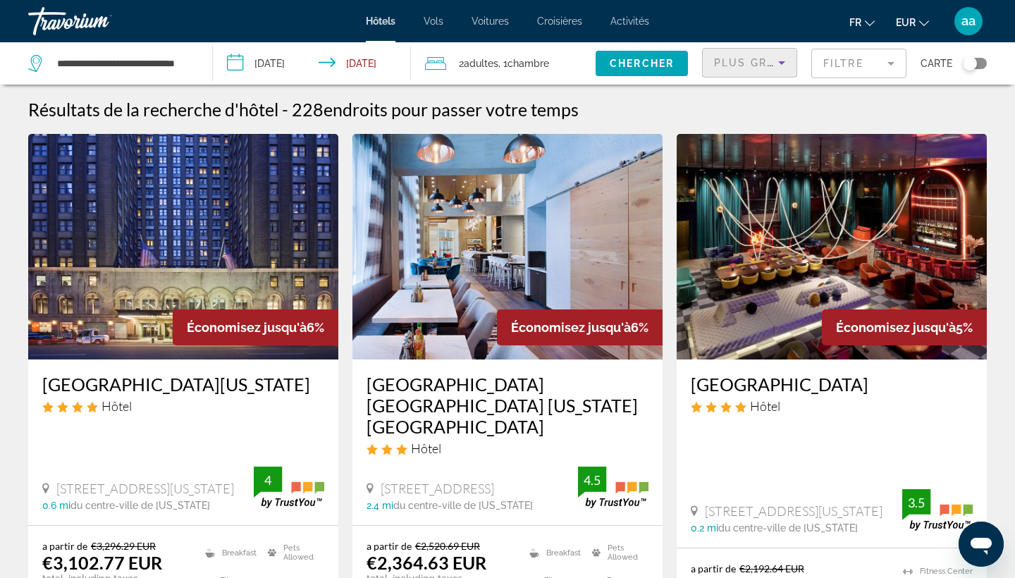
click at [767, 63] on span "Plus grandes économies" at bounding box center [798, 62] width 168 height 11
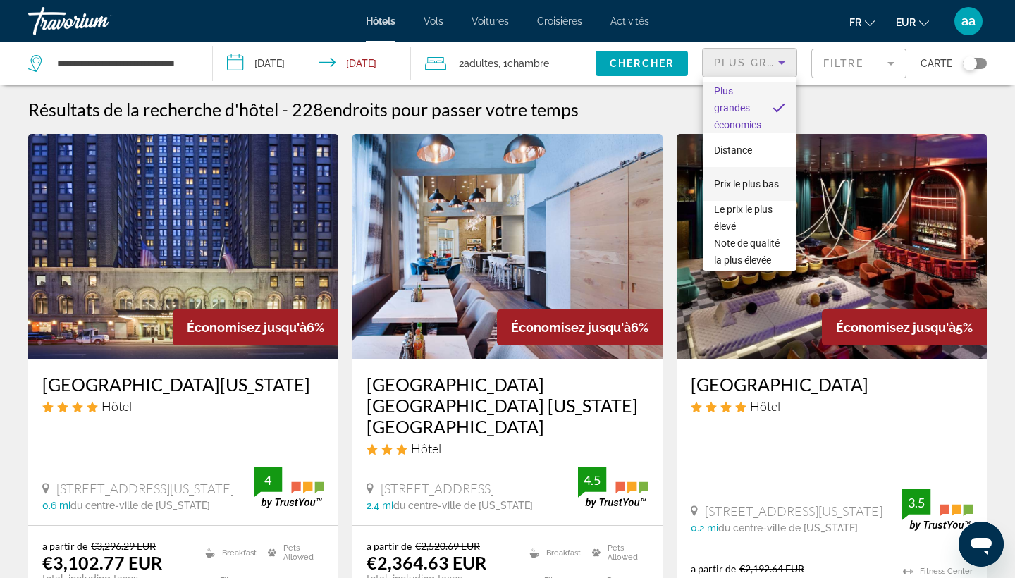
click at [739, 182] on span "Prix le plus bas" at bounding box center [746, 183] width 65 height 11
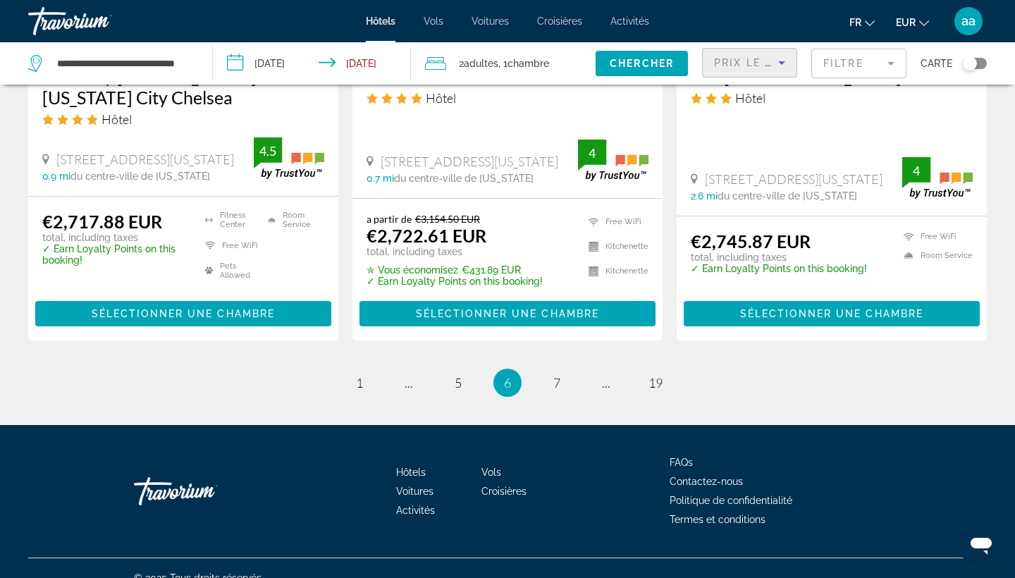
scroll to position [1998, 0]
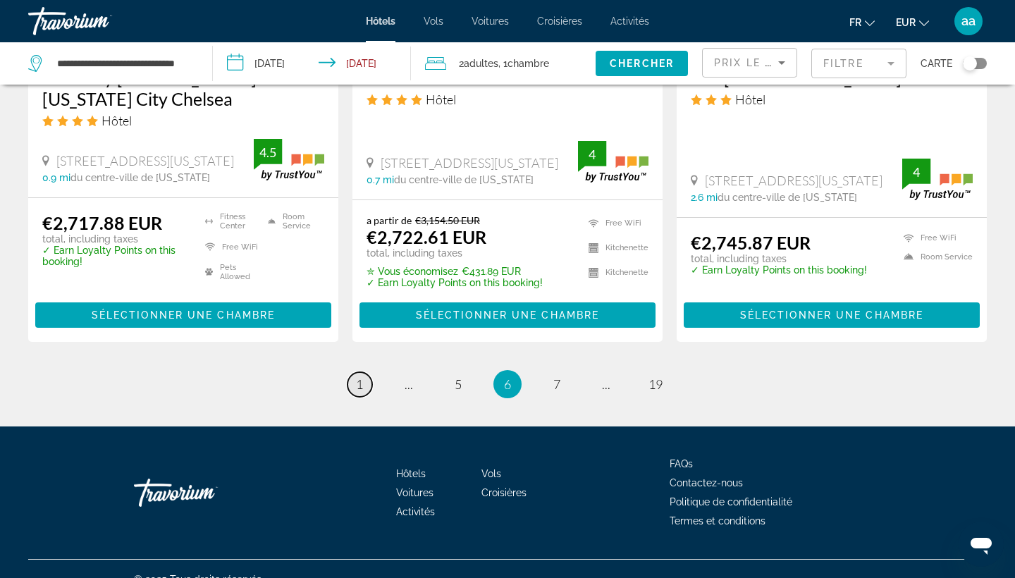
click at [362, 376] on span "1" at bounding box center [359, 384] width 7 height 16
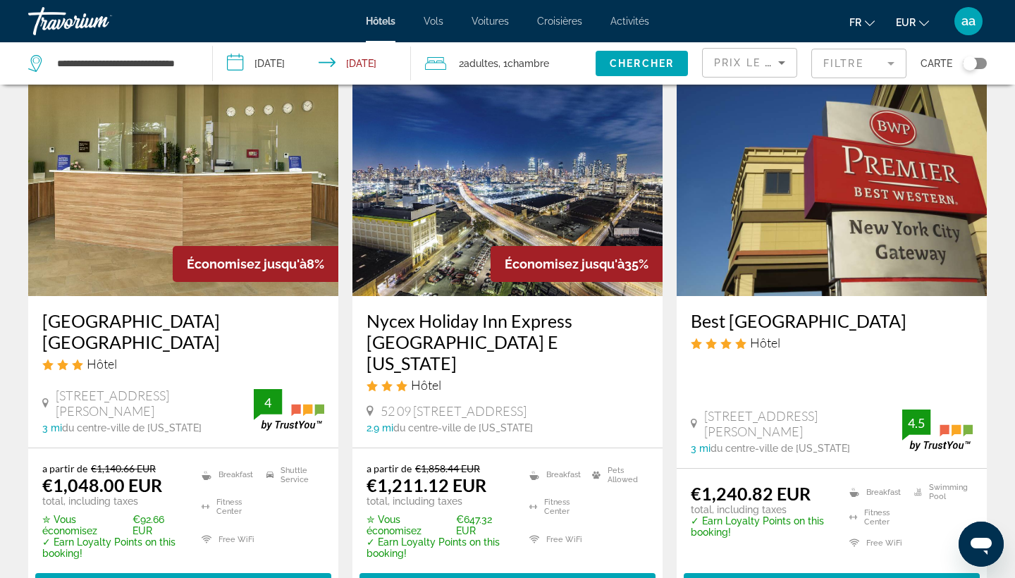
scroll to position [94, 0]
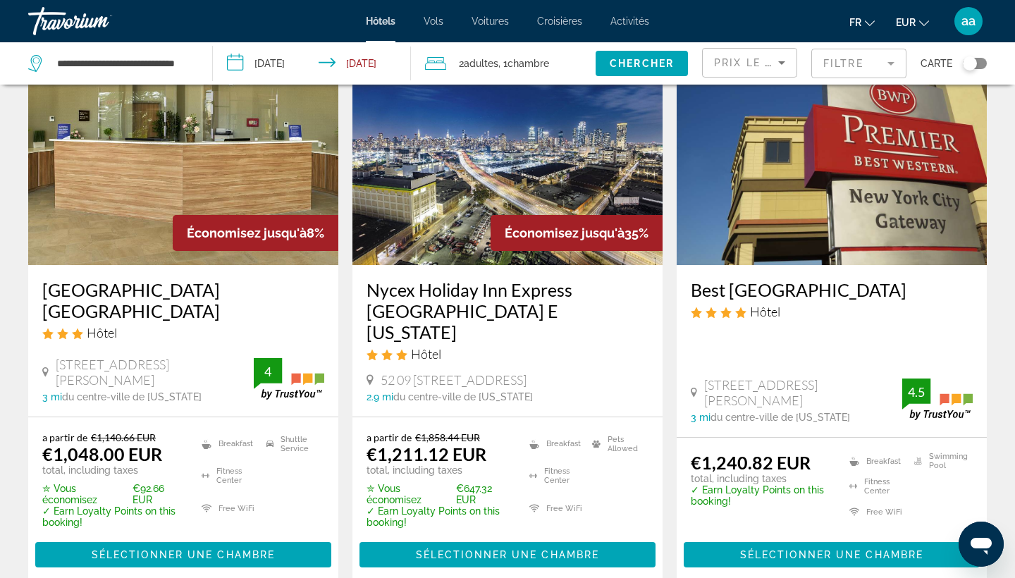
click at [204, 141] on img "Main content" at bounding box center [183, 151] width 310 height 225
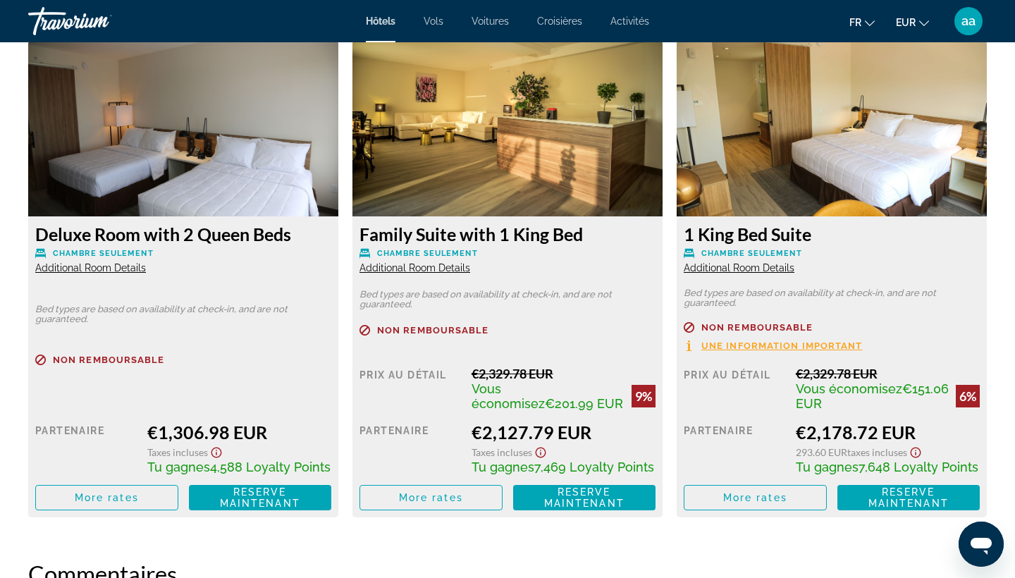
scroll to position [2465, 0]
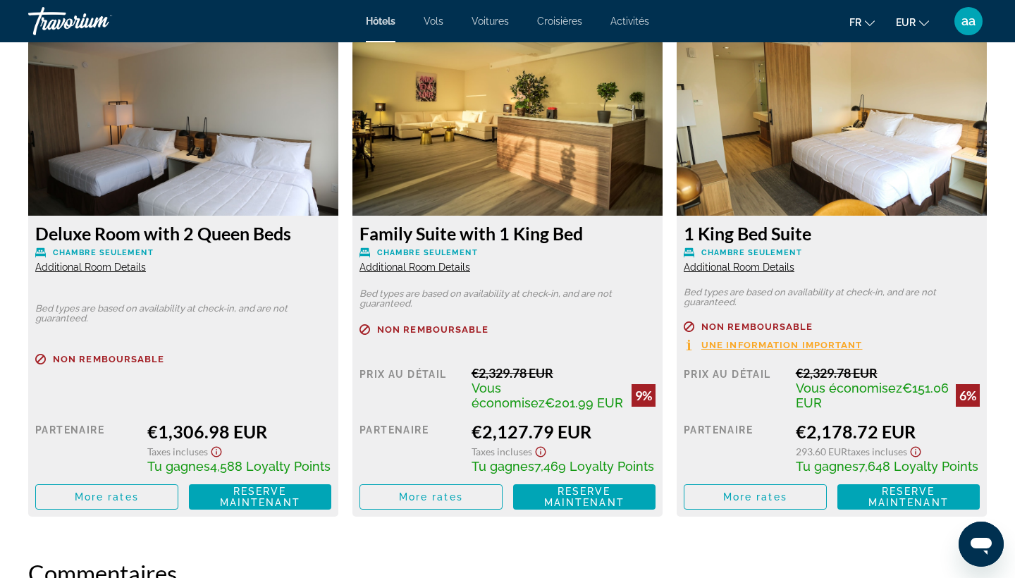
click at [436, 269] on span "Additional Room Details" at bounding box center [414, 266] width 111 height 11
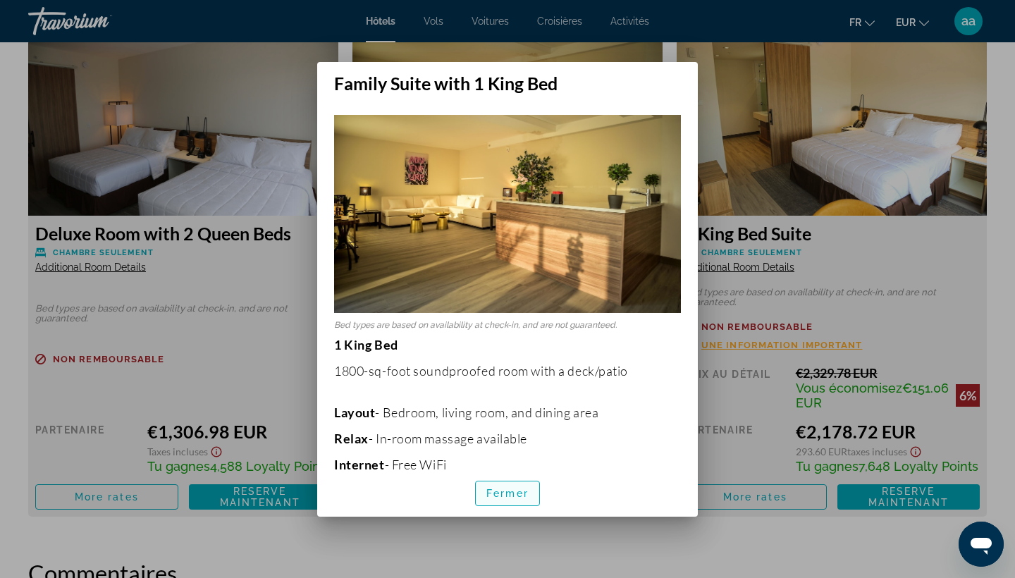
click at [520, 476] on span "button" at bounding box center [507, 493] width 63 height 34
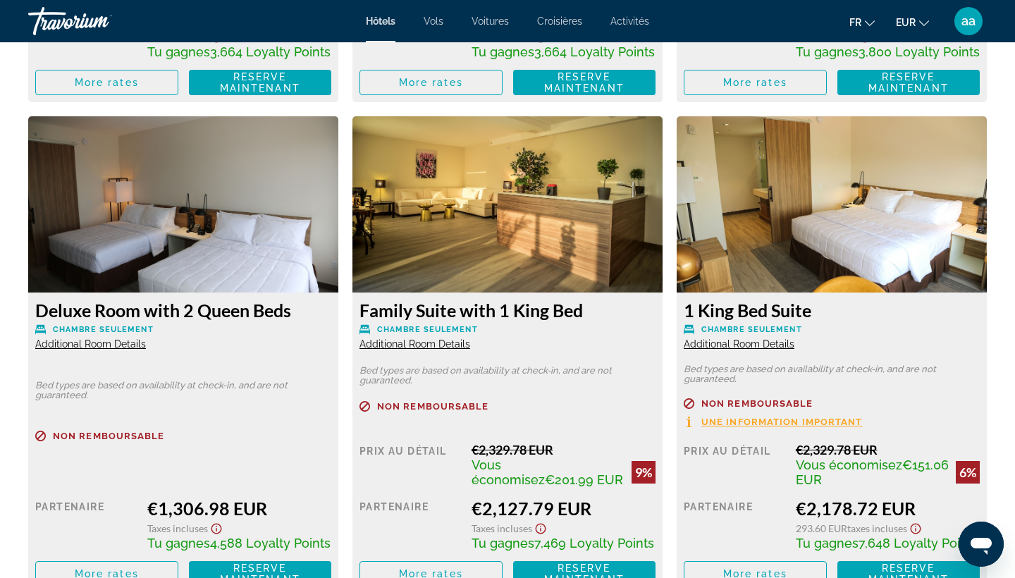
scroll to position [2390, 0]
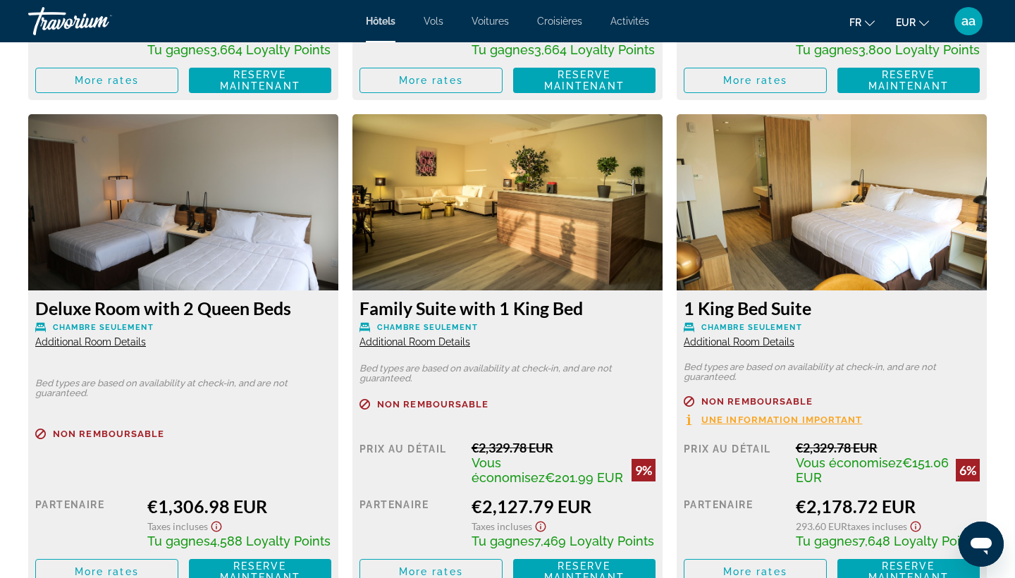
click at [119, 340] on span "Additional Room Details" at bounding box center [90, 341] width 111 height 11
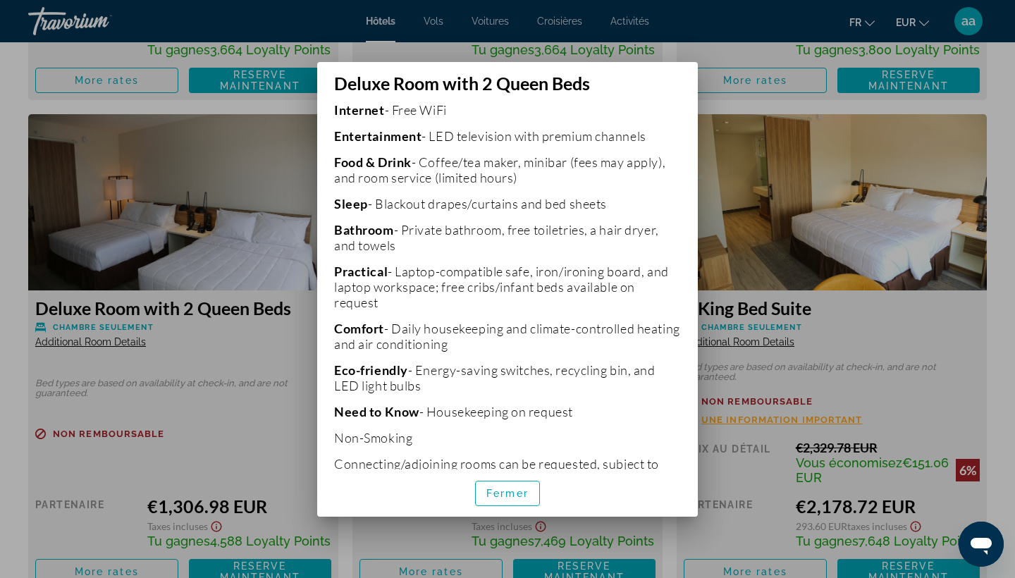
scroll to position [386, 0]
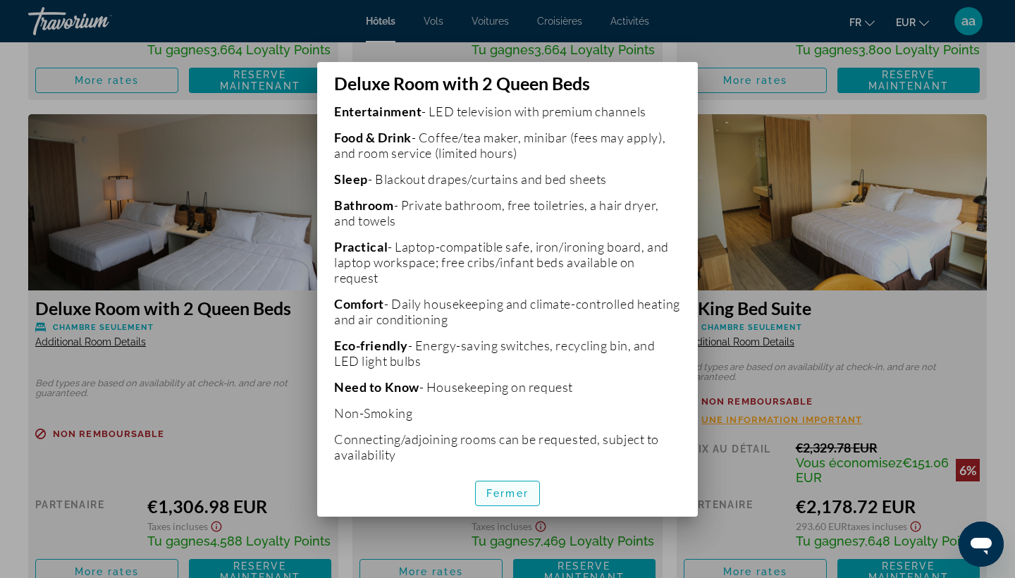
click at [524, 495] on span "Fermer" at bounding box center [507, 493] width 42 height 11
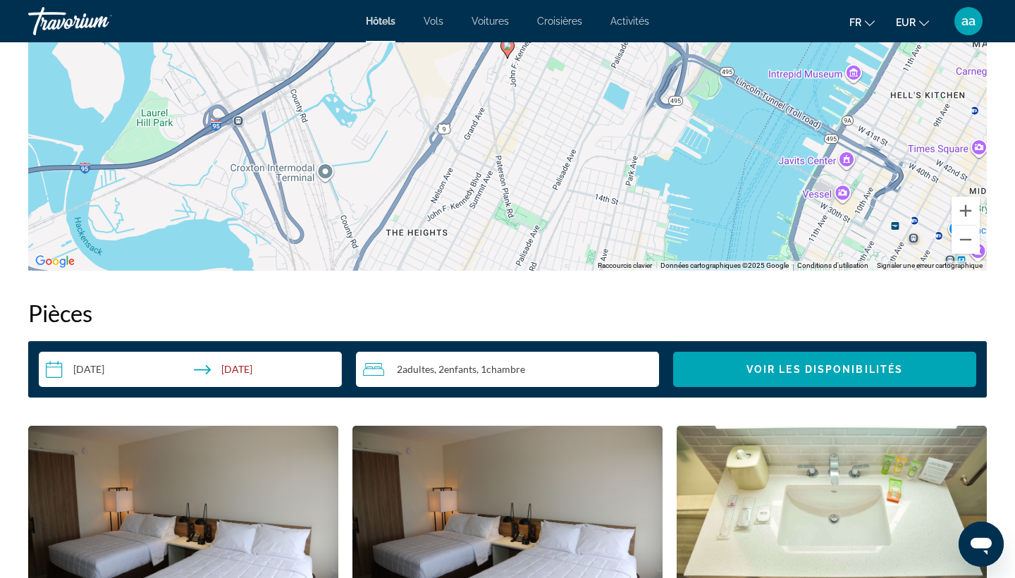
scroll to position [1476, 0]
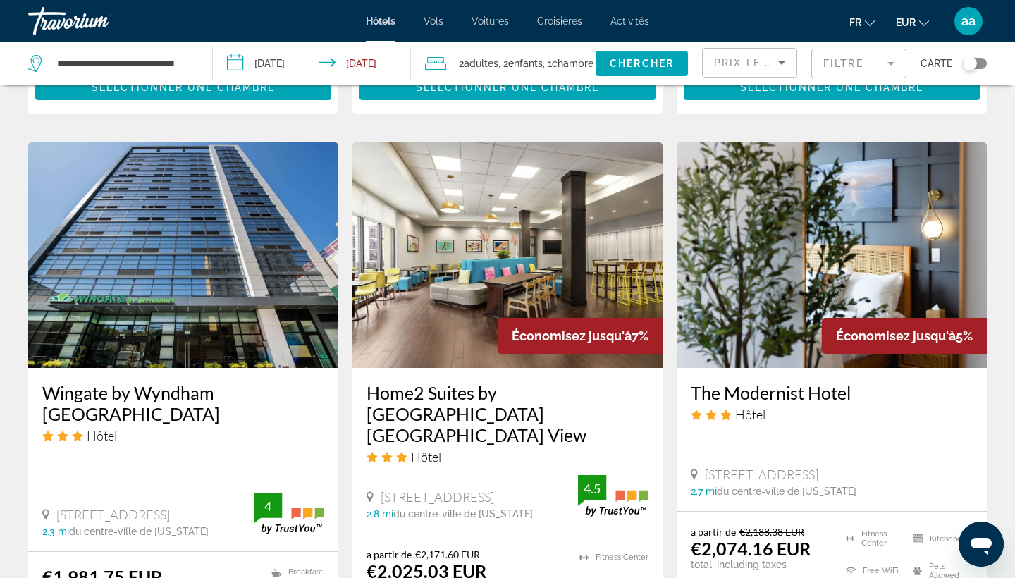
scroll to position [1661, 0]
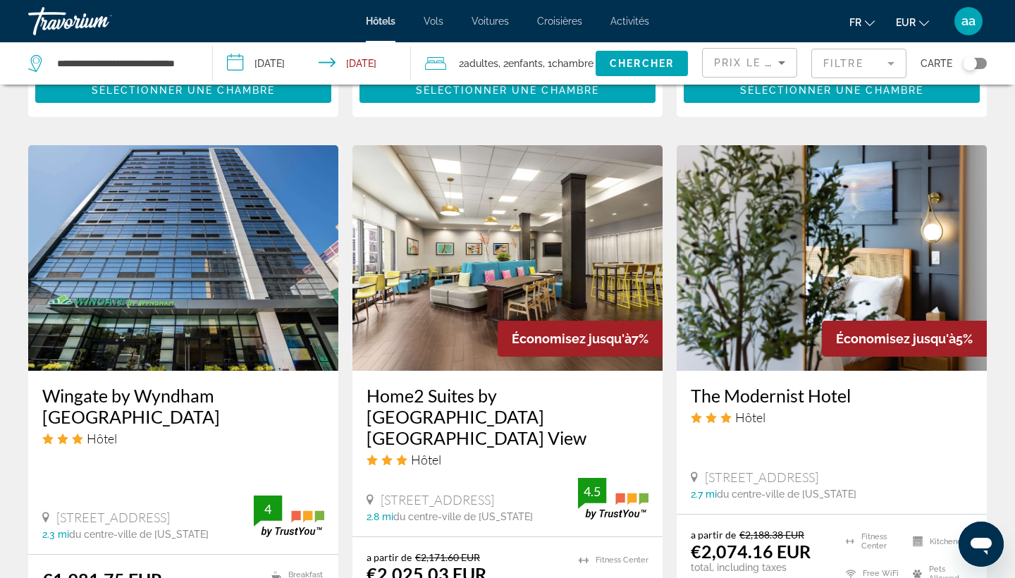
click at [794, 208] on img "Main content" at bounding box center [831, 257] width 310 height 225
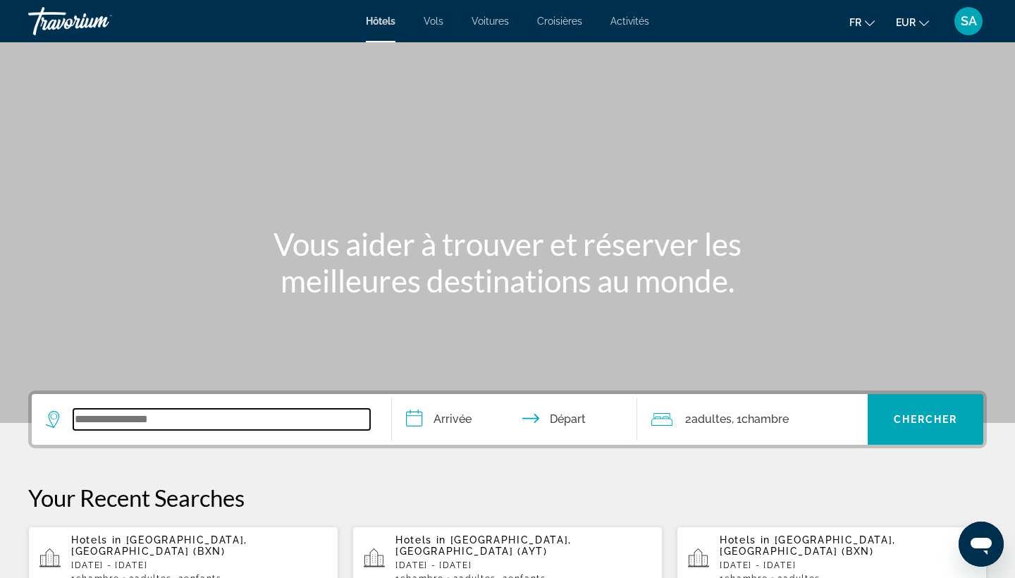
click at [182, 424] on input "Search widget" at bounding box center [221, 419] width 297 height 21
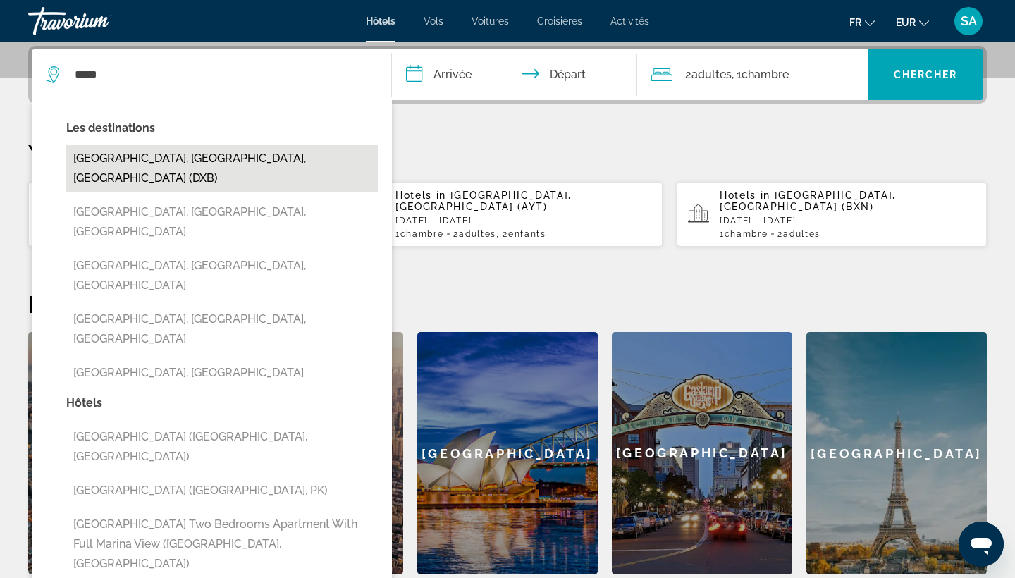
click at [338, 163] on button "Dubai, Dubai Emirate, United Arab Emirates (DXB)" at bounding box center [221, 168] width 311 height 47
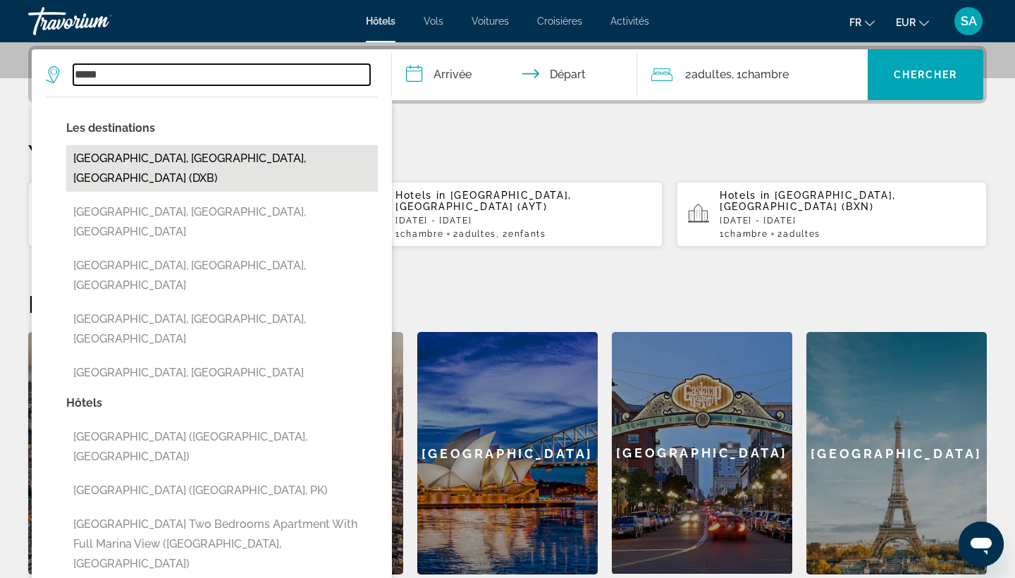
type input "**********"
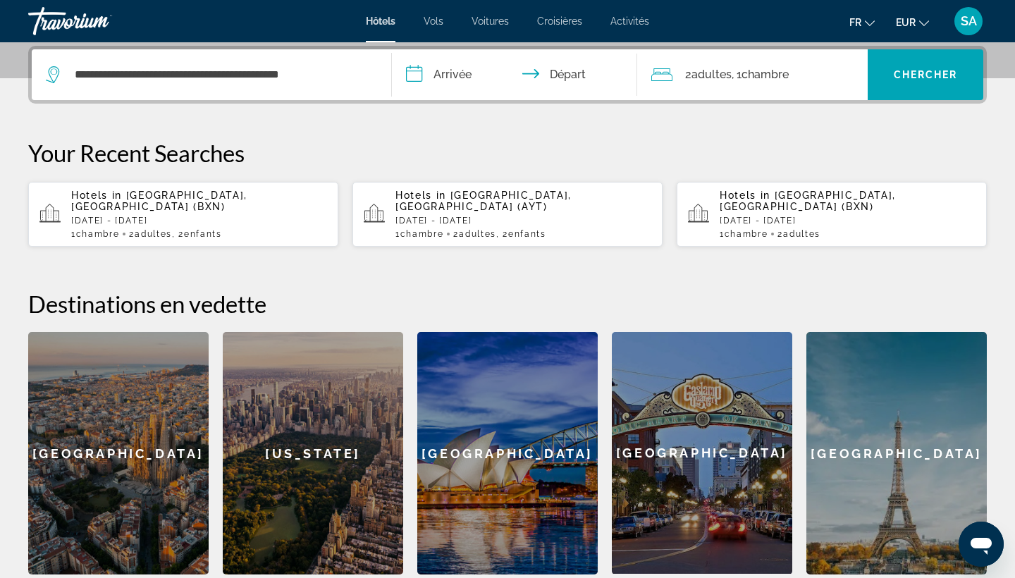
click at [464, 84] on input "**********" at bounding box center [517, 76] width 251 height 55
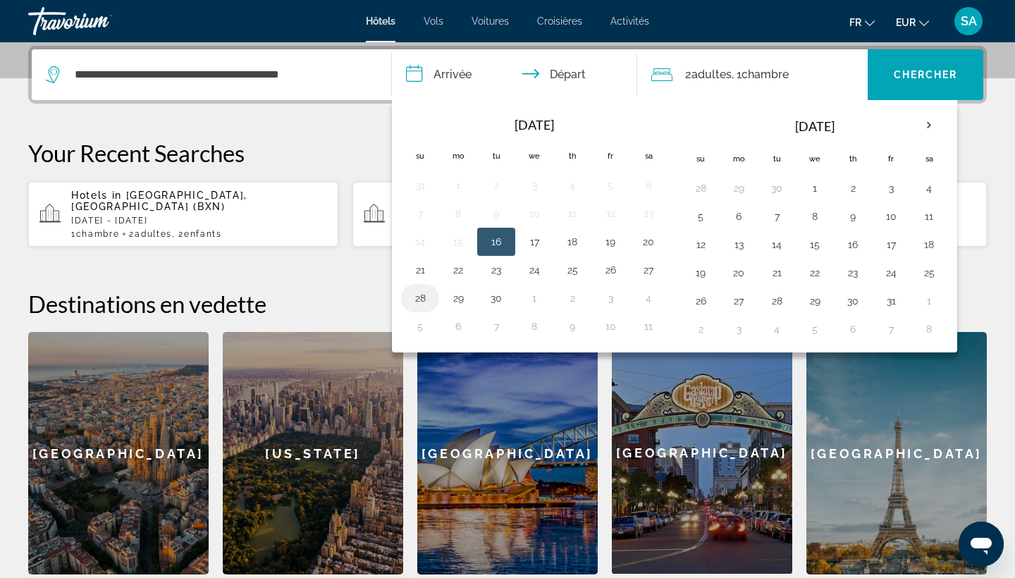
click at [419, 304] on button "28" at bounding box center [420, 298] width 23 height 20
click at [495, 292] on button "30" at bounding box center [496, 298] width 23 height 20
type input "**********"
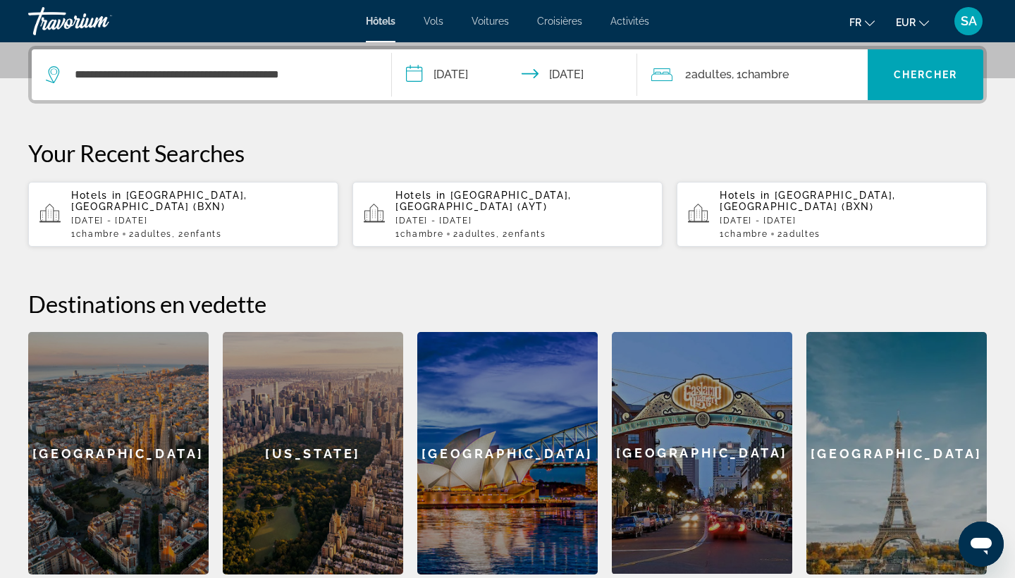
click at [806, 81] on div "2 Adulte Adultes , 1 Chambre pièces" at bounding box center [759, 75] width 217 height 20
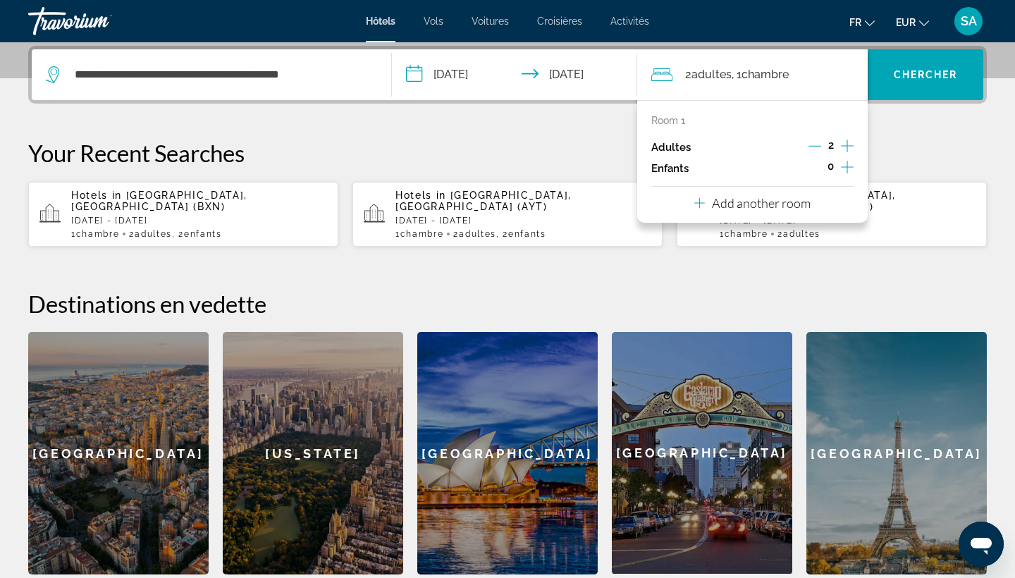
click at [794, 206] on p "Add another room" at bounding box center [761, 203] width 99 height 16
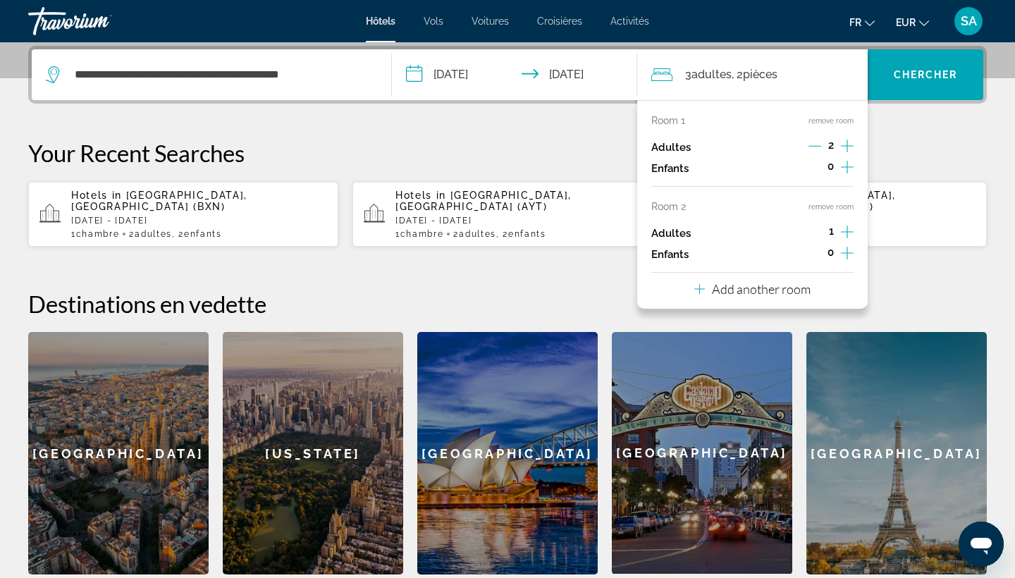
click at [846, 240] on icon "Increment adults" at bounding box center [847, 231] width 13 height 17
click at [953, 74] on span "Chercher" at bounding box center [925, 74] width 64 height 11
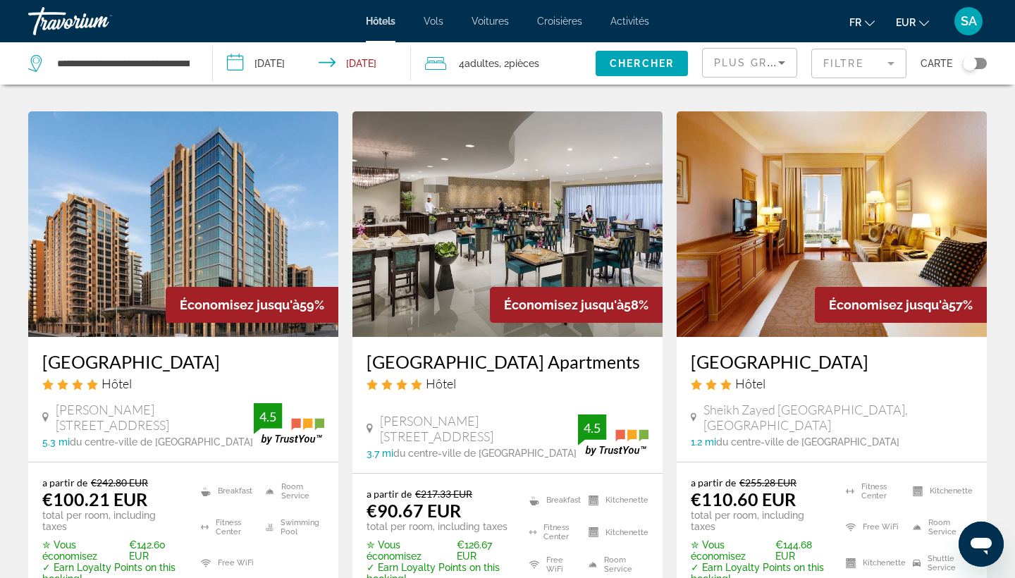
scroll to position [1180, 0]
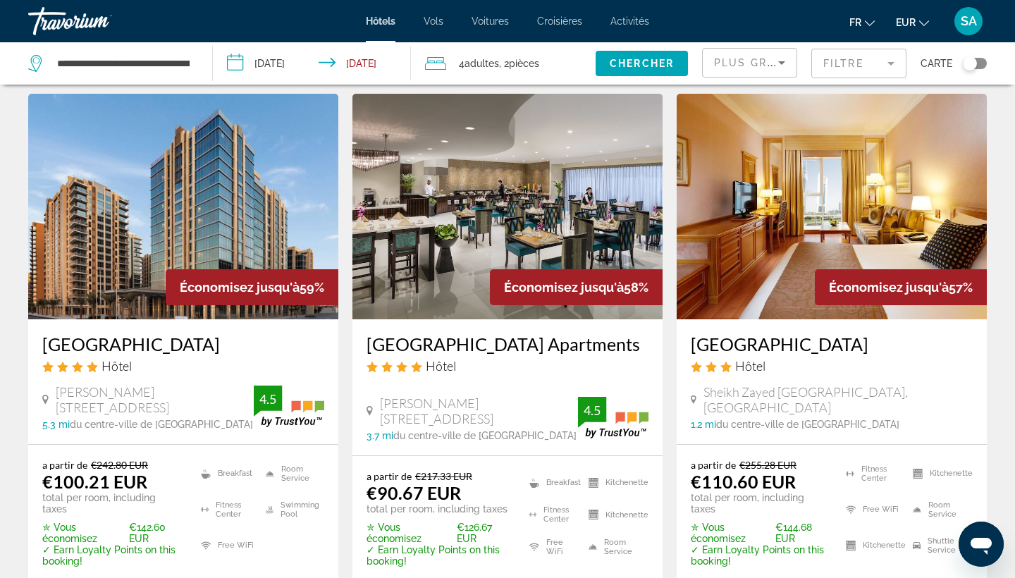
click at [854, 192] on img "Main content" at bounding box center [831, 206] width 310 height 225
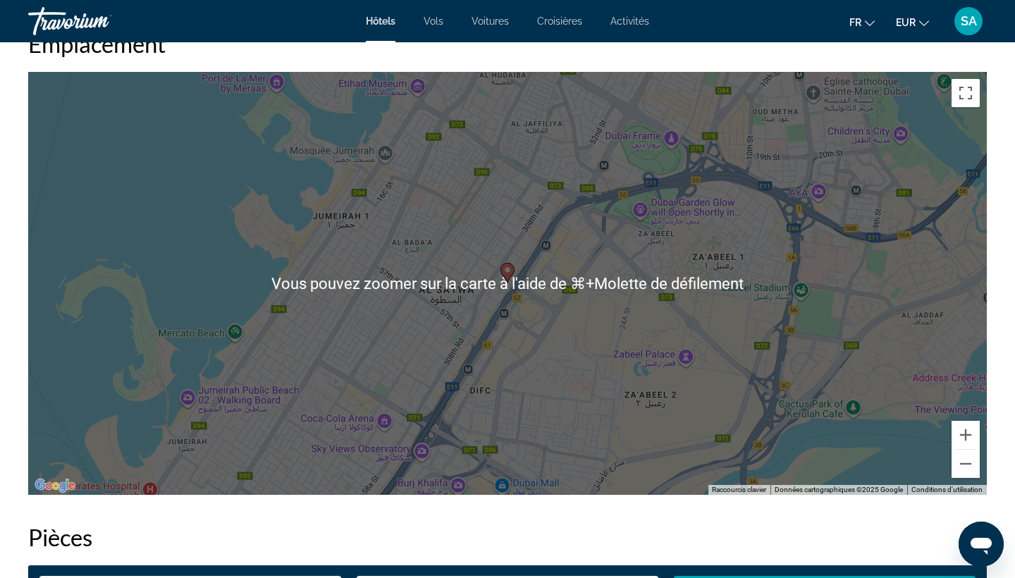
scroll to position [1365, 0]
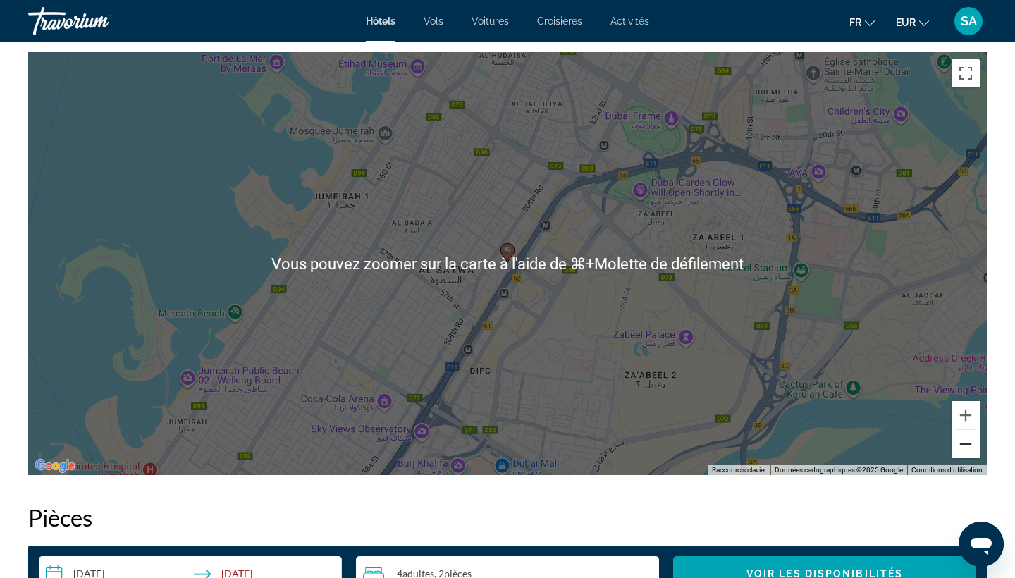
click at [967, 445] on button "Zoom arrière" at bounding box center [965, 444] width 28 height 28
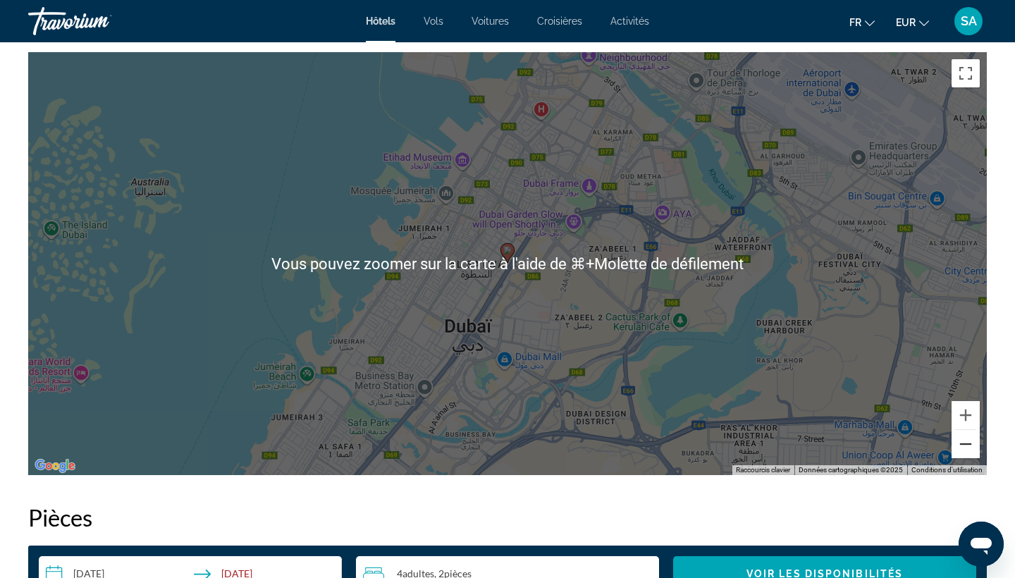
click at [967, 446] on button "Zoom arrière" at bounding box center [965, 444] width 28 height 28
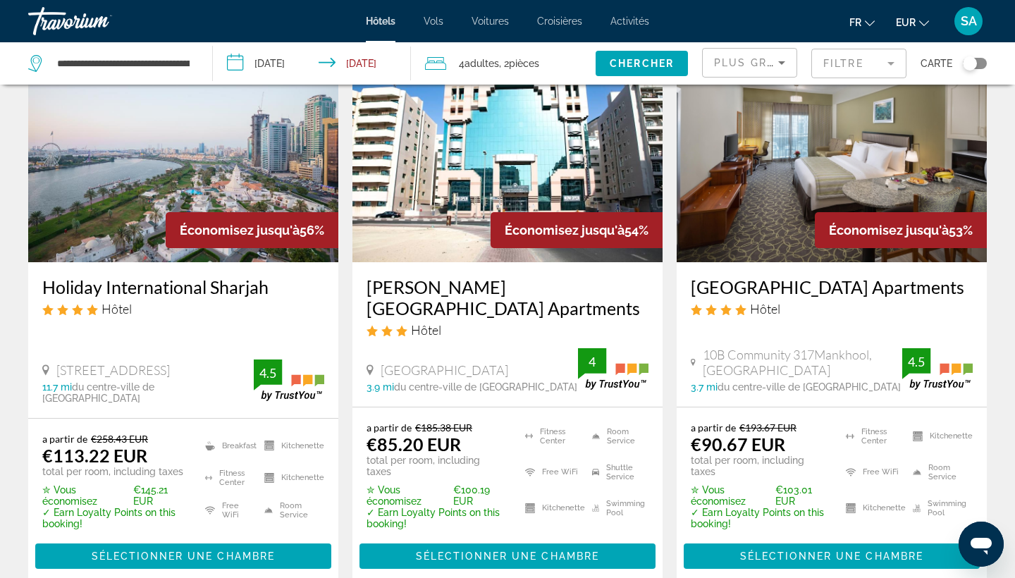
scroll to position [1794, 0]
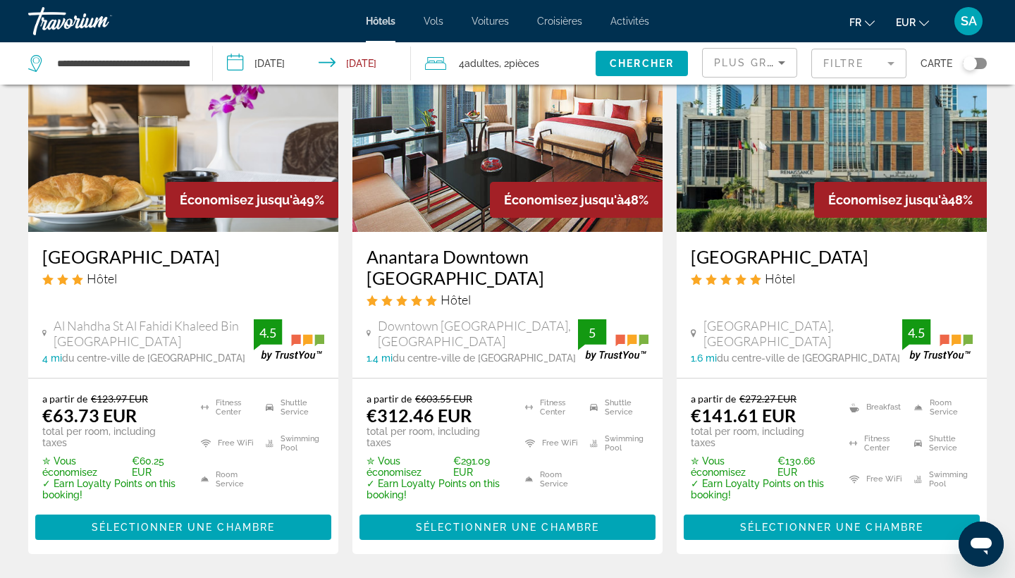
scroll to position [714, 0]
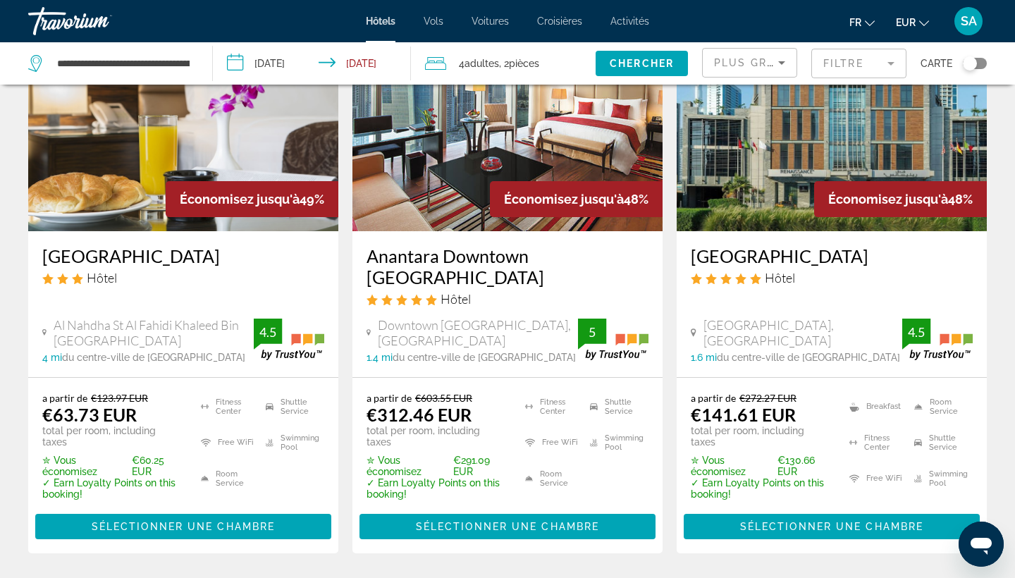
click at [974, 64] on div "Toggle map" at bounding box center [969, 63] width 14 height 14
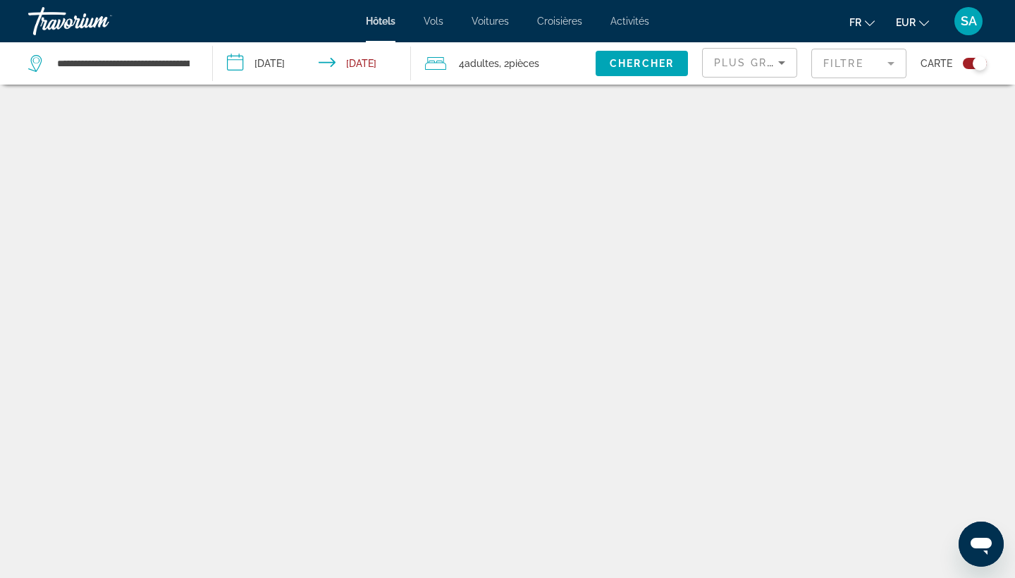
scroll to position [85, 0]
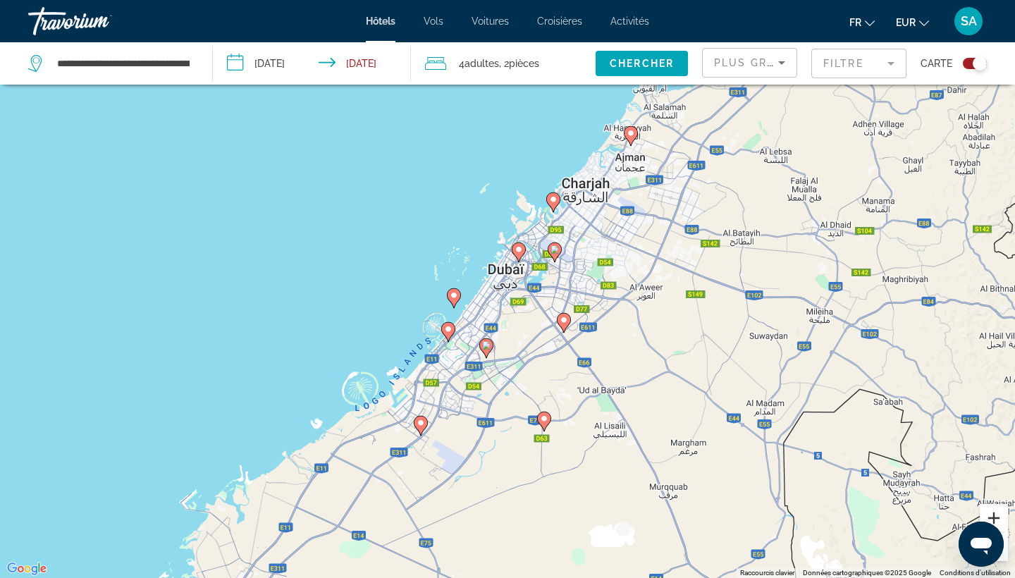
click at [993, 517] on button "Zoom avant" at bounding box center [993, 518] width 28 height 28
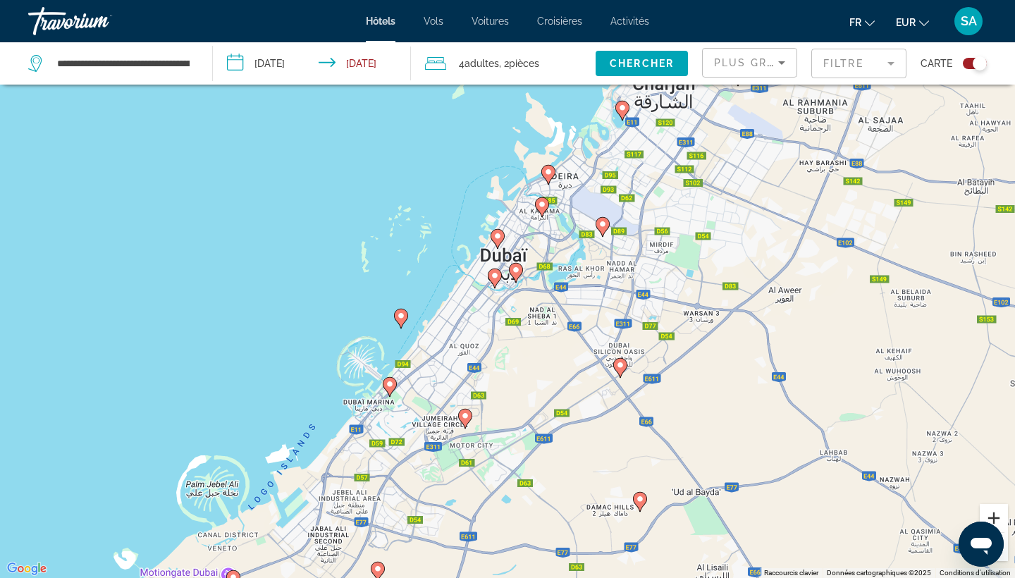
click at [993, 517] on button "Zoom avant" at bounding box center [993, 518] width 28 height 28
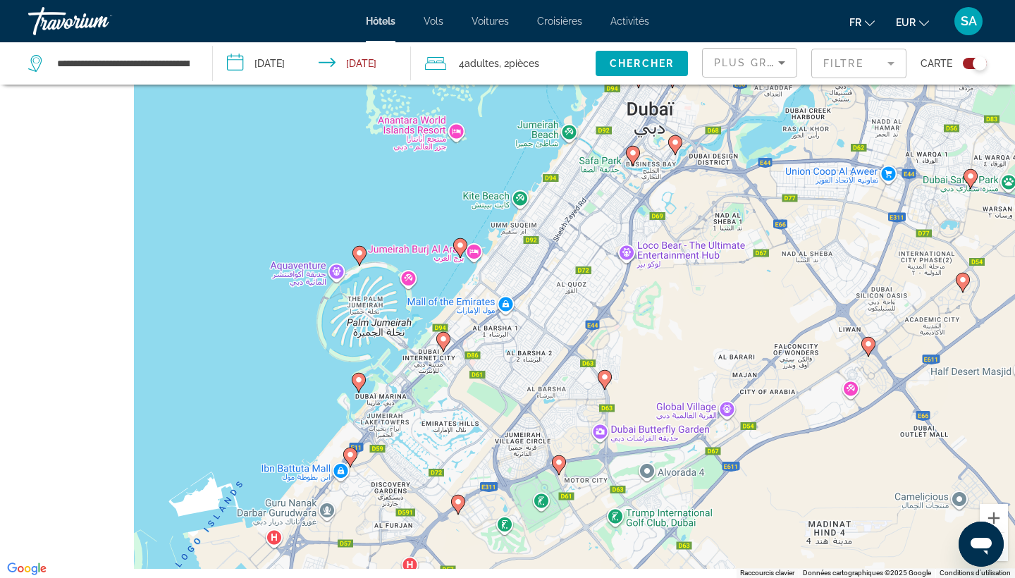
drag, startPoint x: 459, startPoint y: 514, endPoint x: 646, endPoint y: 366, distance: 238.8
click at [646, 366] on div "Pour activer le glissement avec le clavier, appuyez sur Alt+Entrée. Une fois ce…" at bounding box center [507, 289] width 1015 height 578
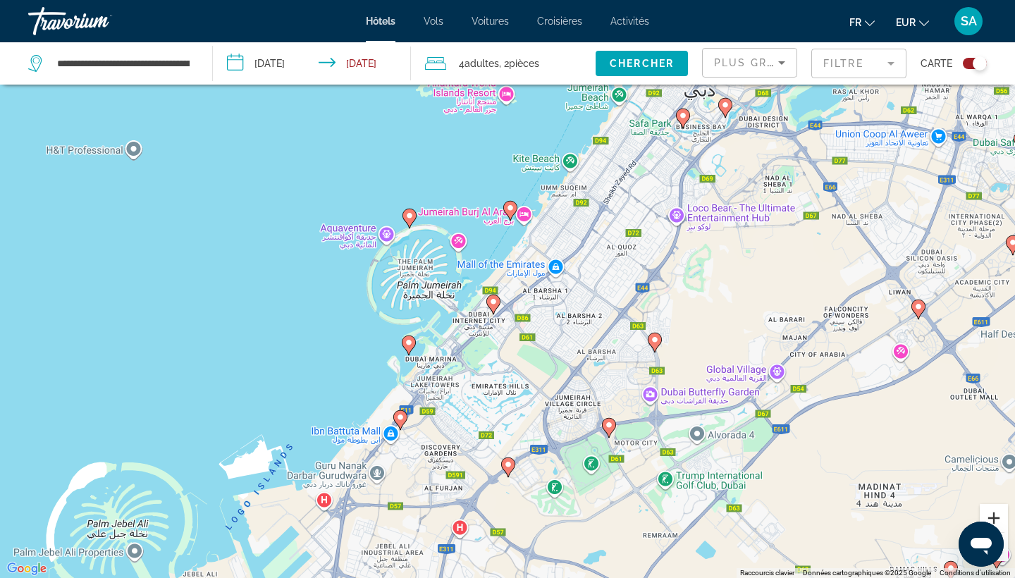
click at [996, 515] on button "Zoom avant" at bounding box center [993, 518] width 28 height 28
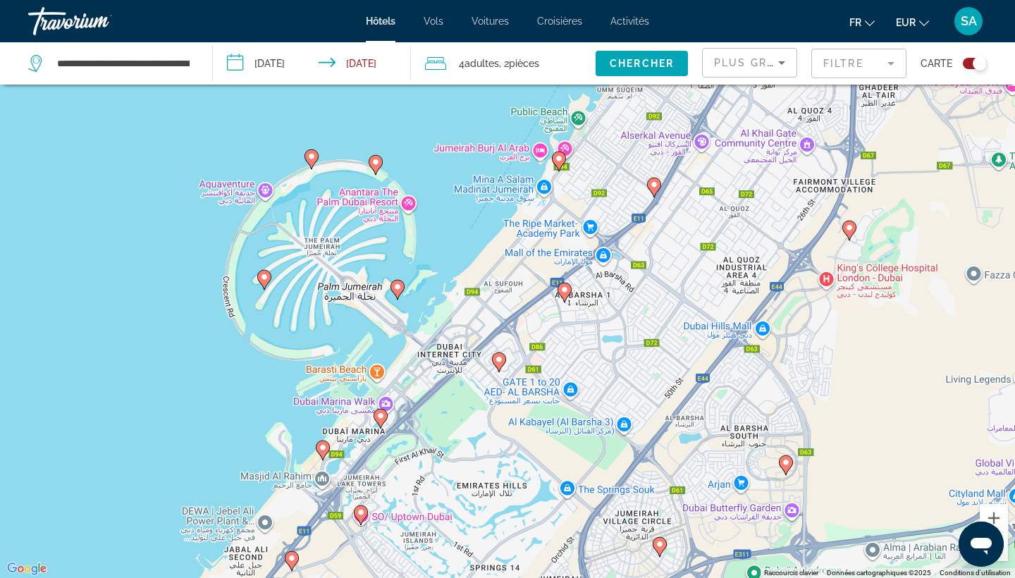
click at [395, 292] on icon "Main content" at bounding box center [397, 289] width 13 height 18
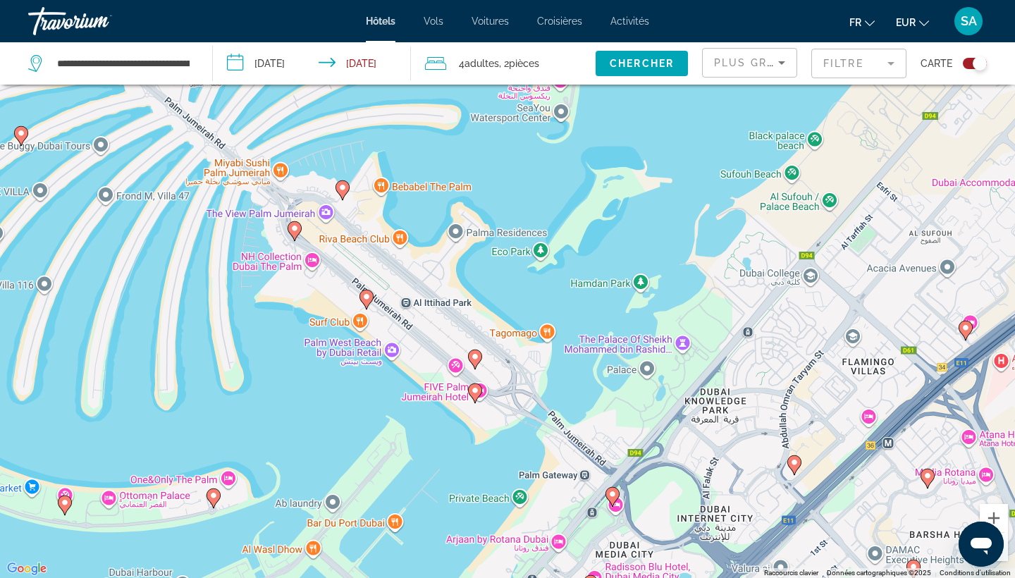
click at [476, 363] on icon "Main content" at bounding box center [475, 359] width 13 height 18
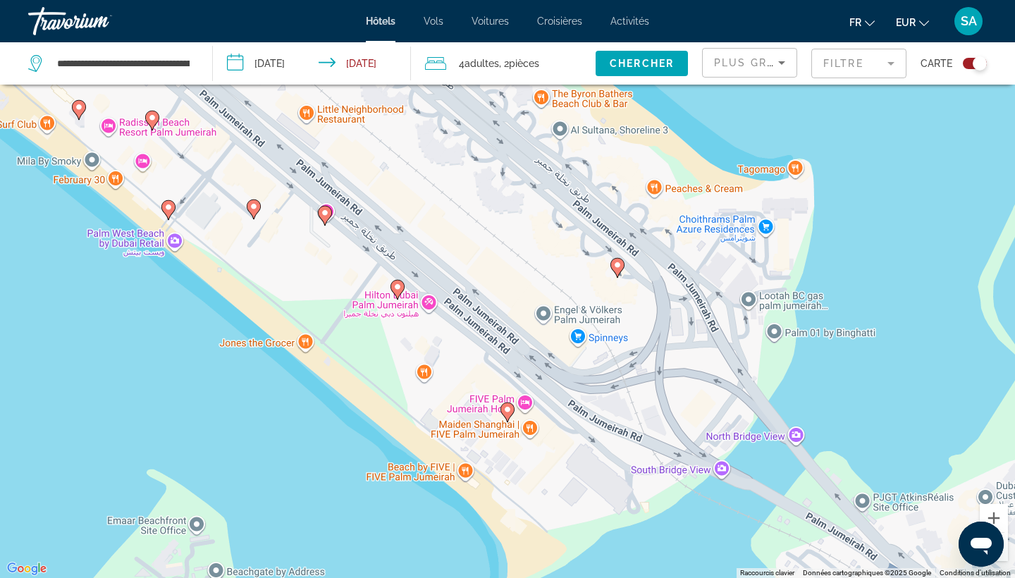
click at [507, 413] on image "Main content" at bounding box center [507, 409] width 8 height 8
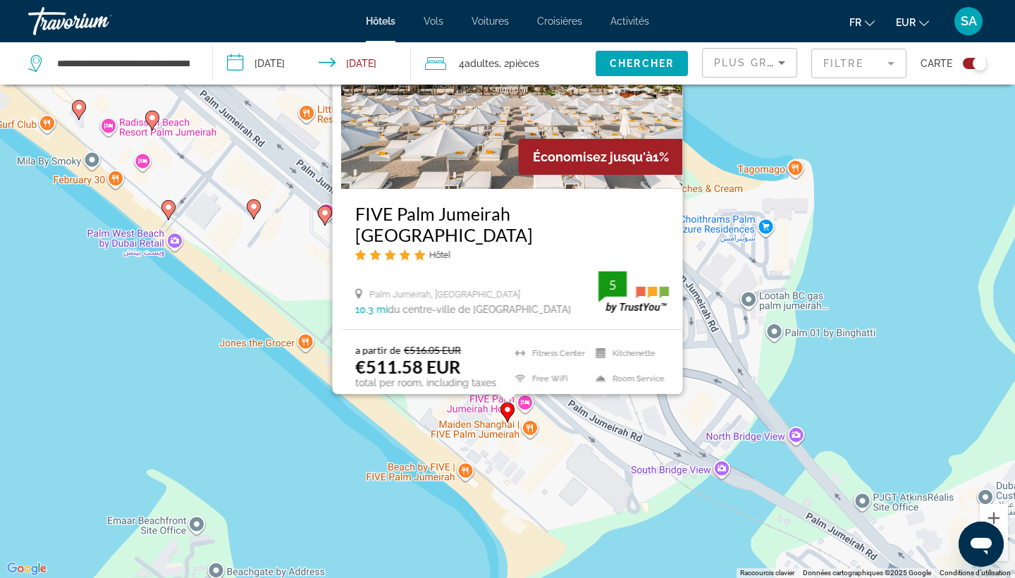
scroll to position [0, 0]
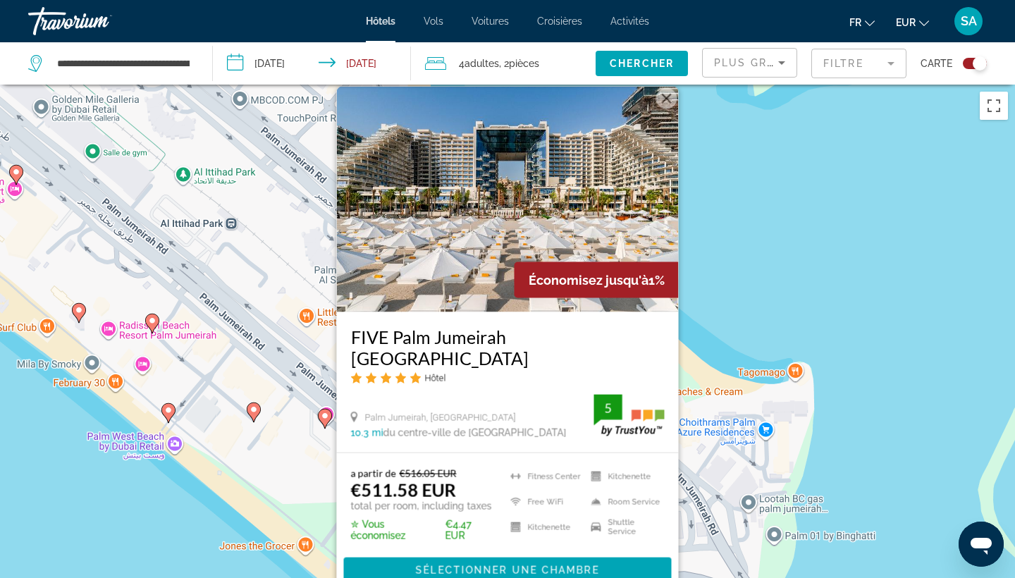
click at [759, 285] on div "Pour activer le glissement avec le clavier, appuyez sur Alt+Entrée. Une fois ce…" at bounding box center [507, 374] width 1015 height 578
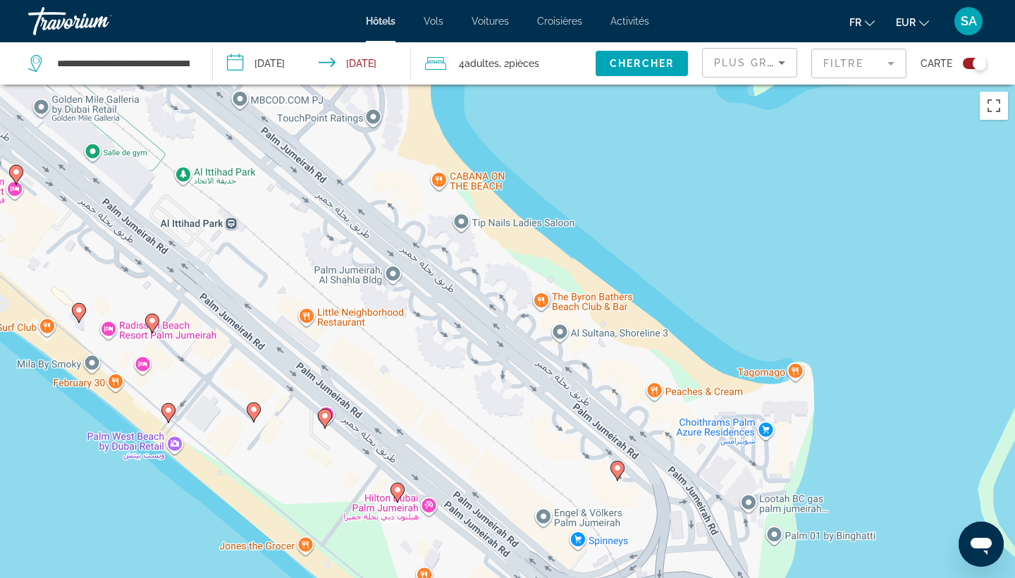
click at [397, 490] on image "Main content" at bounding box center [397, 489] width 8 height 8
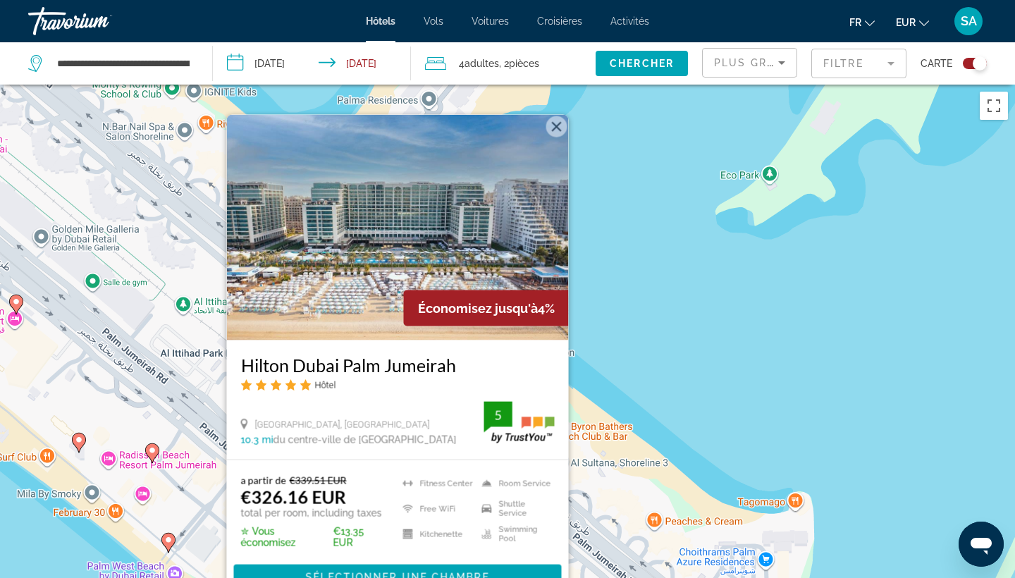
click at [671, 287] on div "Pour activer le glissement avec le clavier, appuyez sur Alt+Entrée. Une fois ce…" at bounding box center [507, 374] width 1015 height 578
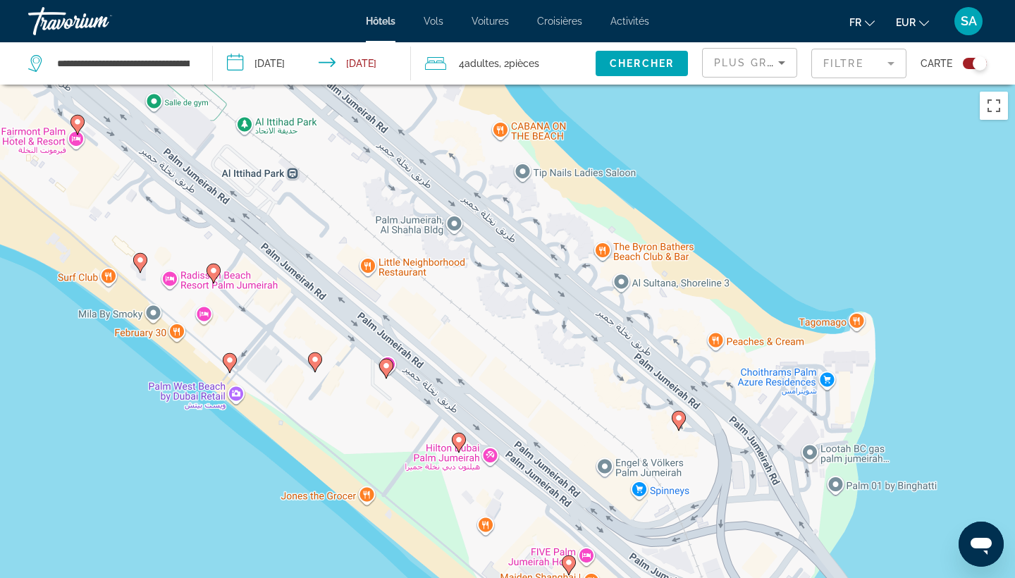
drag, startPoint x: 473, startPoint y: 373, endPoint x: 534, endPoint y: 185, distance: 198.5
click at [534, 185] on div "Pour activer le glissement avec le clavier, appuyez sur Alt+Entrée. Une fois ce…" at bounding box center [507, 374] width 1015 height 578
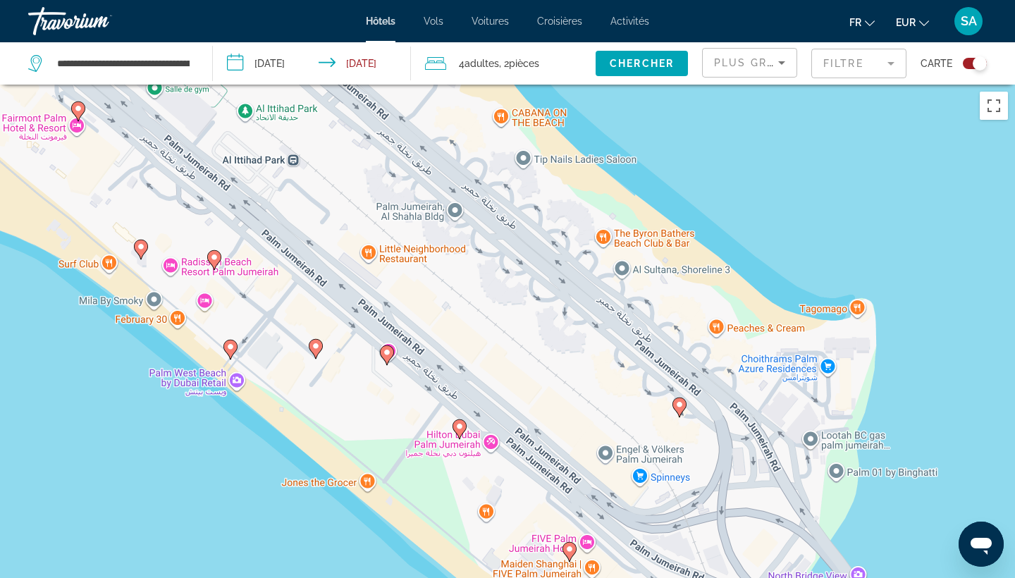
click at [318, 348] on image "Main content" at bounding box center [315, 346] width 8 height 8
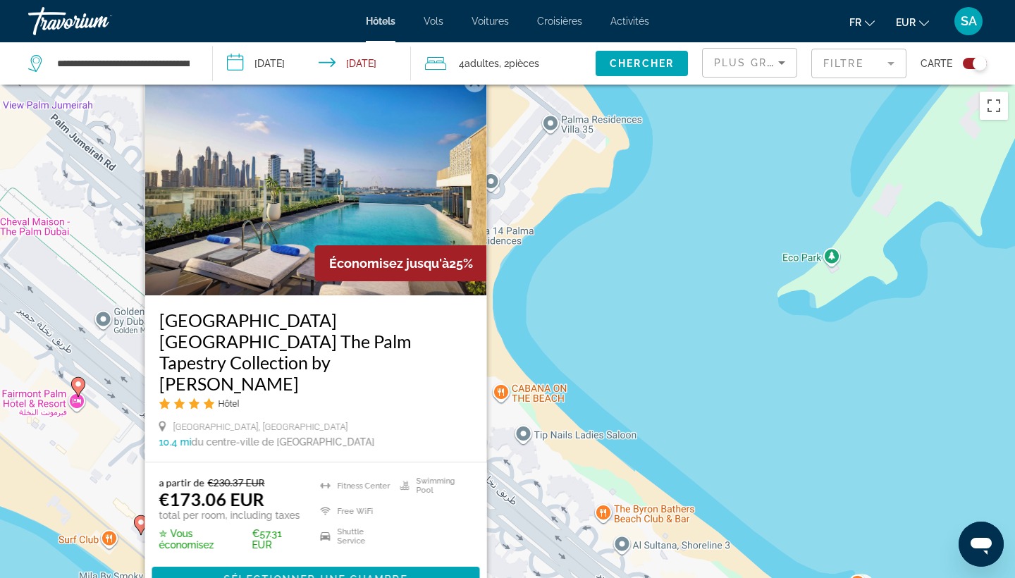
click at [424, 251] on img "Main content" at bounding box center [316, 182] width 342 height 225
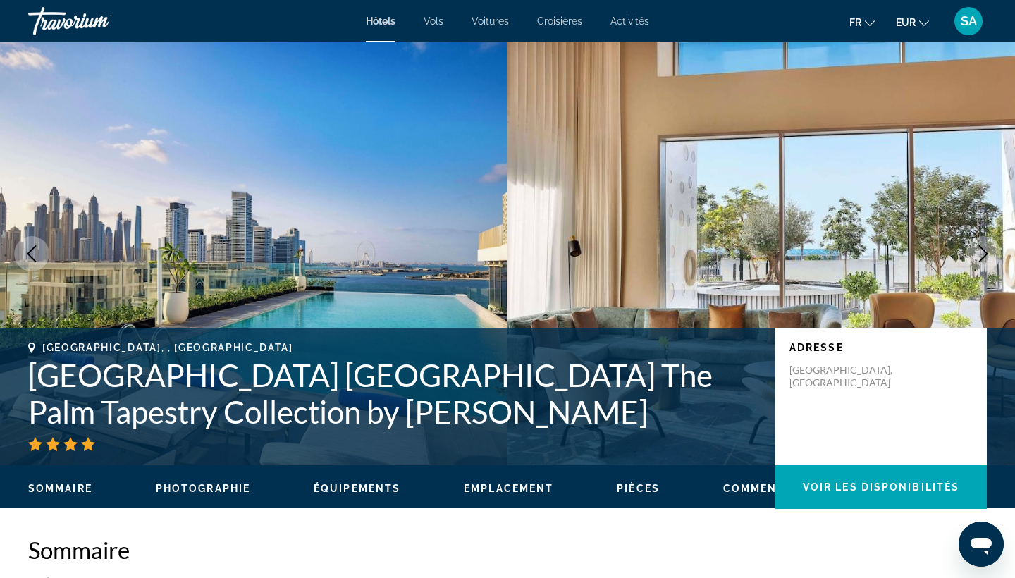
click at [981, 245] on icon "Next image" at bounding box center [982, 253] width 17 height 17
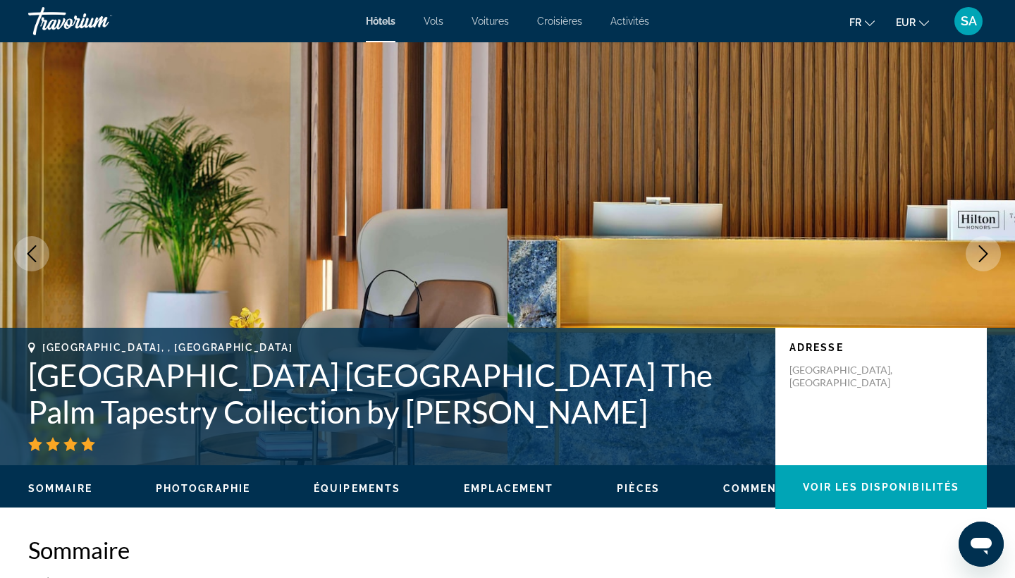
click at [981, 245] on icon "Next image" at bounding box center [982, 253] width 17 height 17
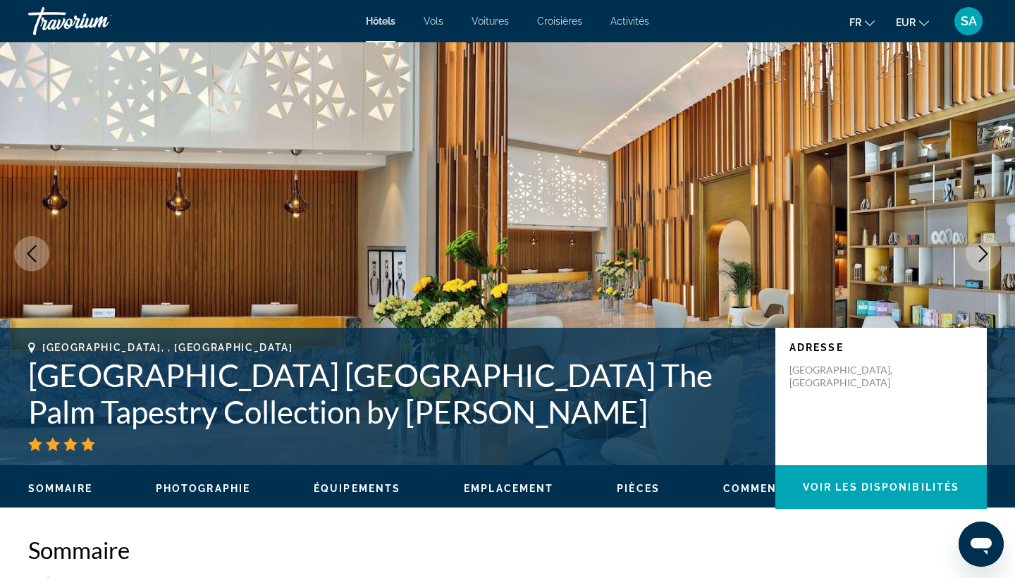
click at [981, 246] on icon "Next image" at bounding box center [982, 253] width 17 height 17
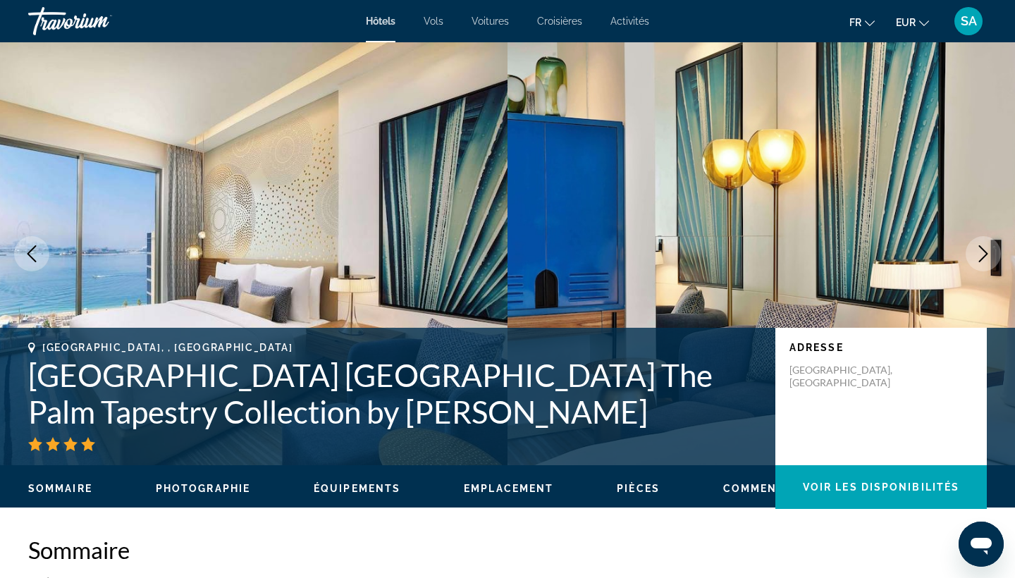
click at [981, 246] on icon "Next image" at bounding box center [982, 253] width 17 height 17
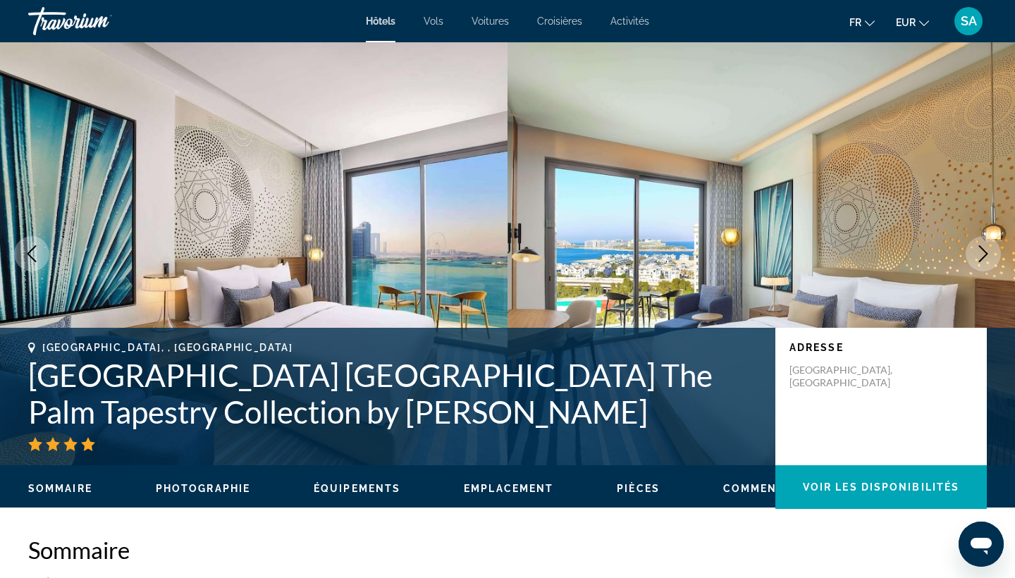
click at [981, 246] on icon "Next image" at bounding box center [982, 253] width 17 height 17
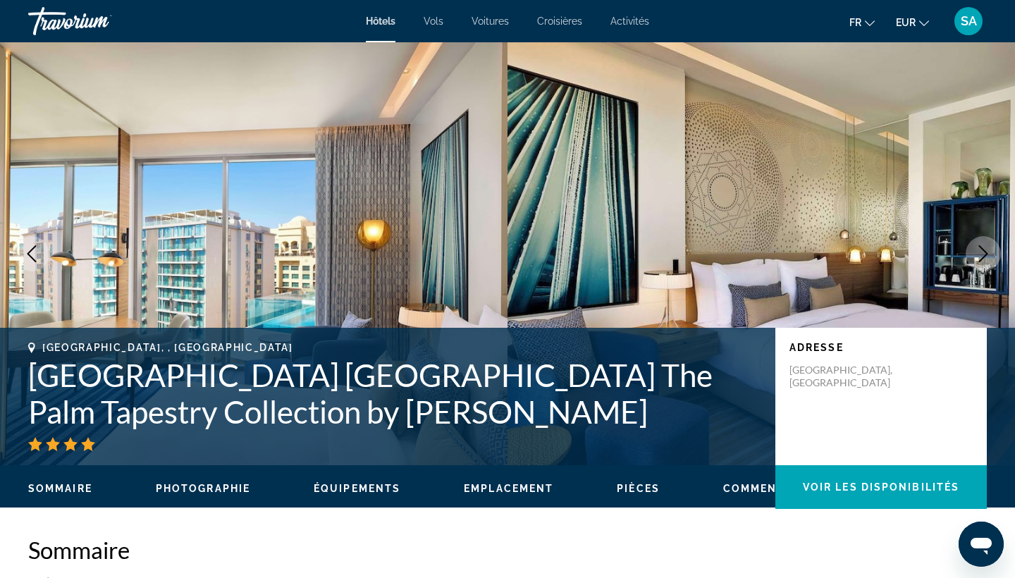
click at [981, 246] on icon "Next image" at bounding box center [982, 253] width 17 height 17
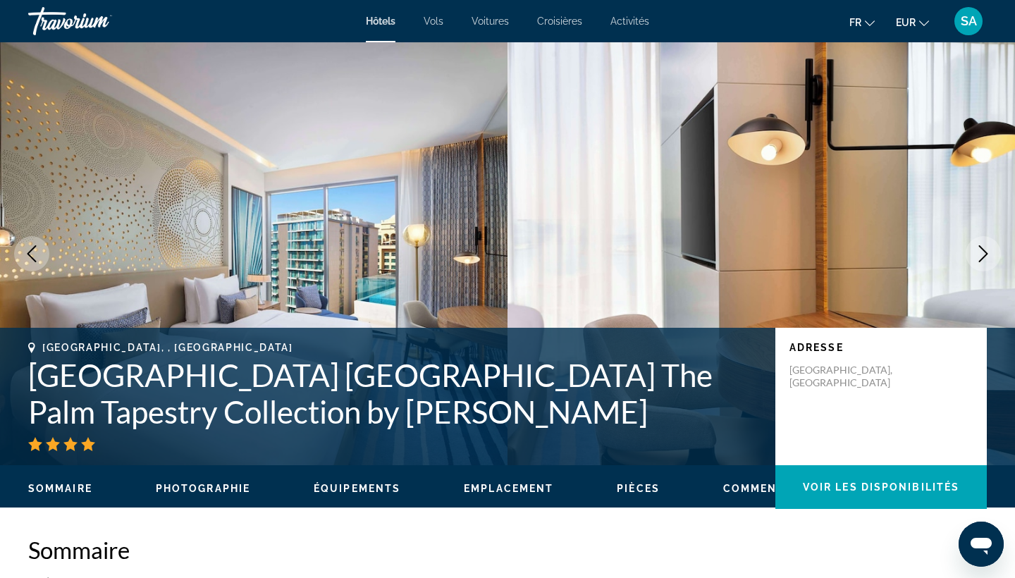
click at [981, 247] on icon "Next image" at bounding box center [983, 253] width 9 height 17
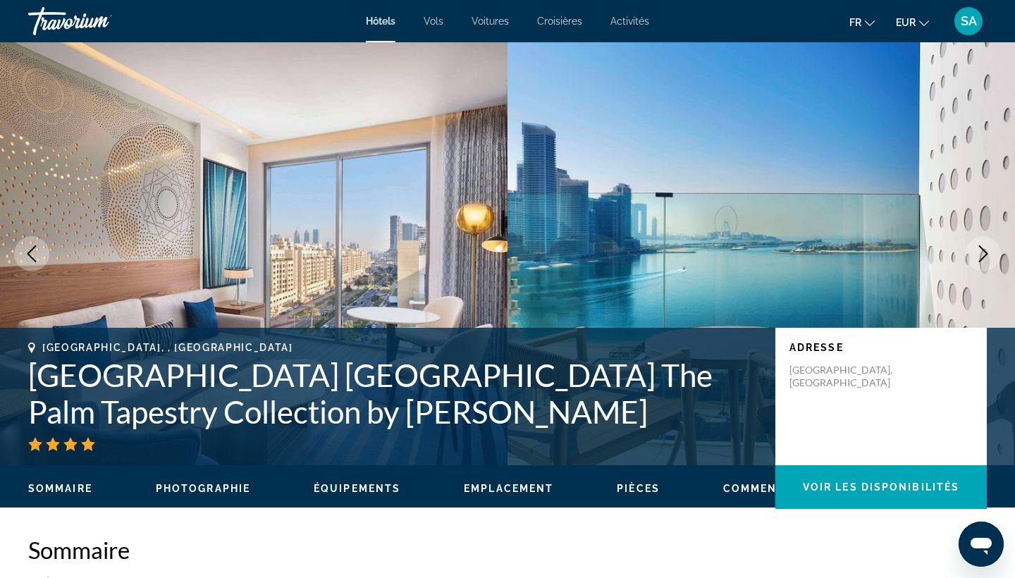
click at [981, 247] on icon "Next image" at bounding box center [983, 253] width 9 height 17
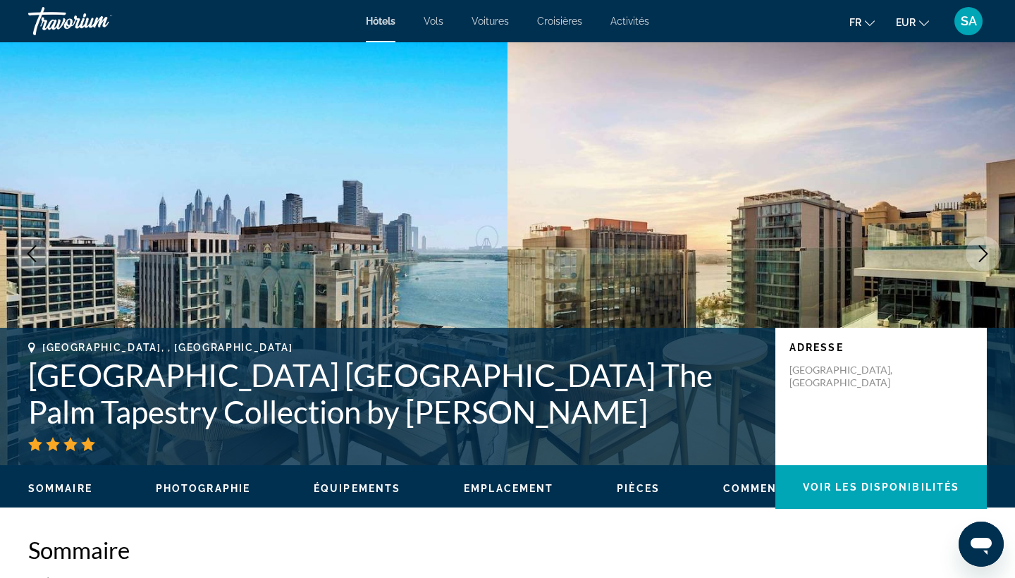
click at [981, 247] on icon "Next image" at bounding box center [983, 253] width 9 height 17
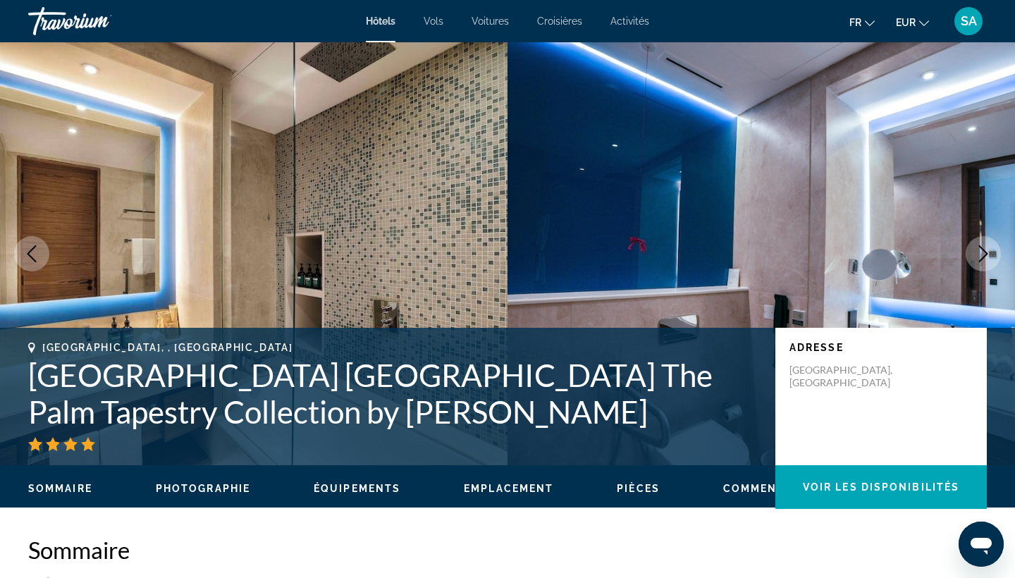
click at [981, 247] on icon "Next image" at bounding box center [983, 253] width 9 height 17
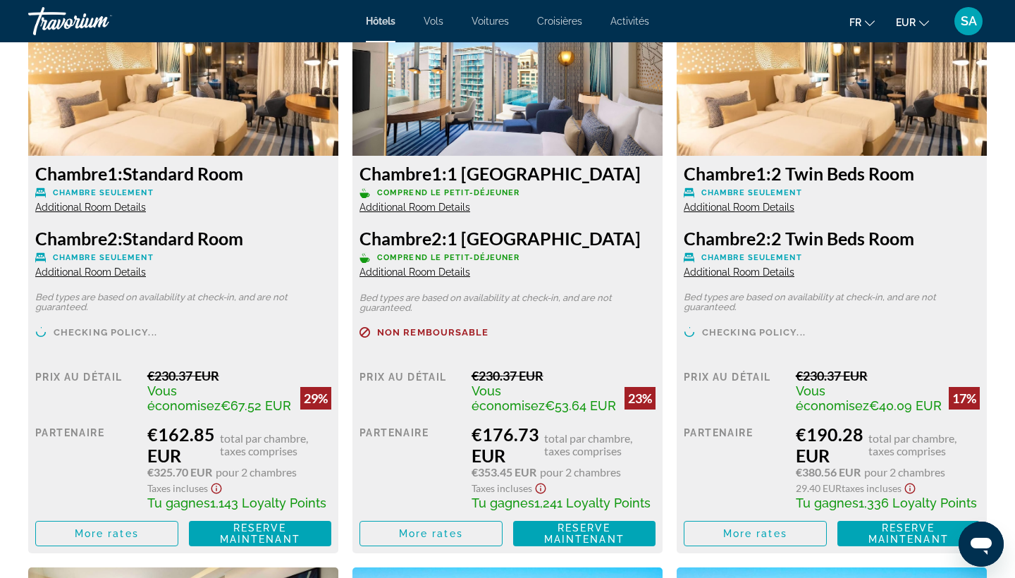
scroll to position [2017, 0]
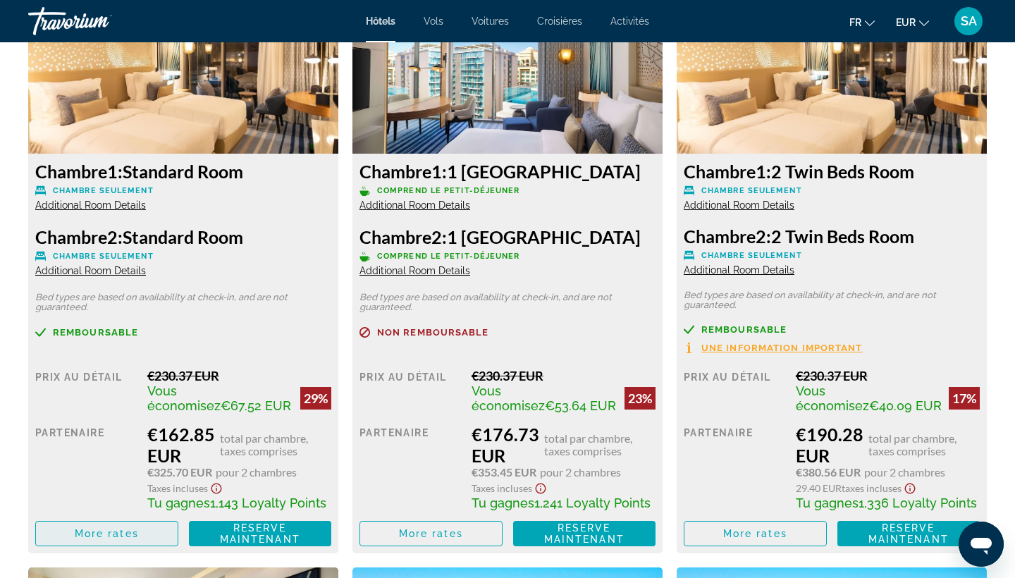
click at [137, 533] on span "More rates" at bounding box center [107, 533] width 64 height 11
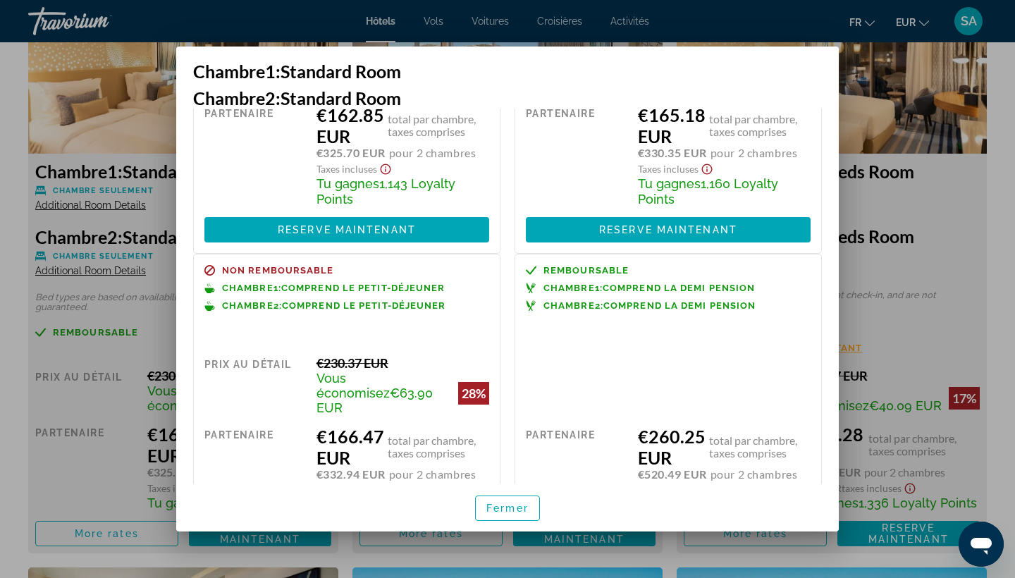
scroll to position [192, 0]
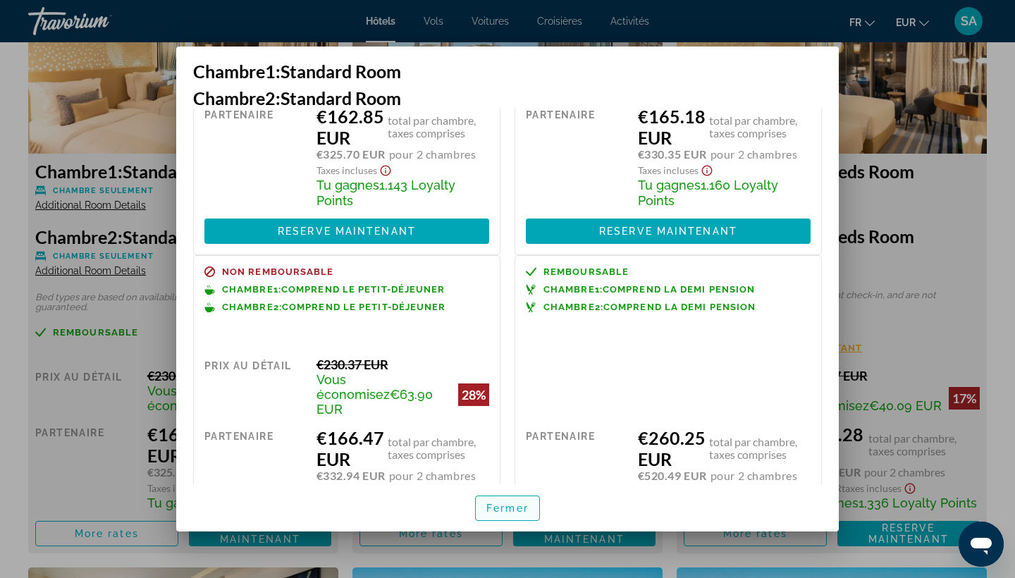
click at [523, 504] on span "Fermer" at bounding box center [507, 507] width 42 height 11
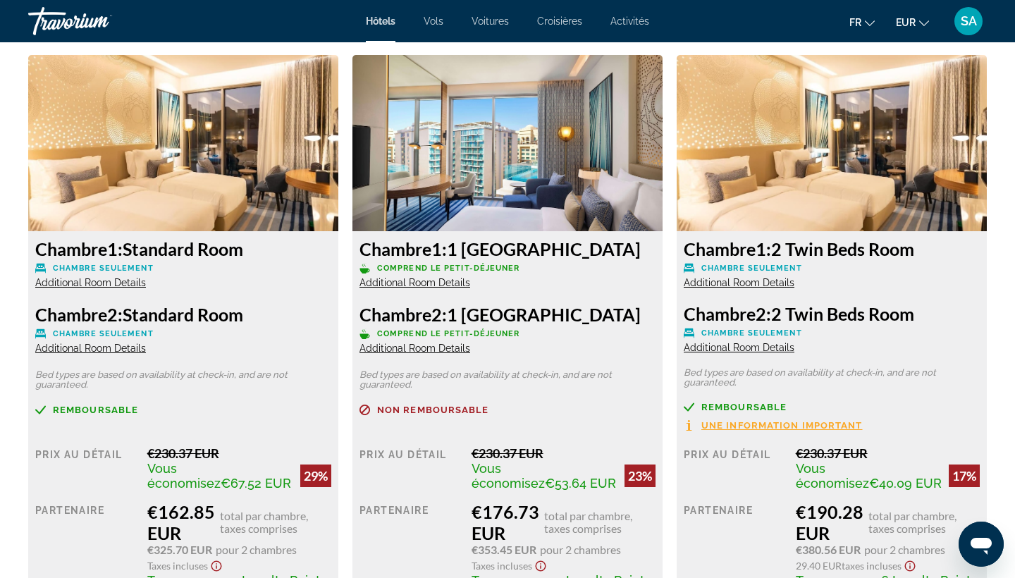
scroll to position [1917, 0]
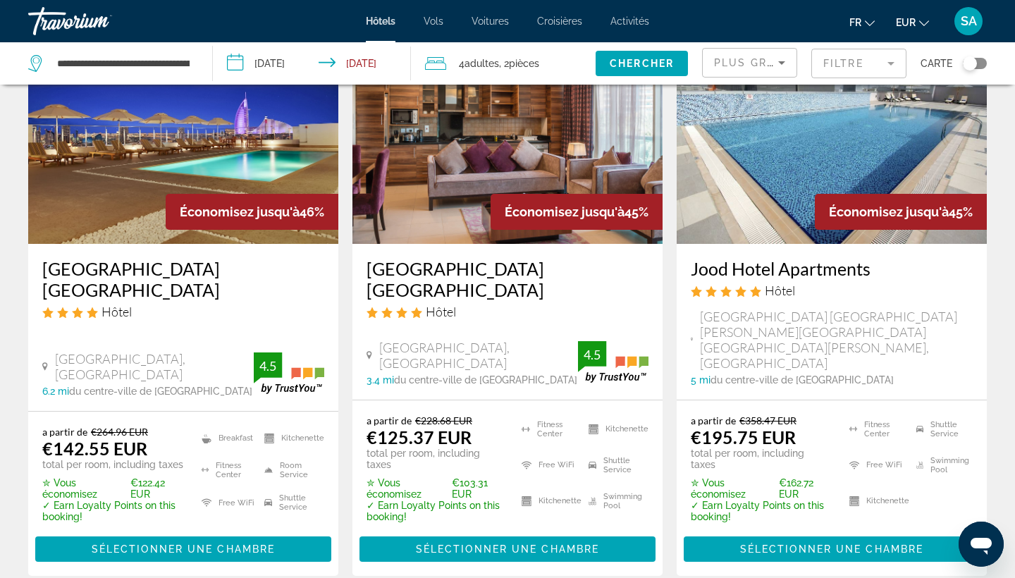
scroll to position [1857, 0]
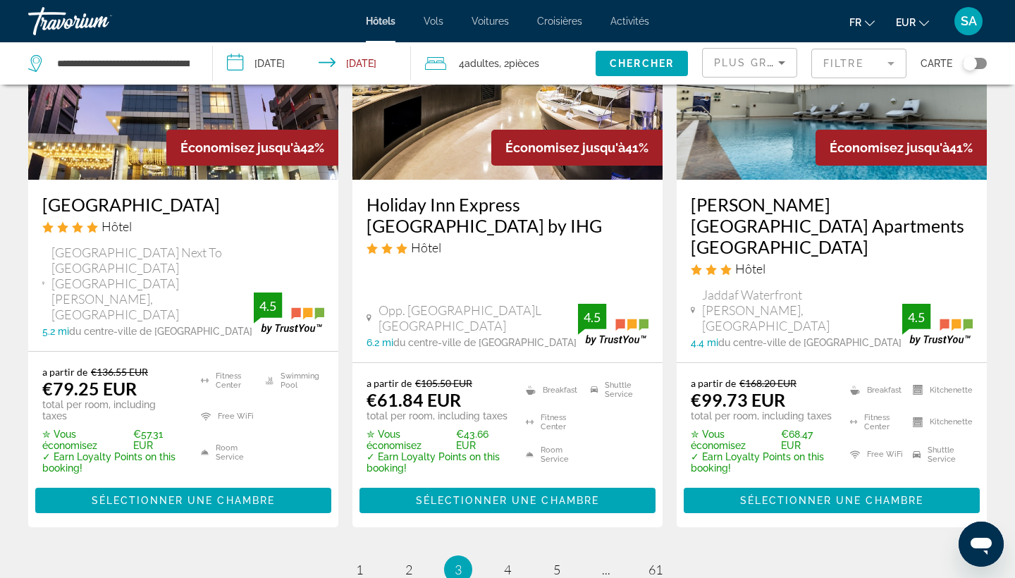
scroll to position [1940, 0]
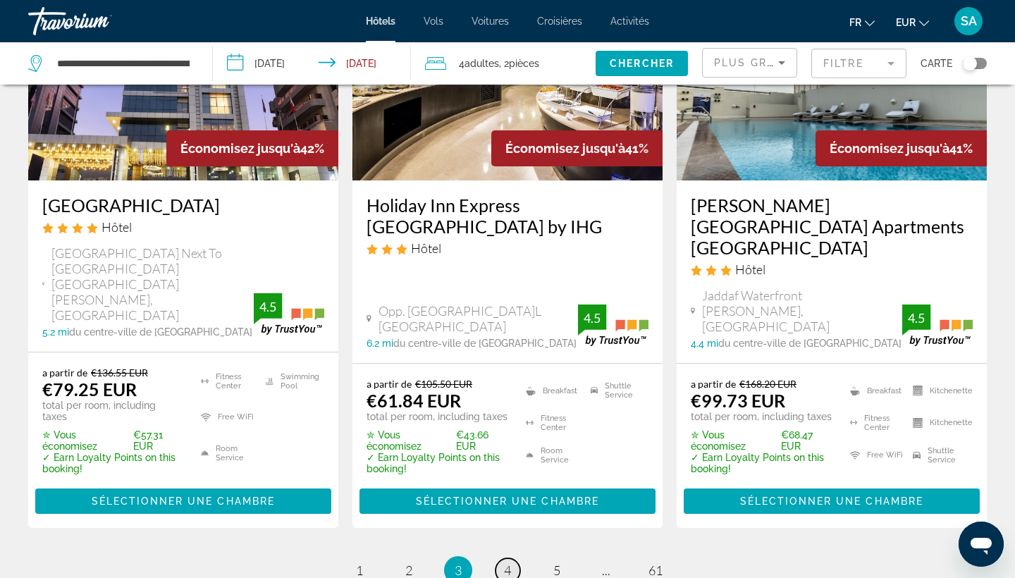
click at [504, 562] on span "4" at bounding box center [507, 570] width 7 height 16
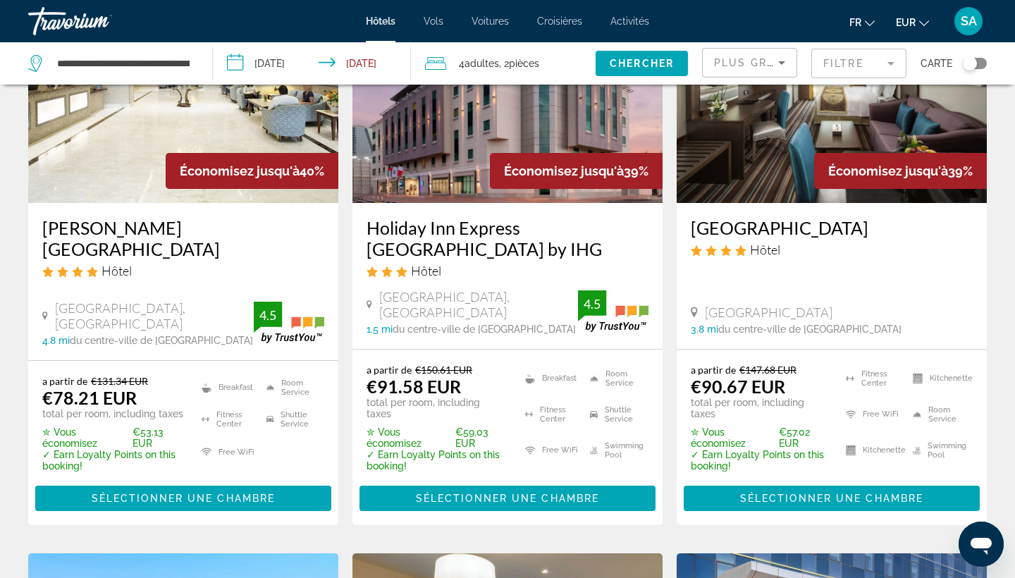
scroll to position [159, 0]
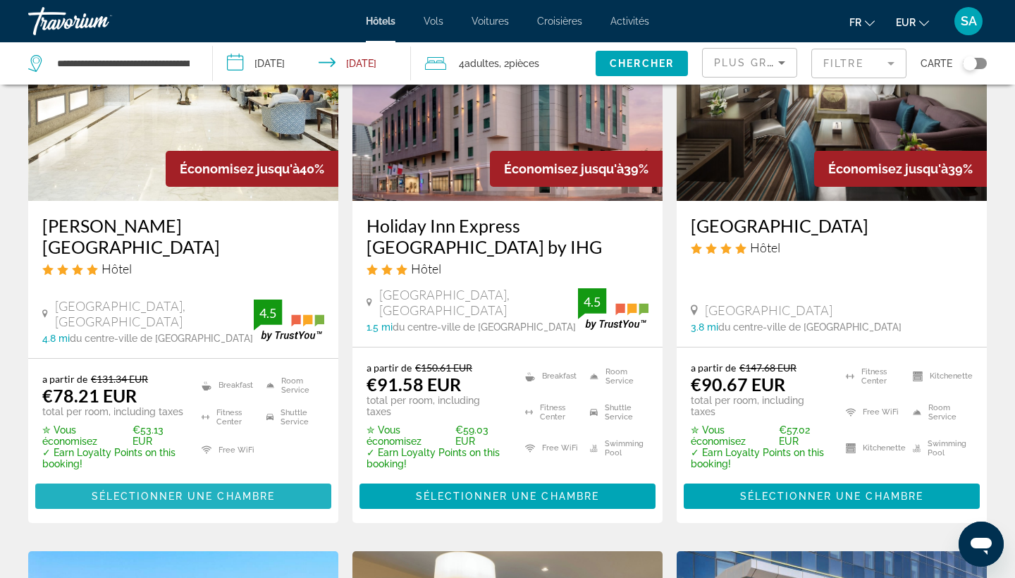
click at [204, 490] on span "Sélectionner une chambre" at bounding box center [183, 495] width 183 height 11
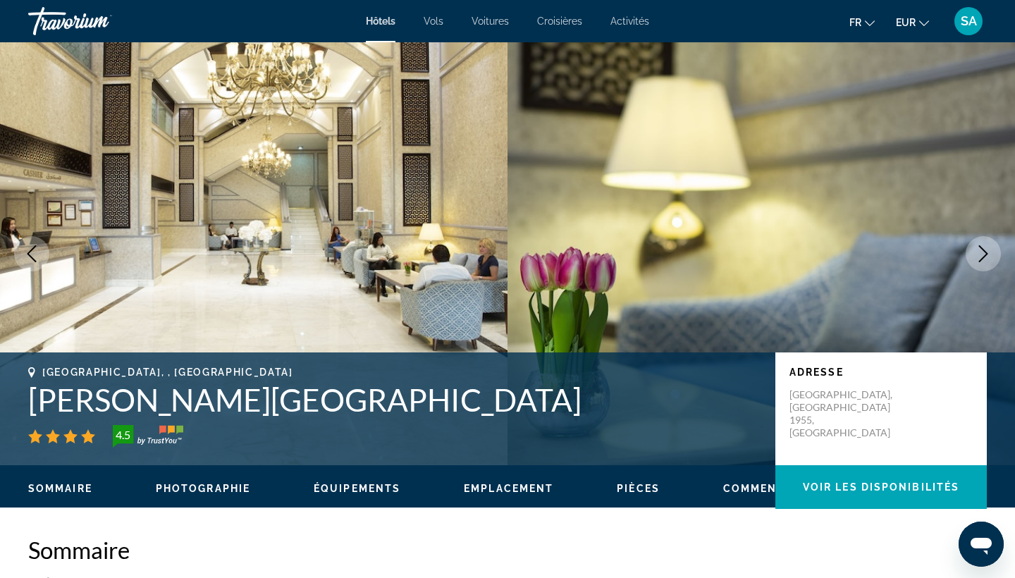
click at [977, 257] on icon "Next image" at bounding box center [982, 253] width 17 height 17
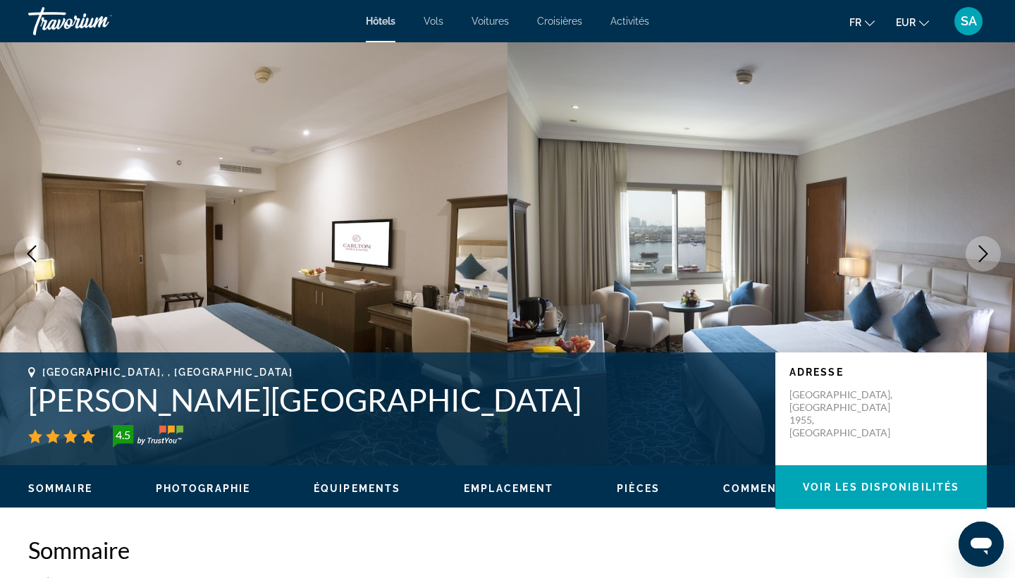
click at [977, 257] on icon "Next image" at bounding box center [982, 253] width 17 height 17
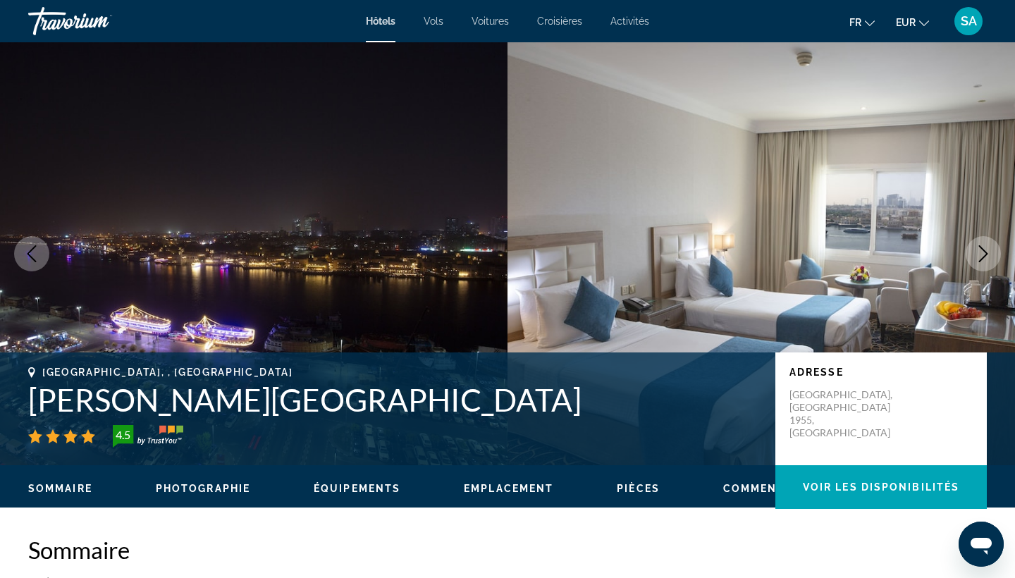
click at [977, 257] on icon "Next image" at bounding box center [982, 253] width 17 height 17
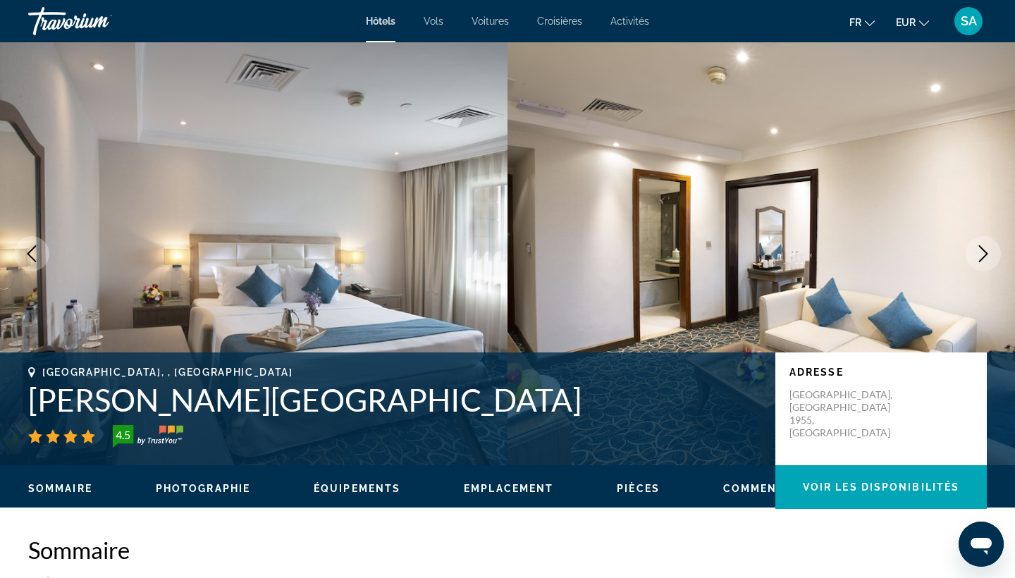
click at [977, 257] on icon "Next image" at bounding box center [982, 253] width 17 height 17
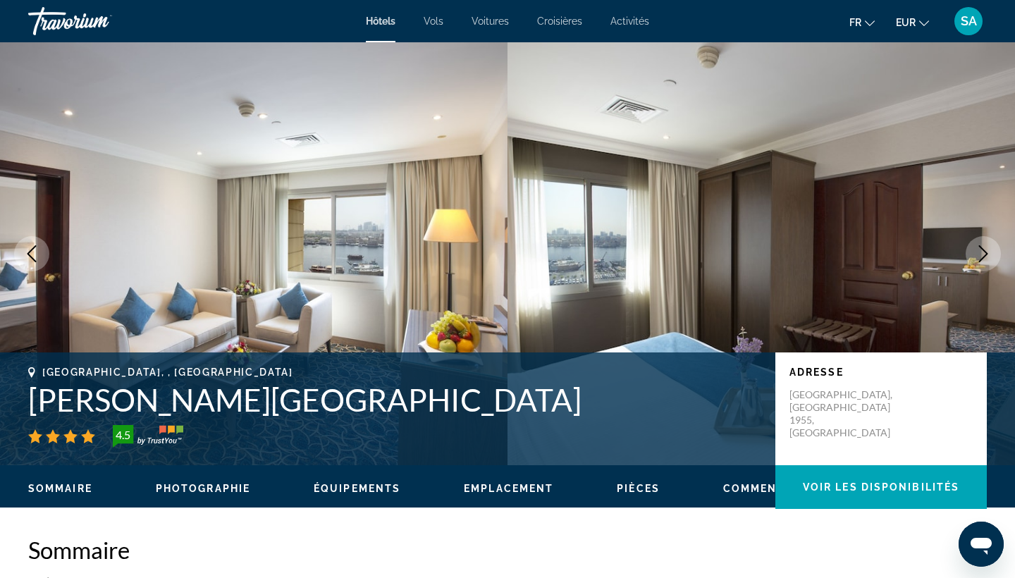
click at [977, 257] on icon "Next image" at bounding box center [982, 253] width 17 height 17
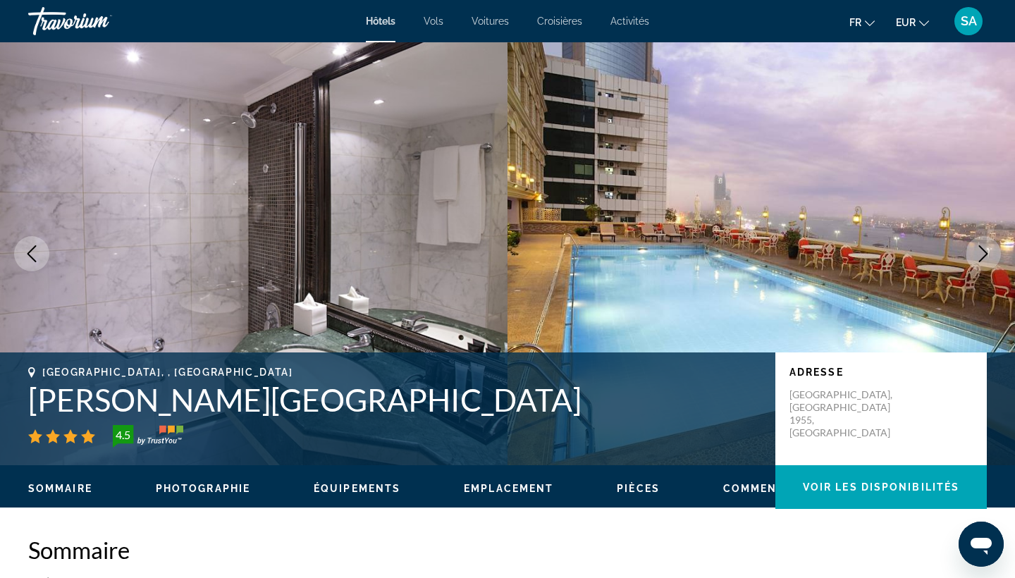
click at [977, 257] on icon "Next image" at bounding box center [982, 253] width 17 height 17
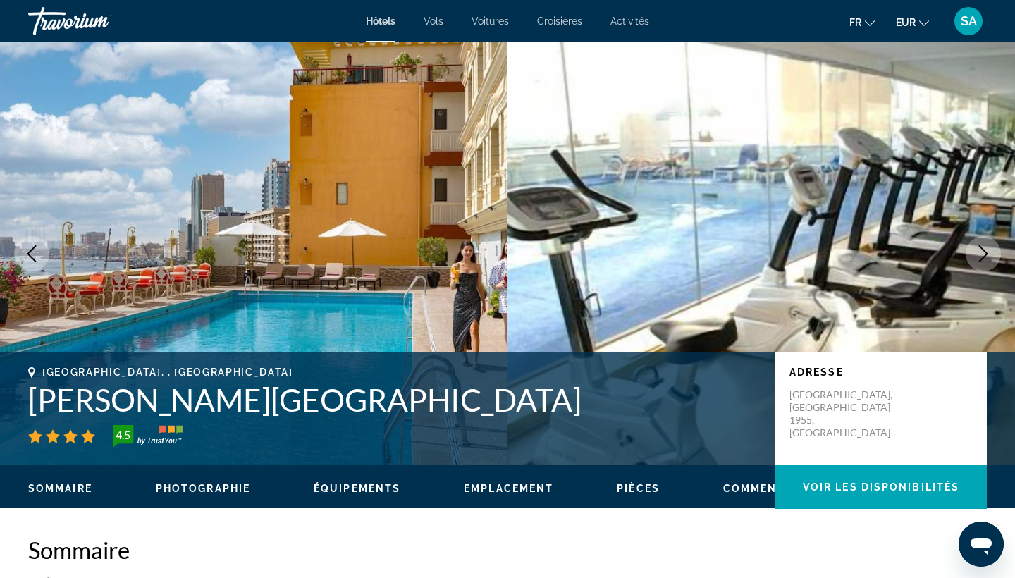
click at [977, 257] on icon "Next image" at bounding box center [982, 253] width 17 height 17
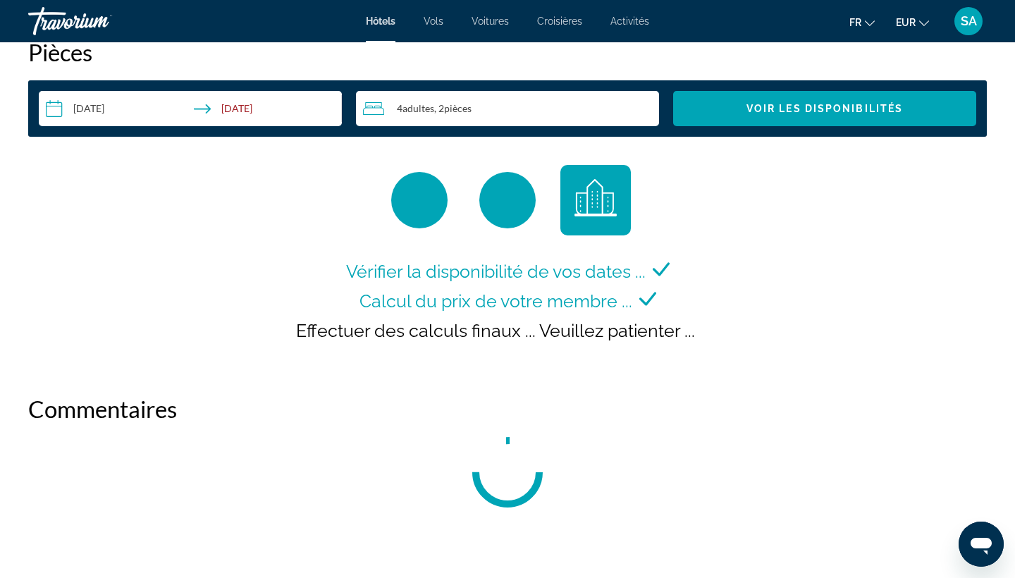
scroll to position [1830, 0]
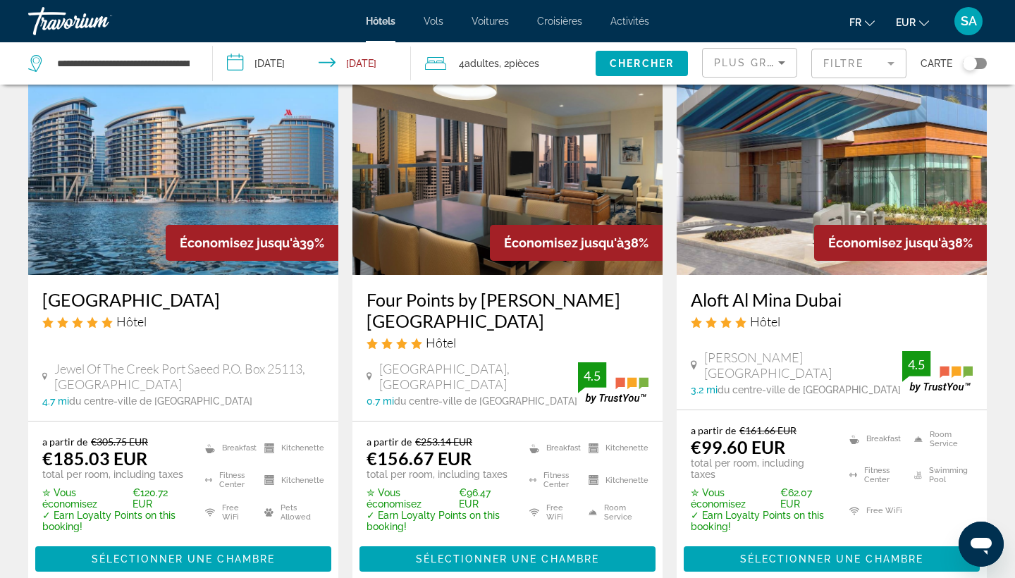
scroll to position [661, 0]
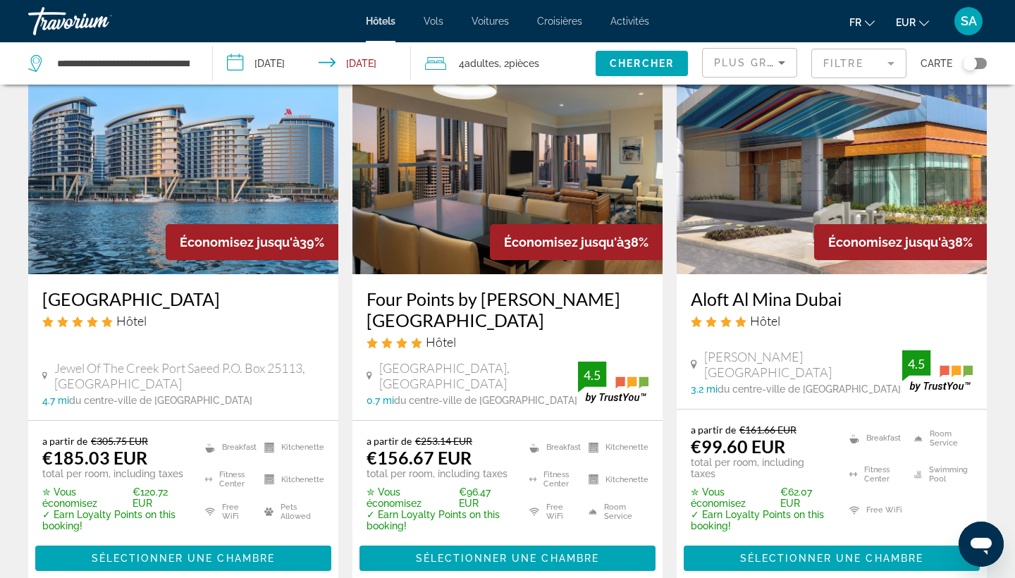
click at [503, 185] on img "Main content" at bounding box center [507, 161] width 310 height 225
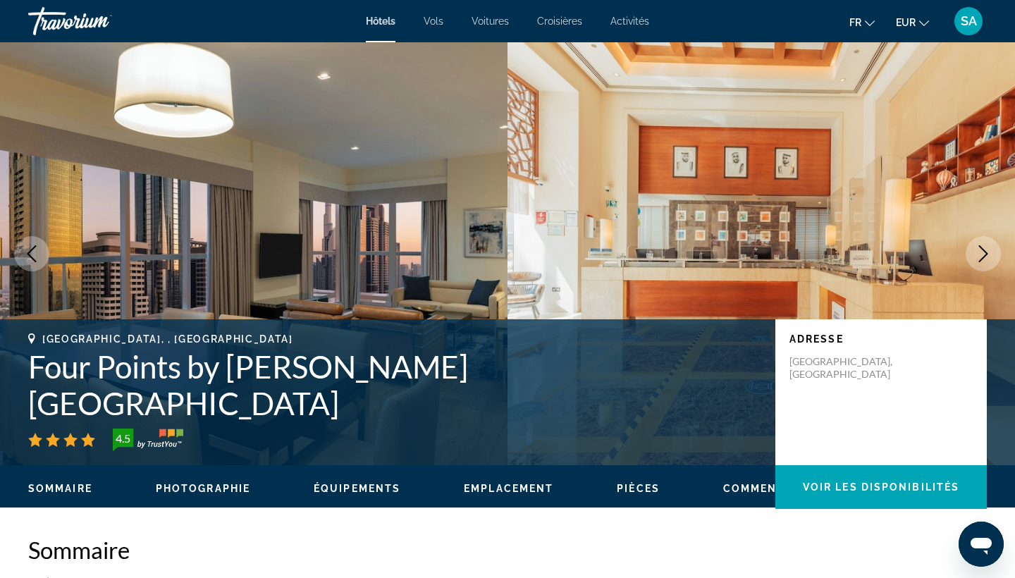
click at [984, 252] on icon "Next image" at bounding box center [982, 253] width 17 height 17
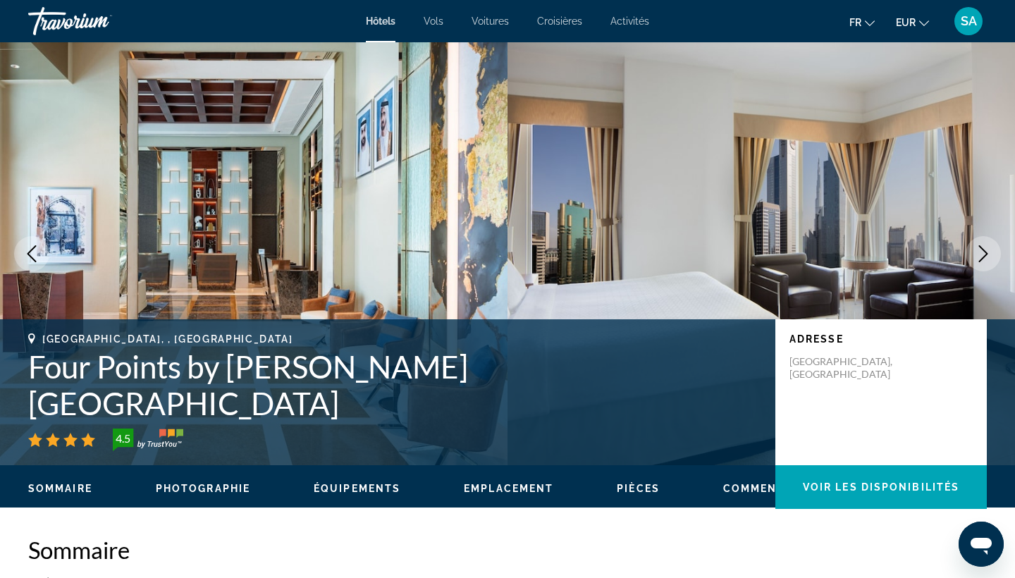
click at [984, 254] on icon "Next image" at bounding box center [982, 253] width 17 height 17
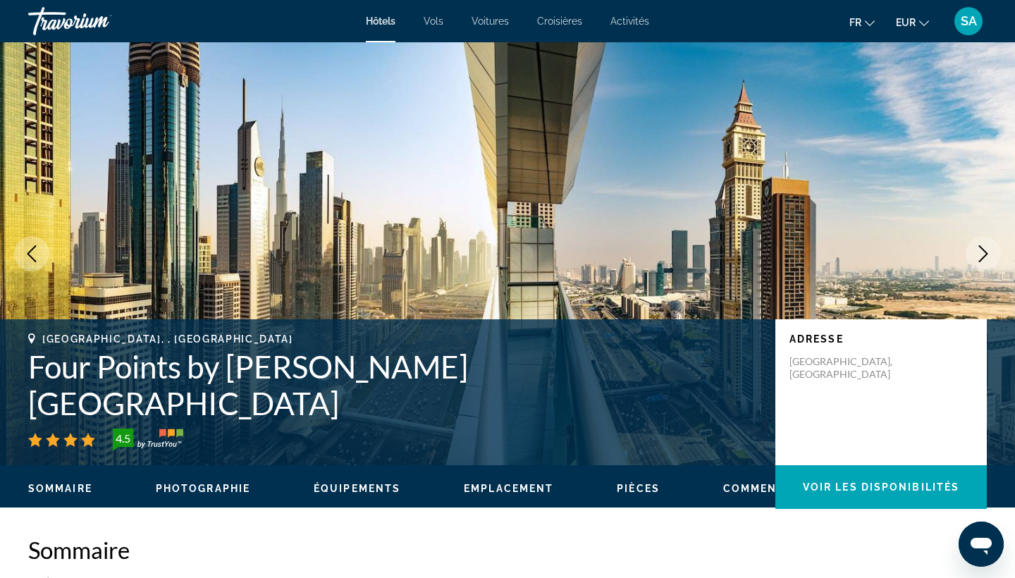
click at [984, 254] on icon "Next image" at bounding box center [982, 253] width 17 height 17
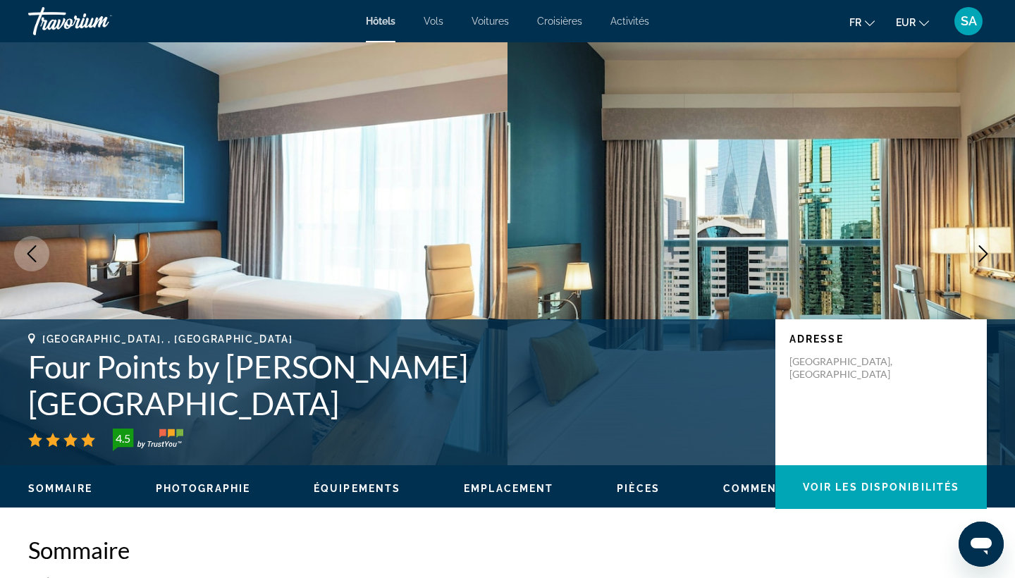
click at [984, 254] on icon "Next image" at bounding box center [982, 253] width 17 height 17
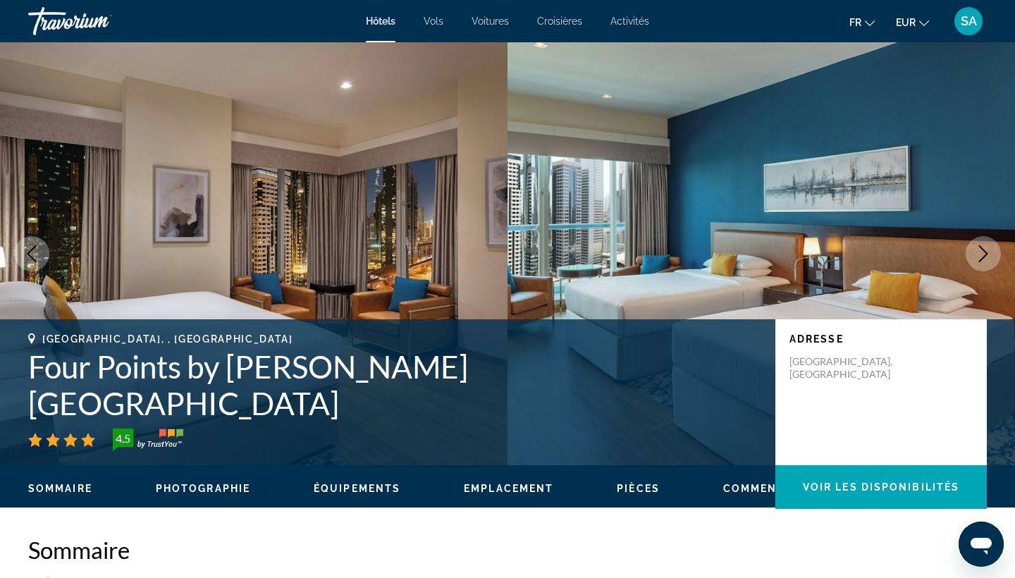
click at [984, 254] on icon "Next image" at bounding box center [982, 253] width 17 height 17
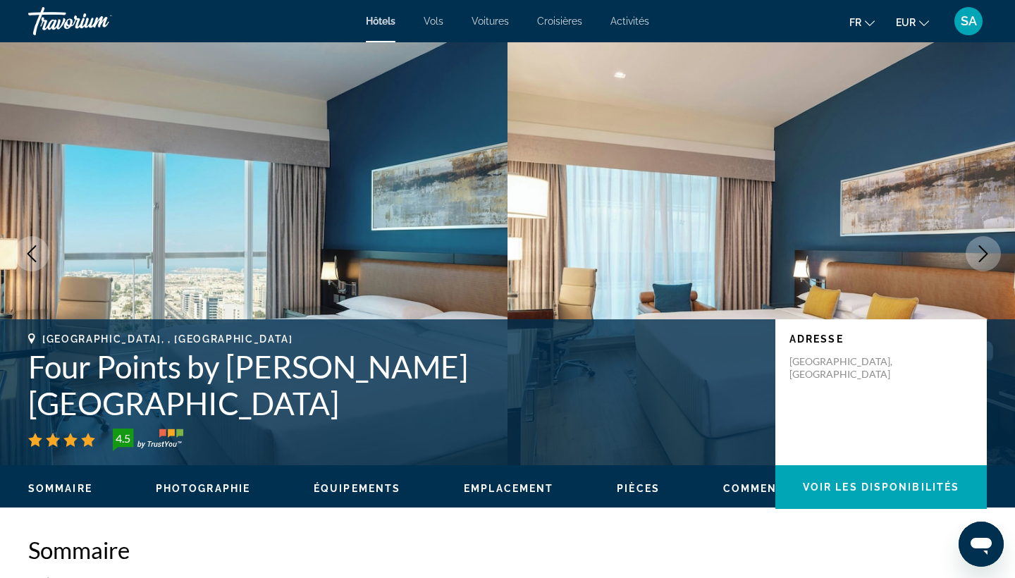
click at [984, 254] on icon "Next image" at bounding box center [982, 253] width 17 height 17
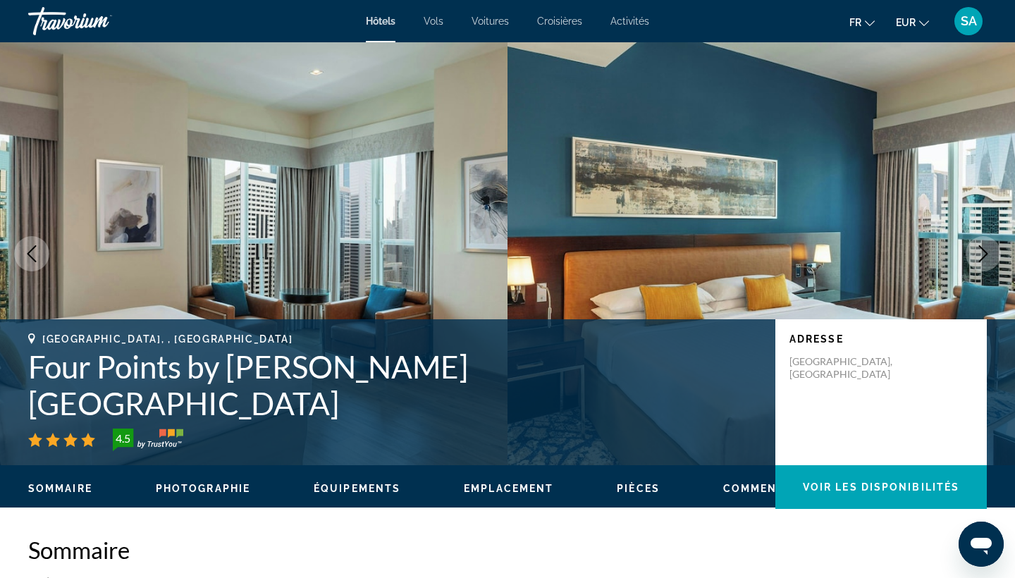
click at [984, 254] on icon "Next image" at bounding box center [982, 253] width 17 height 17
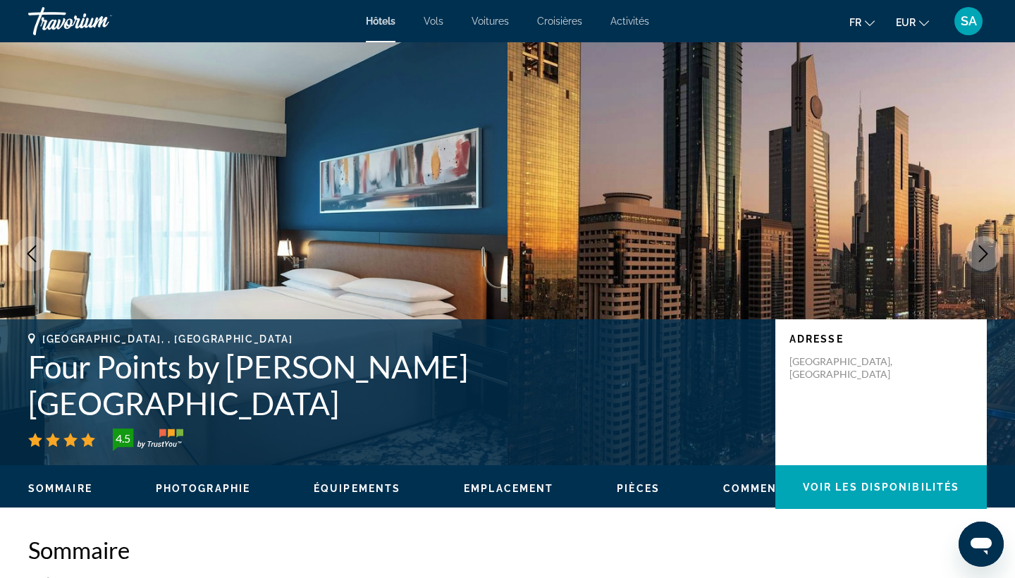
click at [984, 255] on icon "Next image" at bounding box center [982, 253] width 17 height 17
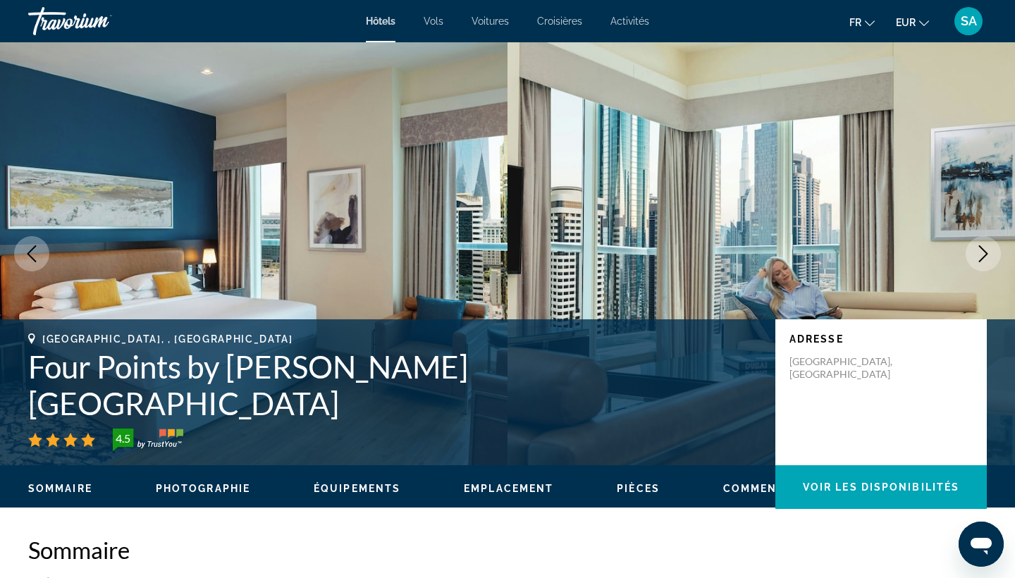
click at [984, 255] on icon "Next image" at bounding box center [982, 253] width 17 height 17
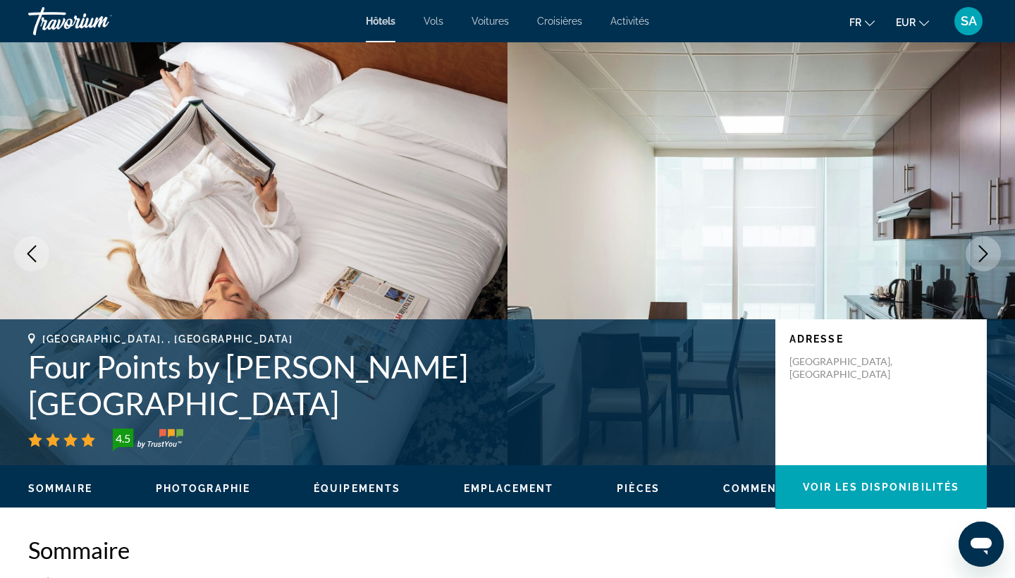
click at [984, 255] on icon "Next image" at bounding box center [982, 253] width 17 height 17
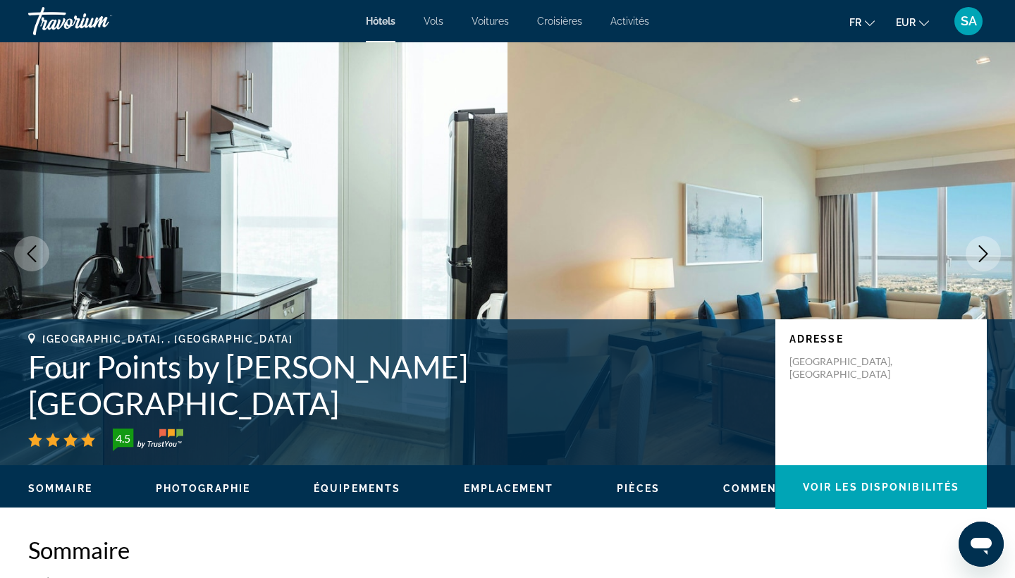
click at [984, 255] on icon "Next image" at bounding box center [982, 253] width 17 height 17
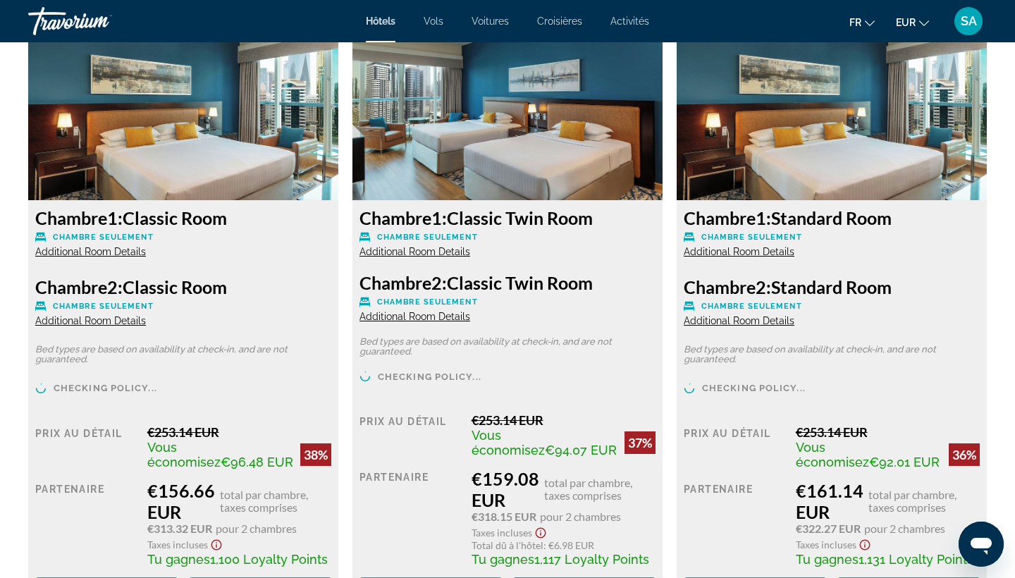
scroll to position [1919, 0]
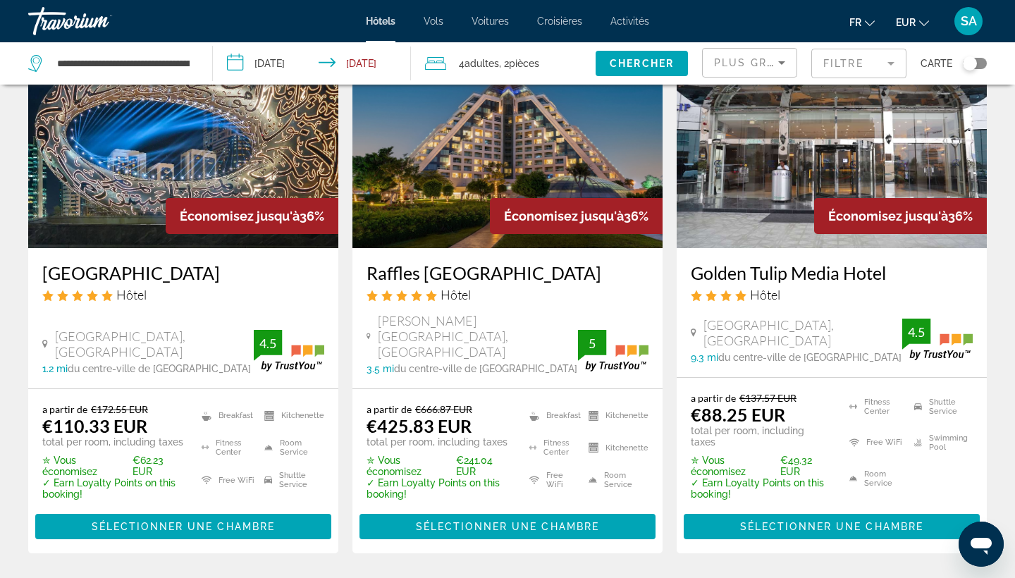
scroll to position [1826, 0]
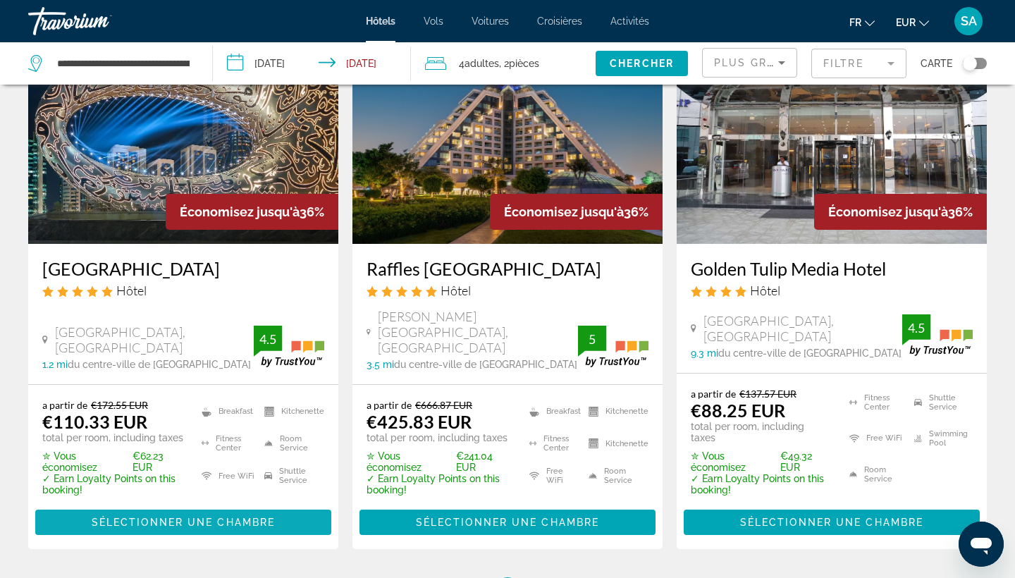
click at [148, 516] on span "Sélectionner une chambre" at bounding box center [183, 521] width 183 height 11
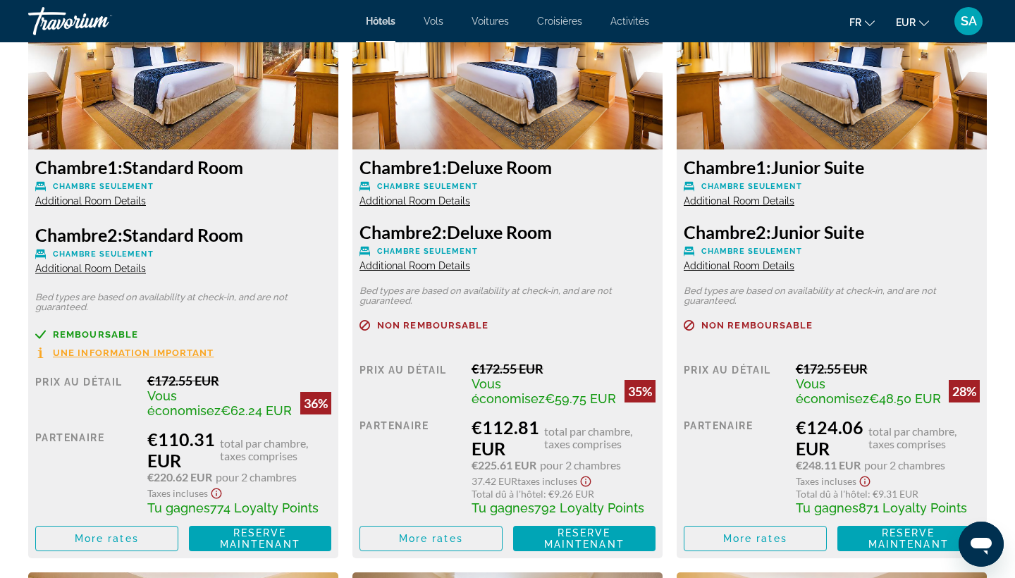
scroll to position [2022, 0]
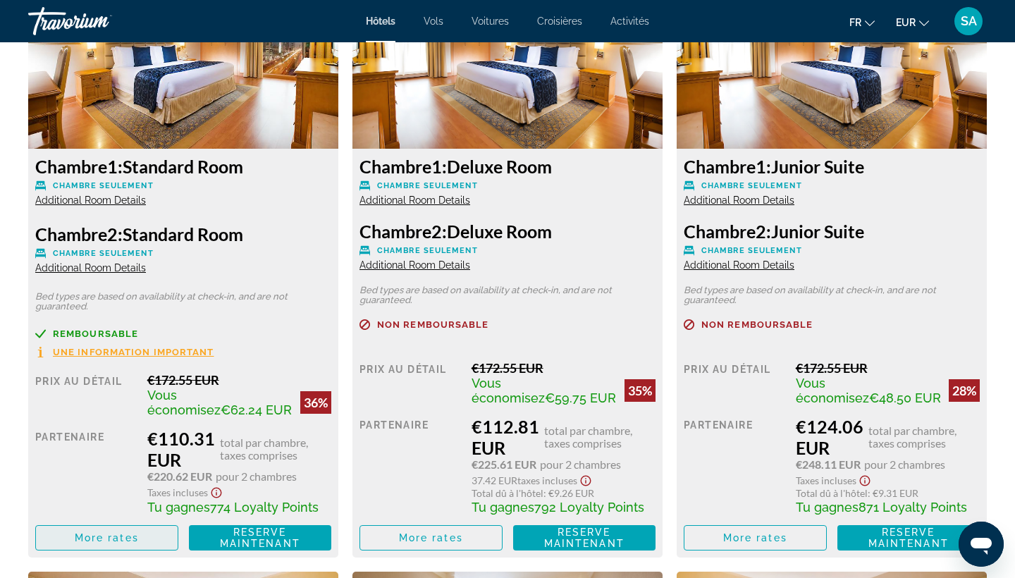
click at [116, 543] on span "More rates" at bounding box center [107, 537] width 64 height 11
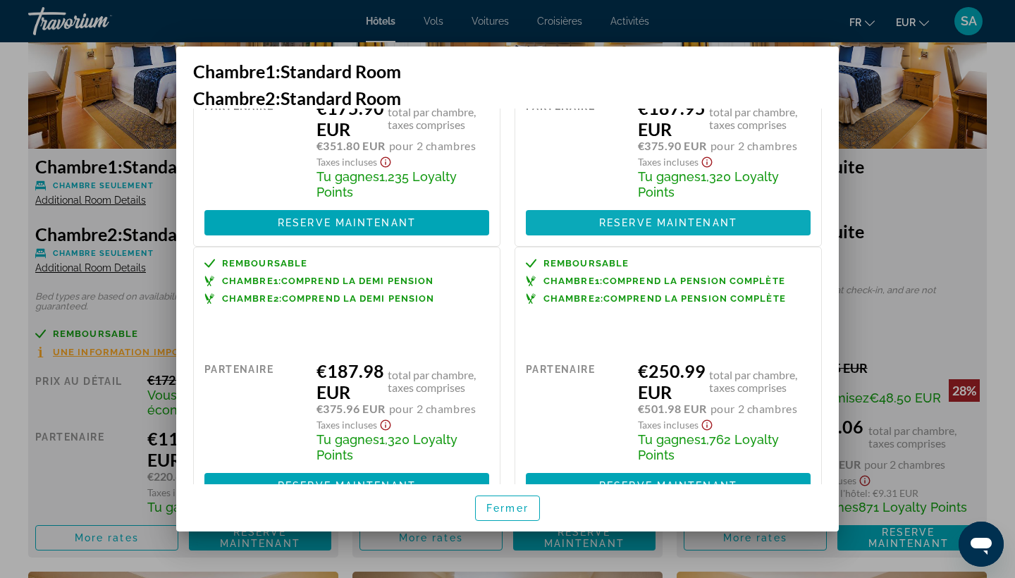
scroll to position [1454, 0]
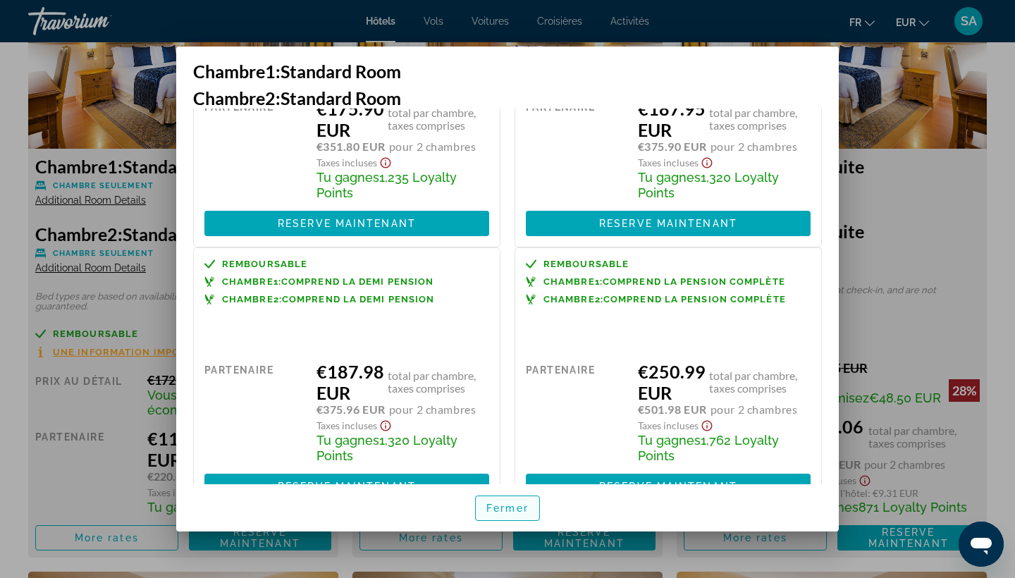
click at [509, 502] on span "button" at bounding box center [507, 508] width 63 height 34
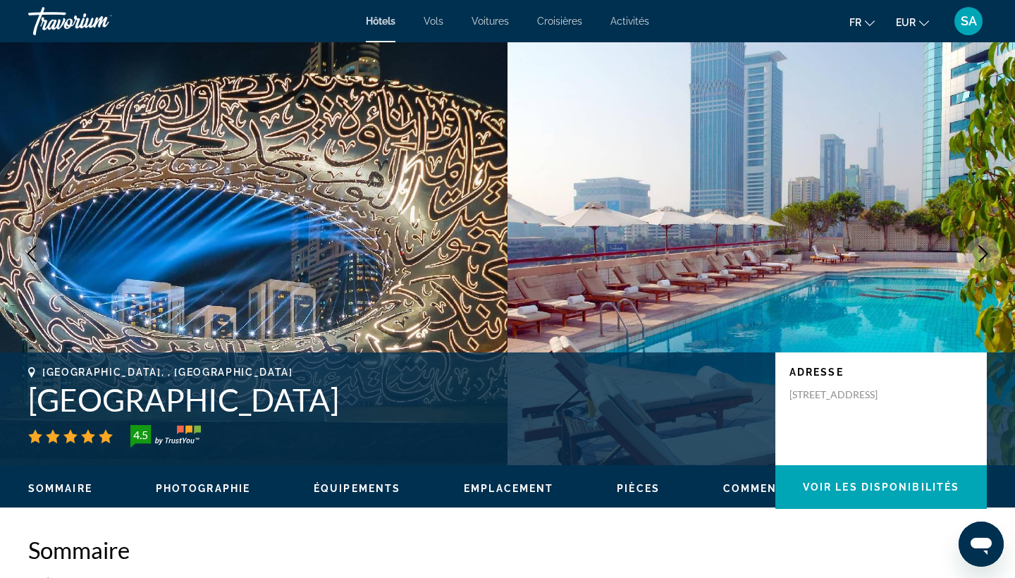
scroll to position [0, 0]
click at [985, 250] on icon "Next image" at bounding box center [982, 253] width 17 height 17
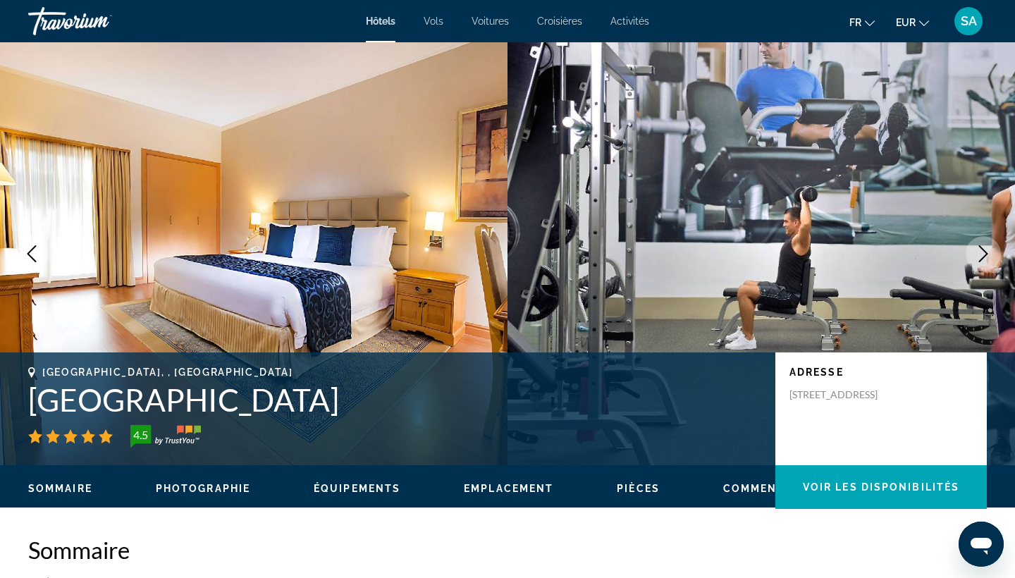
click at [985, 252] on icon "Next image" at bounding box center [983, 253] width 9 height 17
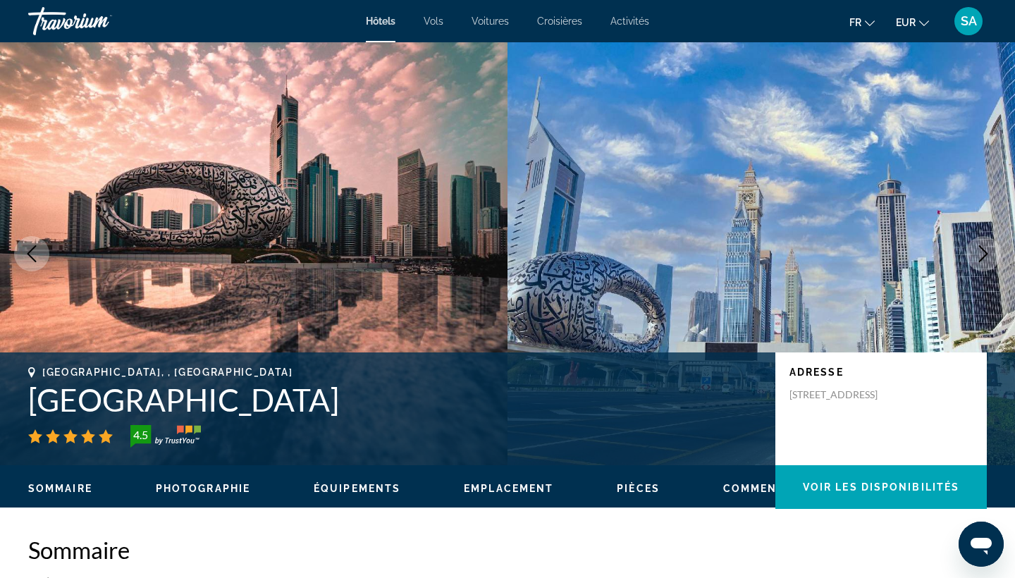
click at [985, 253] on icon "Next image" at bounding box center [982, 253] width 17 height 17
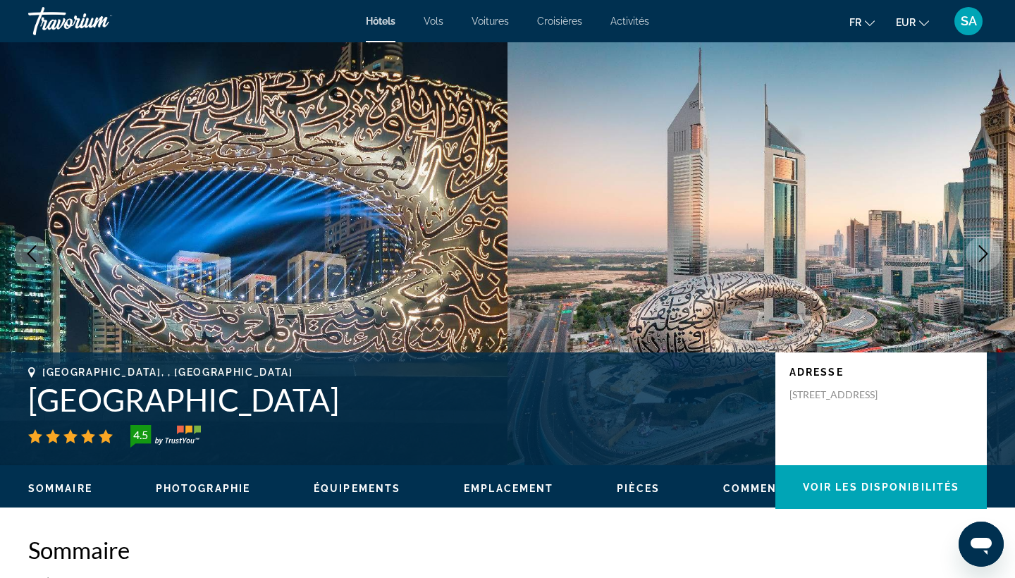
click at [985, 254] on icon "Next image" at bounding box center [982, 253] width 17 height 17
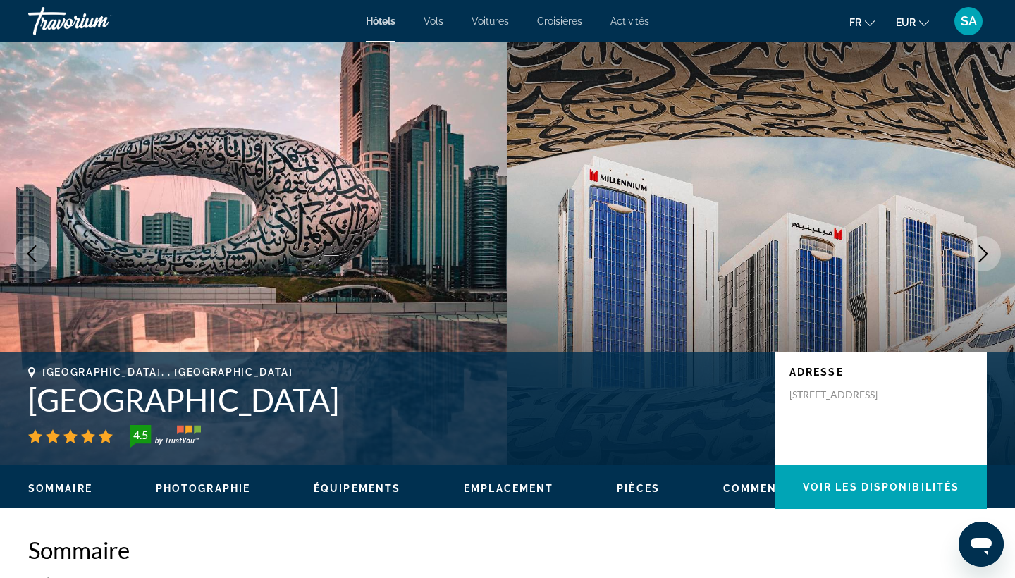
click at [985, 254] on icon "Next image" at bounding box center [983, 253] width 9 height 17
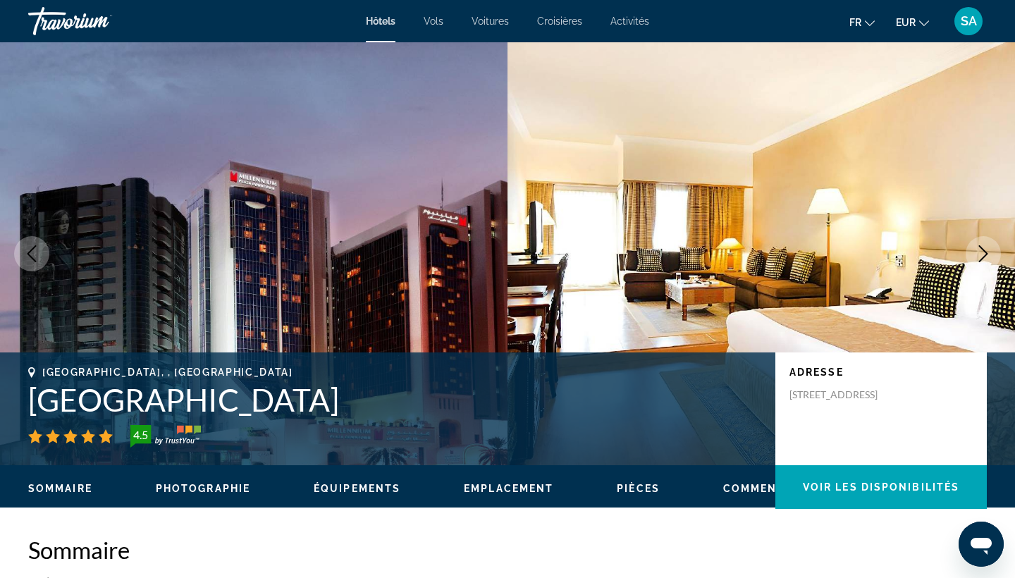
drag, startPoint x: 985, startPoint y: 254, endPoint x: 730, endPoint y: 258, distance: 255.1
click at [730, 258] on div "prev next Dubai, , United Arab Emirates Millennium Plaza Downtown Hotel 4.5 Adr…" at bounding box center [507, 253] width 1015 height 423
click at [985, 260] on icon "Next image" at bounding box center [982, 253] width 17 height 17
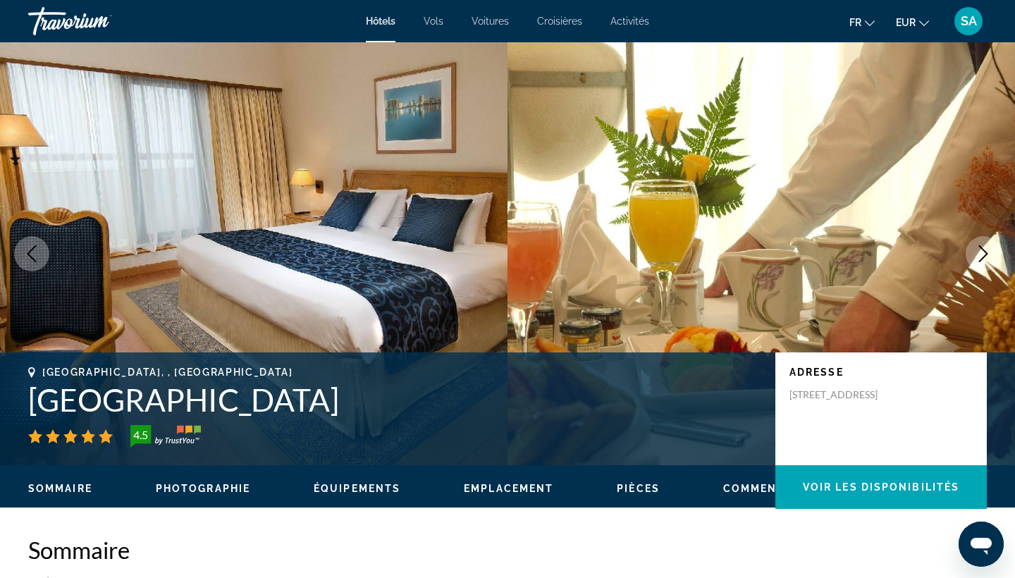
click at [975, 254] on icon "Next image" at bounding box center [982, 253] width 17 height 17
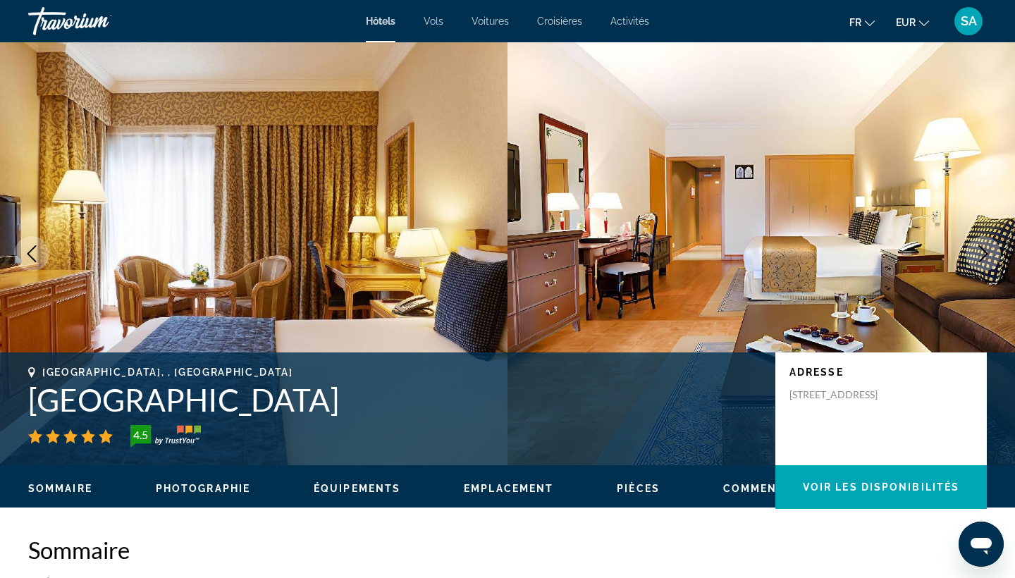
click at [976, 257] on icon "Next image" at bounding box center [982, 253] width 17 height 17
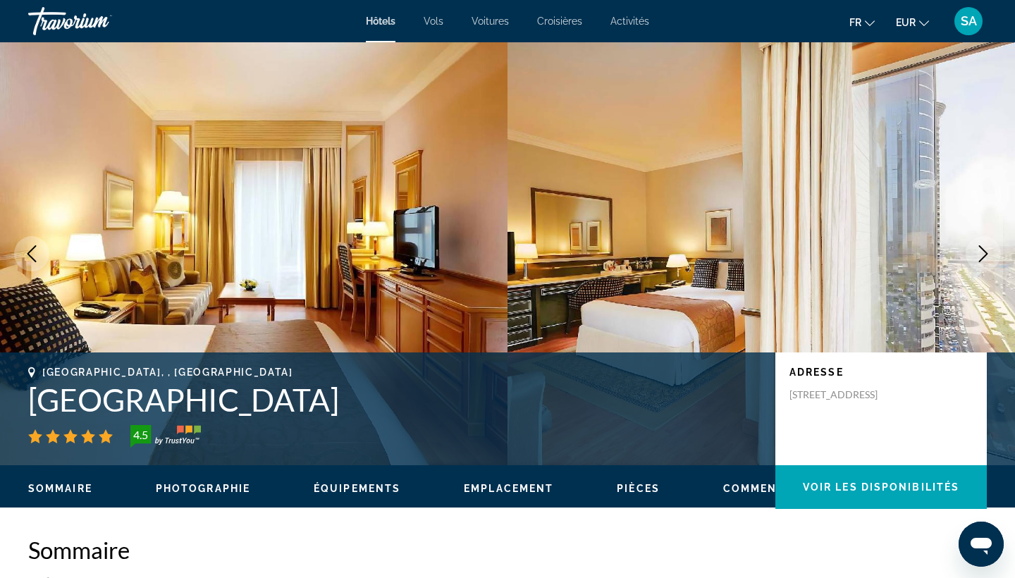
click at [976, 258] on icon "Next image" at bounding box center [982, 253] width 17 height 17
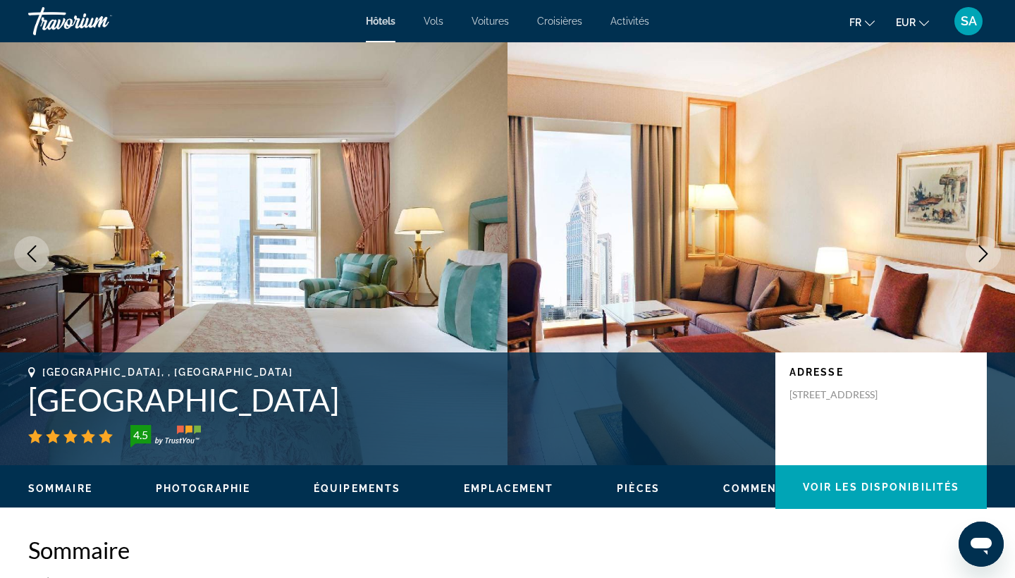
click at [976, 259] on icon "Next image" at bounding box center [982, 253] width 17 height 17
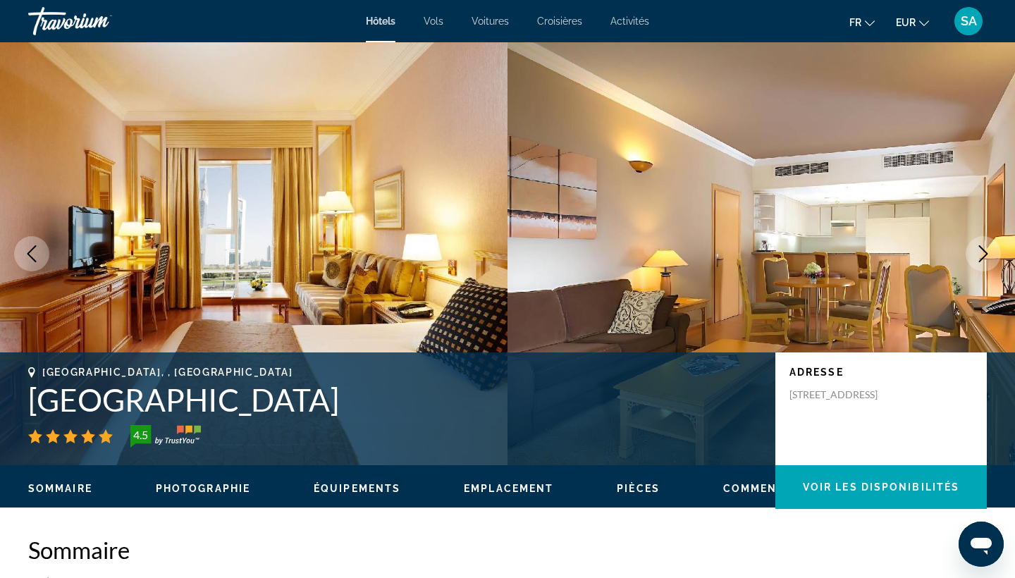
click at [976, 259] on icon "Next image" at bounding box center [982, 253] width 17 height 17
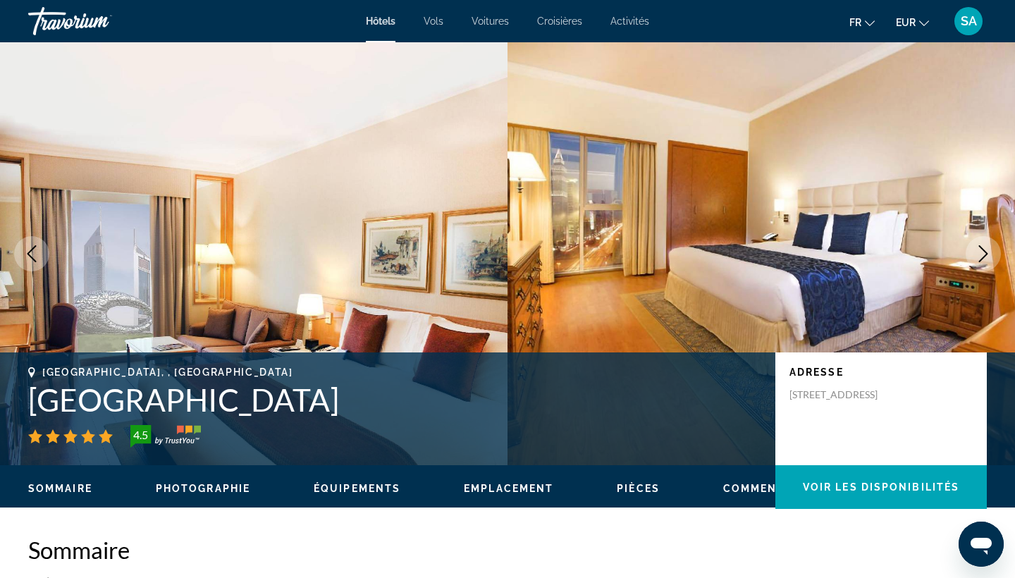
click at [976, 259] on icon "Next image" at bounding box center [982, 253] width 17 height 17
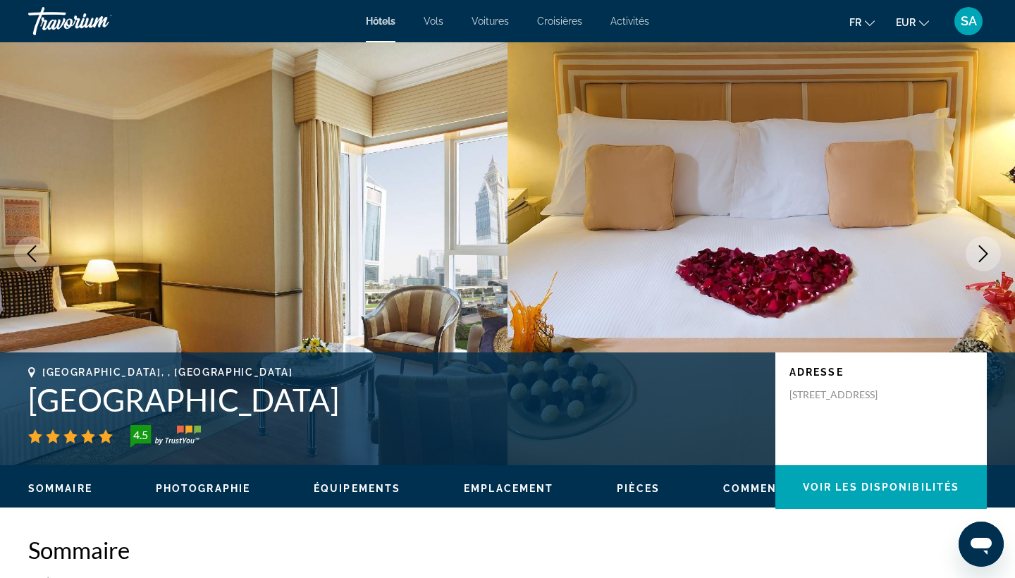
click at [976, 259] on icon "Next image" at bounding box center [982, 253] width 17 height 17
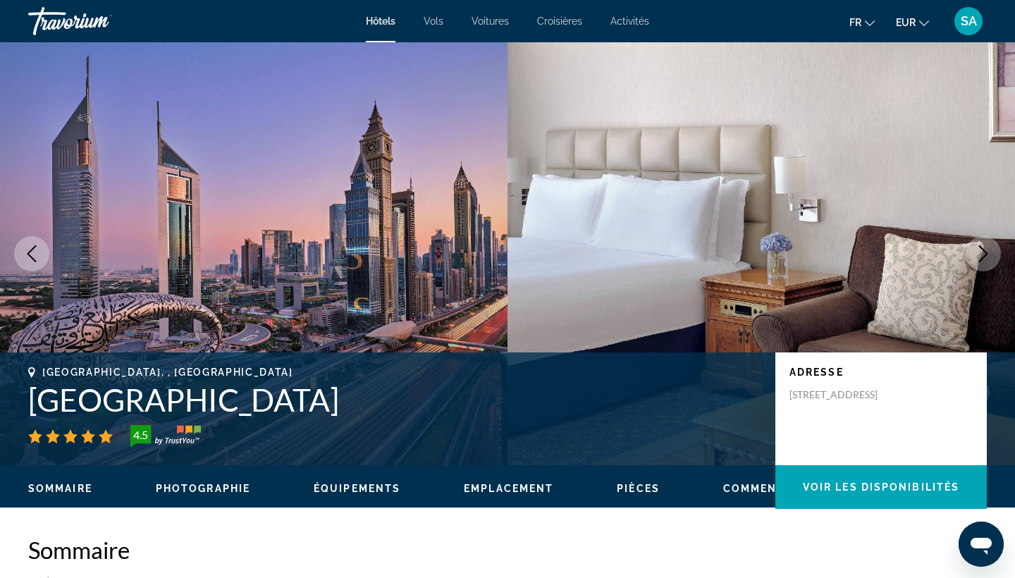
click at [977, 259] on icon "Next image" at bounding box center [982, 253] width 17 height 17
